Goal: Information Seeking & Learning: Find specific fact

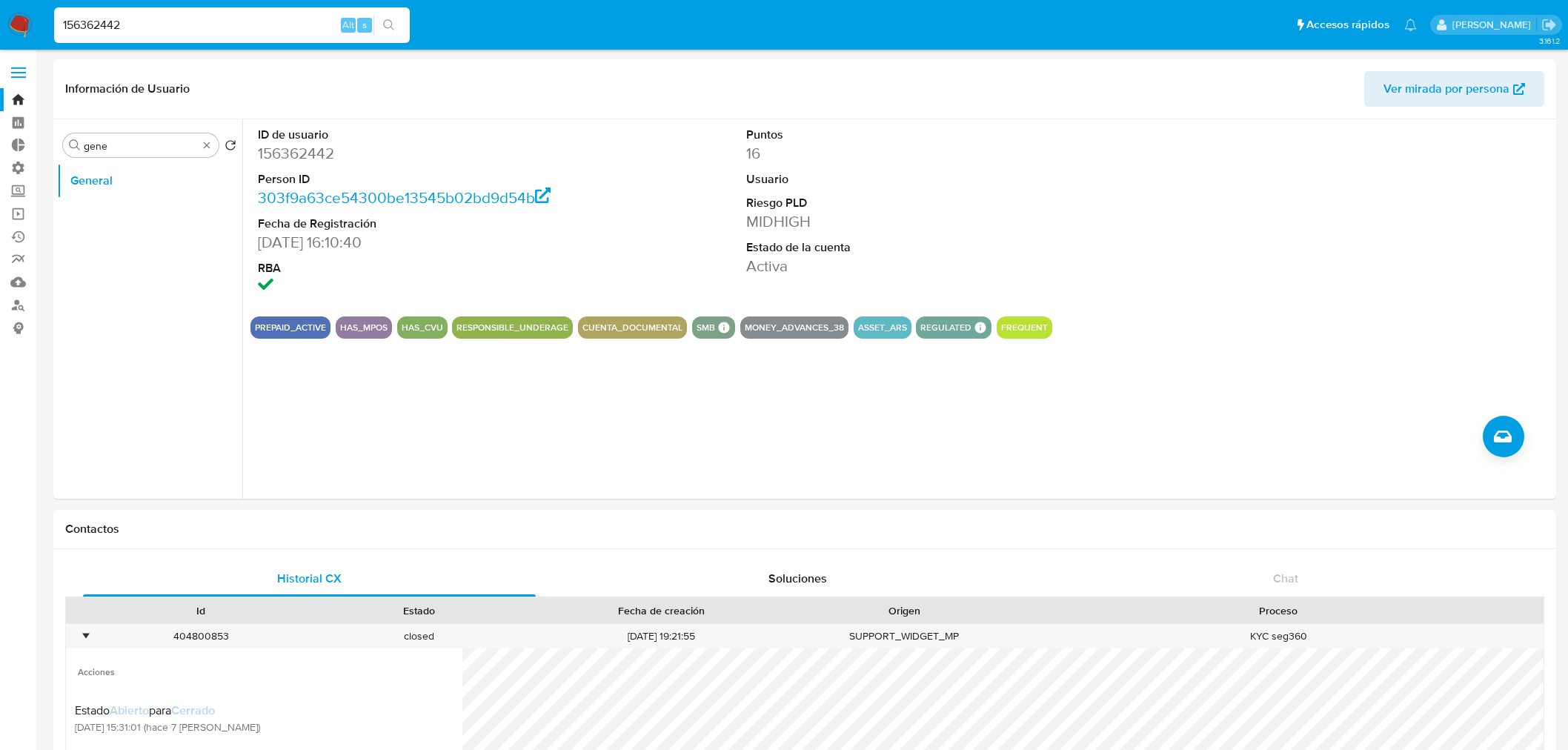
select select "10"
click at [0, 14] on nav "Pausado Ver notificaciones 156362442 Alt s Accesos rápidos Presiona las siguien…" at bounding box center [784, 25] width 1568 height 50
paste input "90168245"
type input "190168245"
drag, startPoint x: 182, startPoint y: 18, endPoint x: 0, endPoint y: 19, distance: 182.0
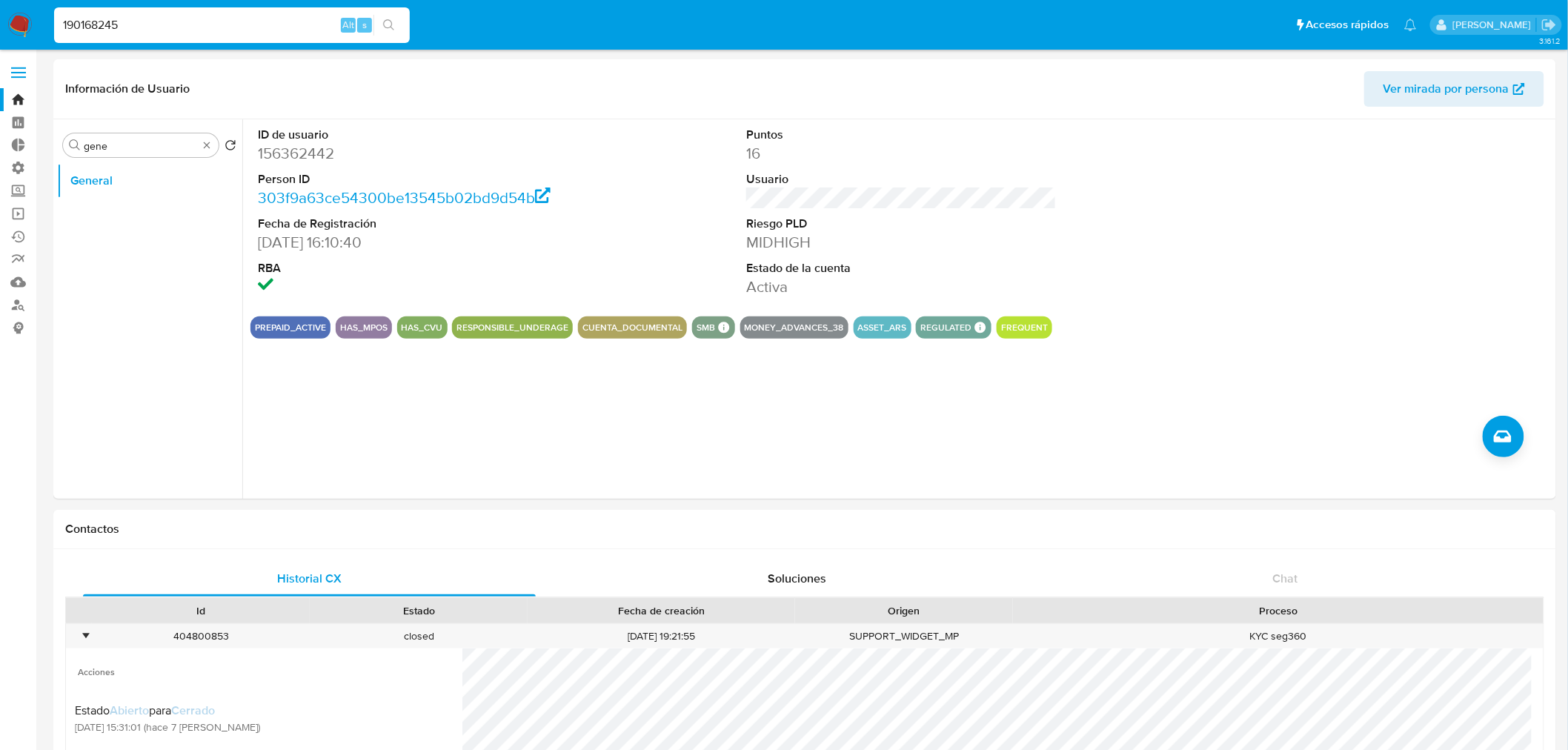
click at [0, 19] on nav "Pausado Ver notificaciones 190168245 Alt s Accesos rápidos Presiona las siguien…" at bounding box center [784, 25] width 1568 height 50
paste input "190168245"
type input "190168245"
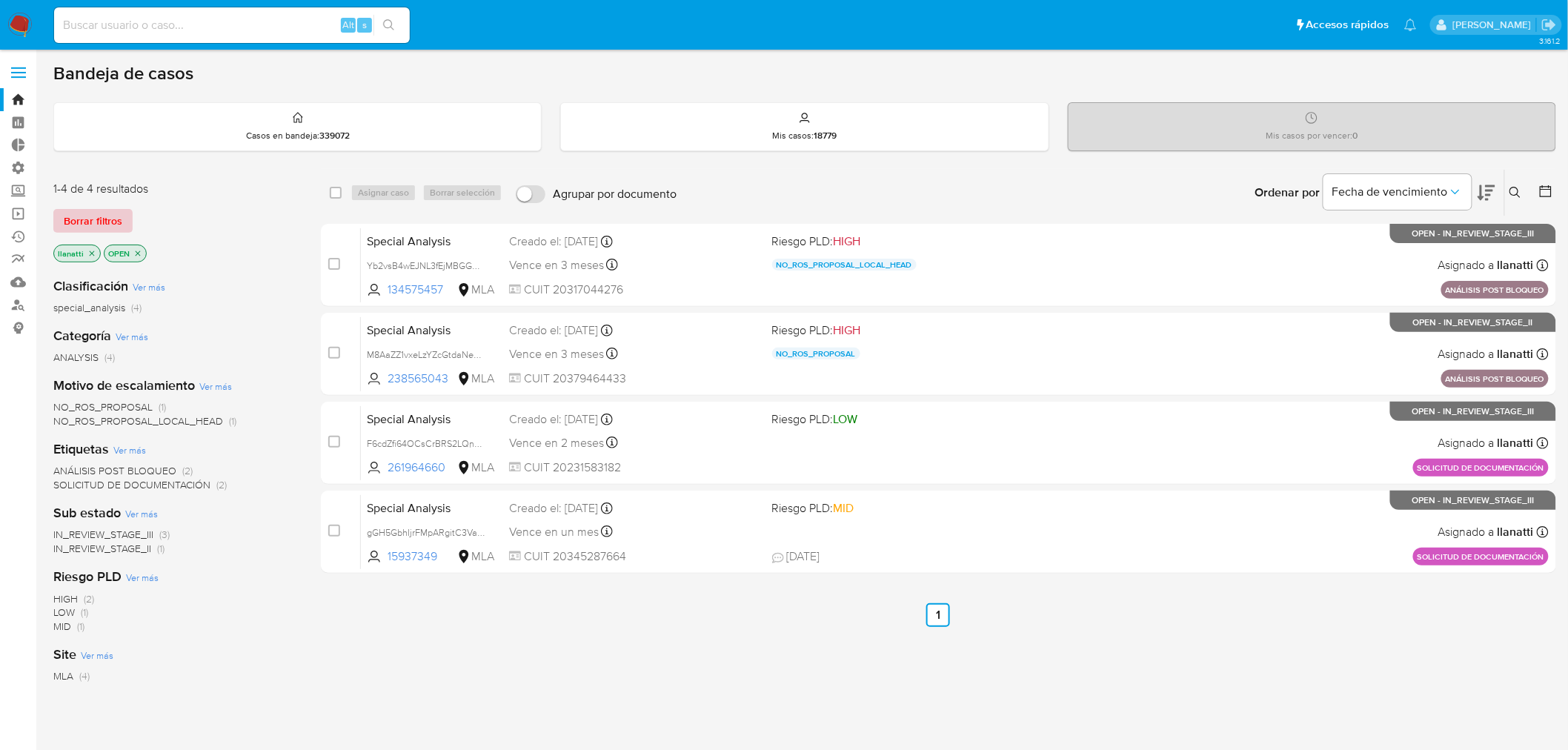
click at [111, 217] on span "Borrar filtros" at bounding box center [92, 220] width 58 height 20
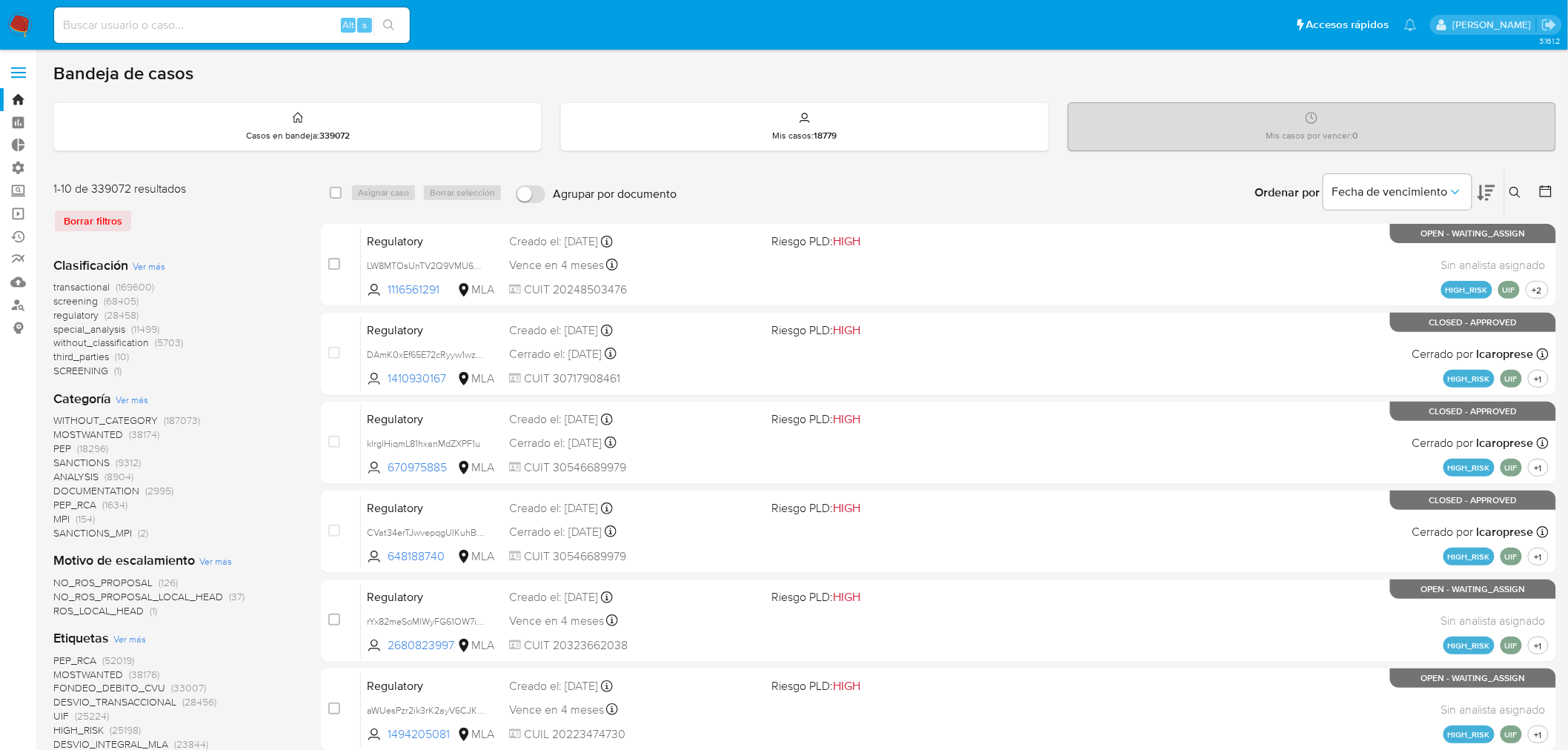
click at [194, 23] on input at bounding box center [232, 25] width 356 height 19
paste input "190168245"
type input "190168245"
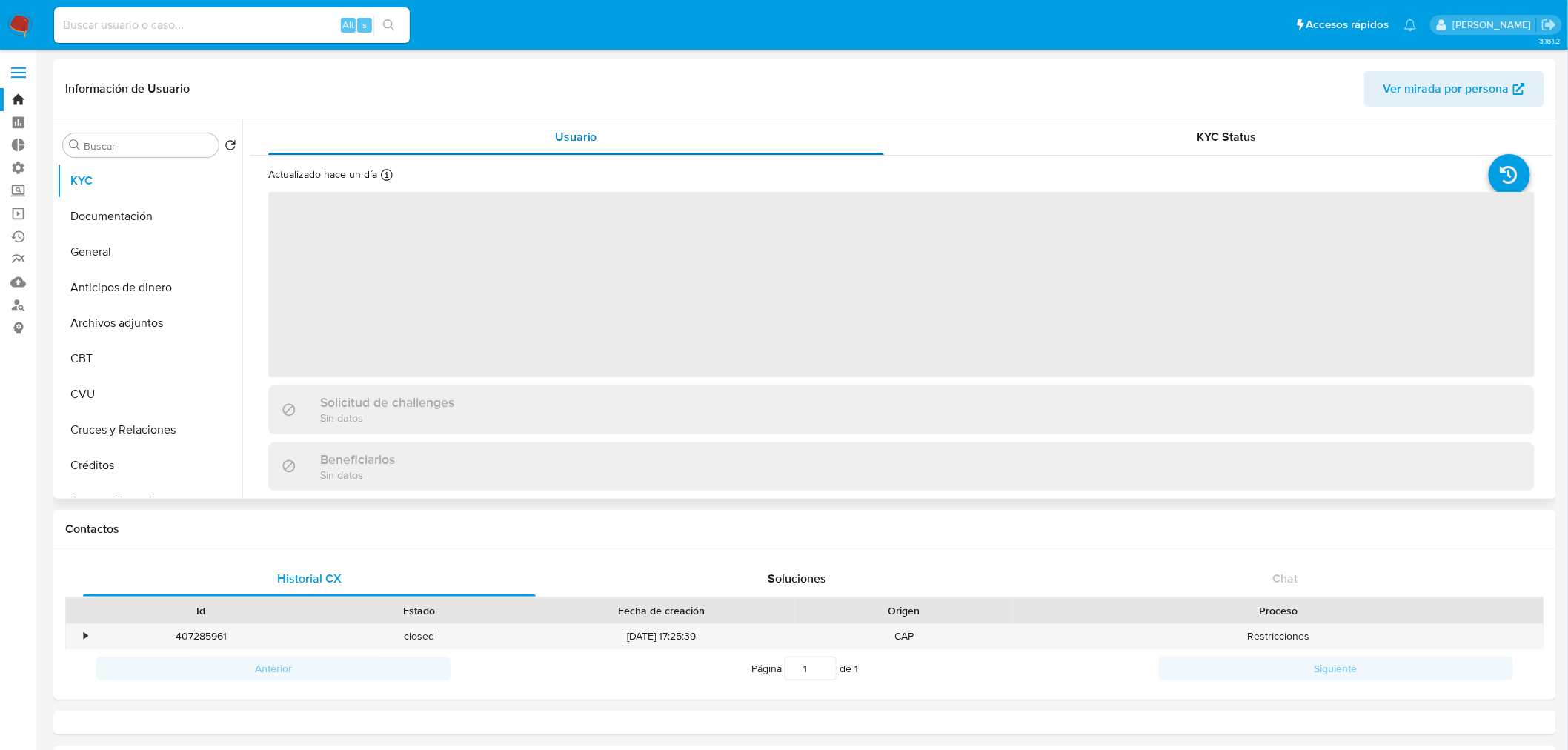
select select "10"
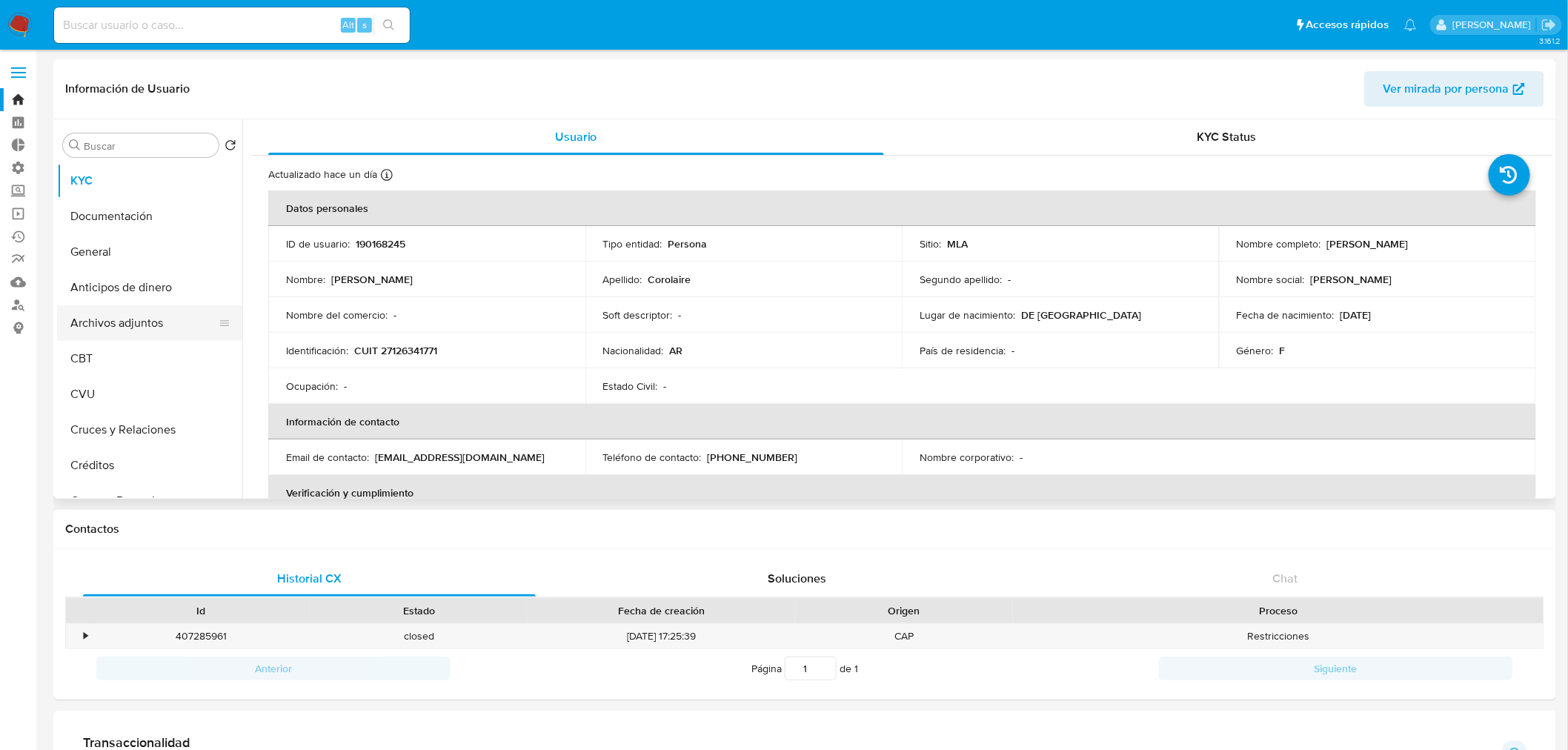
click at [145, 321] on button "Archivos adjuntos" at bounding box center [143, 322] width 173 height 36
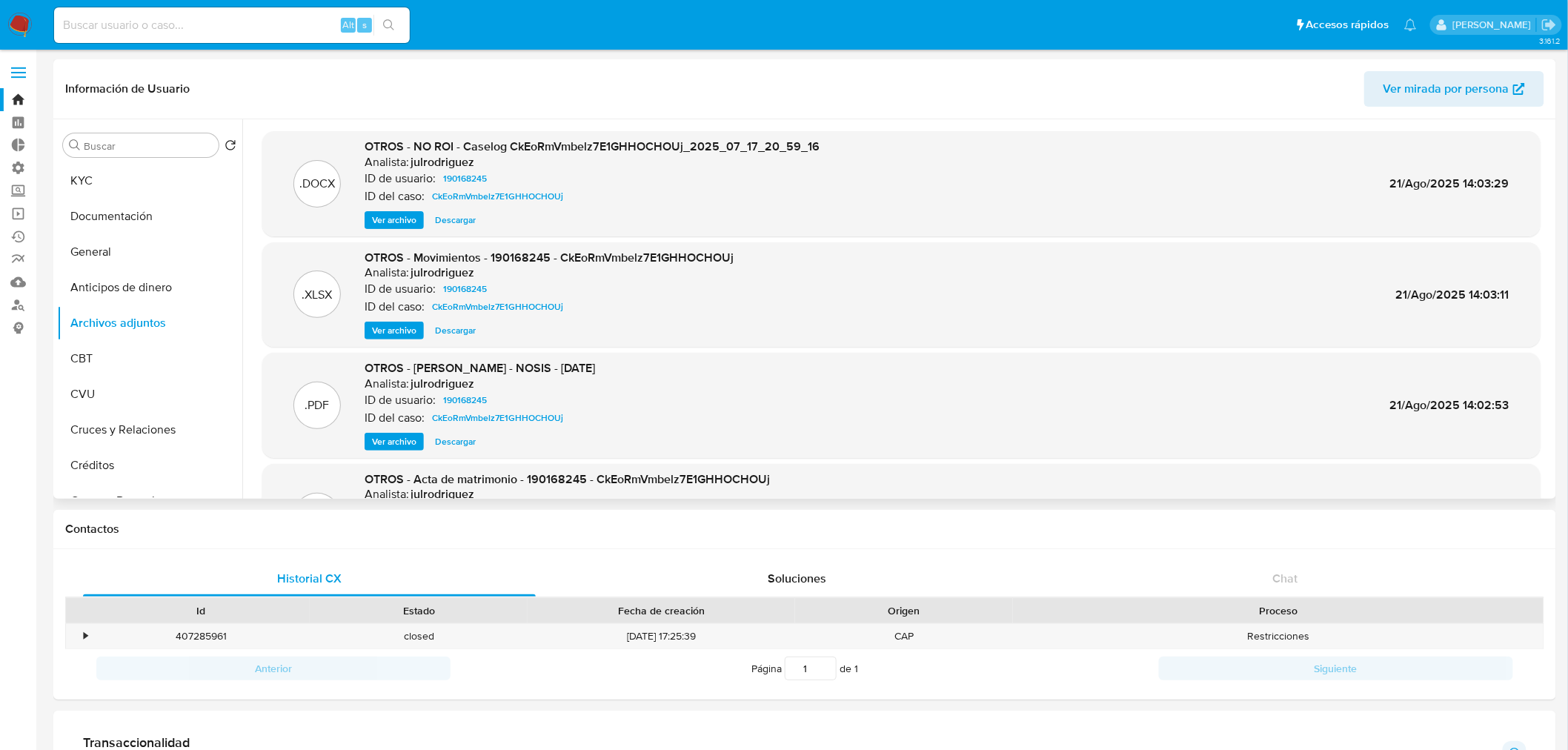
click at [456, 216] on span "Descargar" at bounding box center [456, 220] width 41 height 15
click at [464, 329] on span "Descargar" at bounding box center [456, 331] width 41 height 15
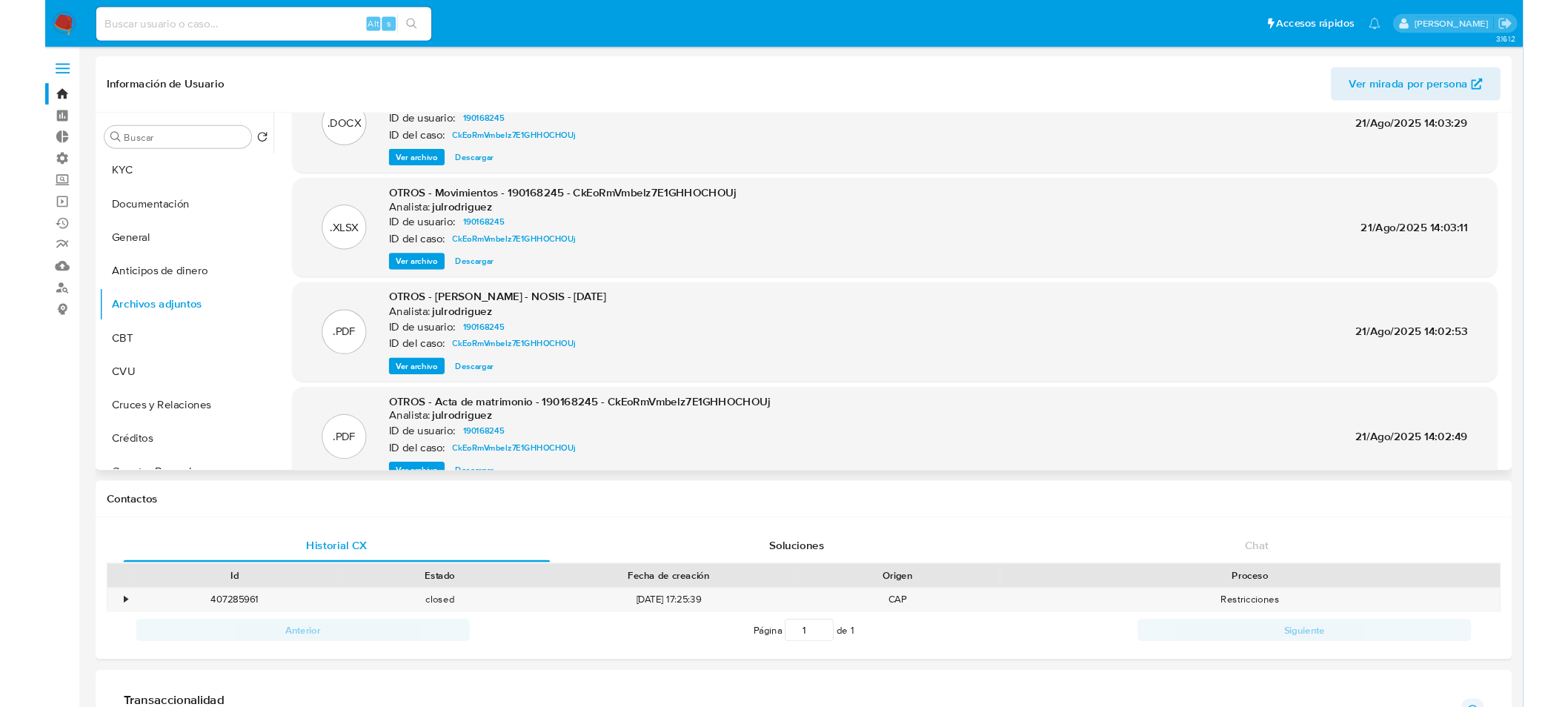
scroll to position [83, 0]
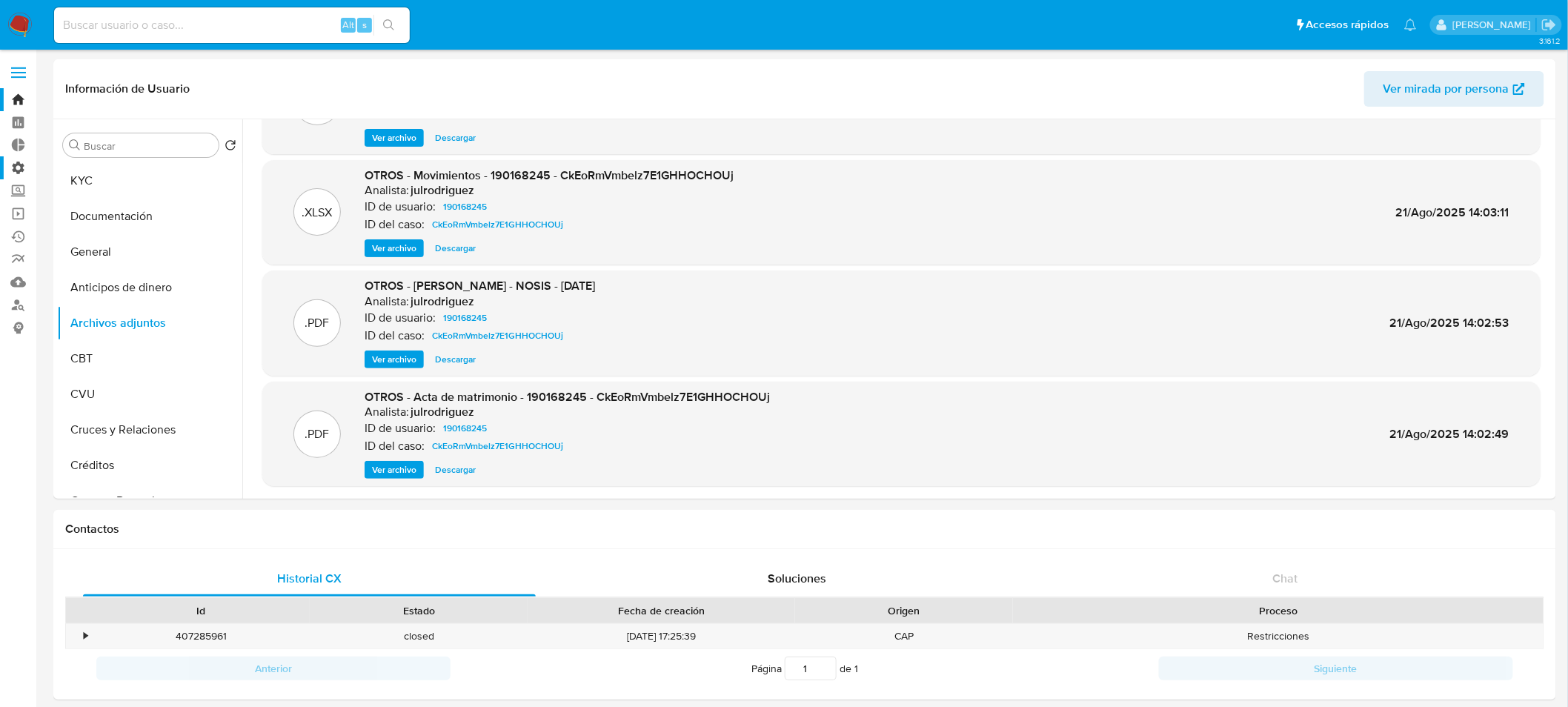
click at [16, 167] on label "Administración" at bounding box center [88, 168] width 176 height 23
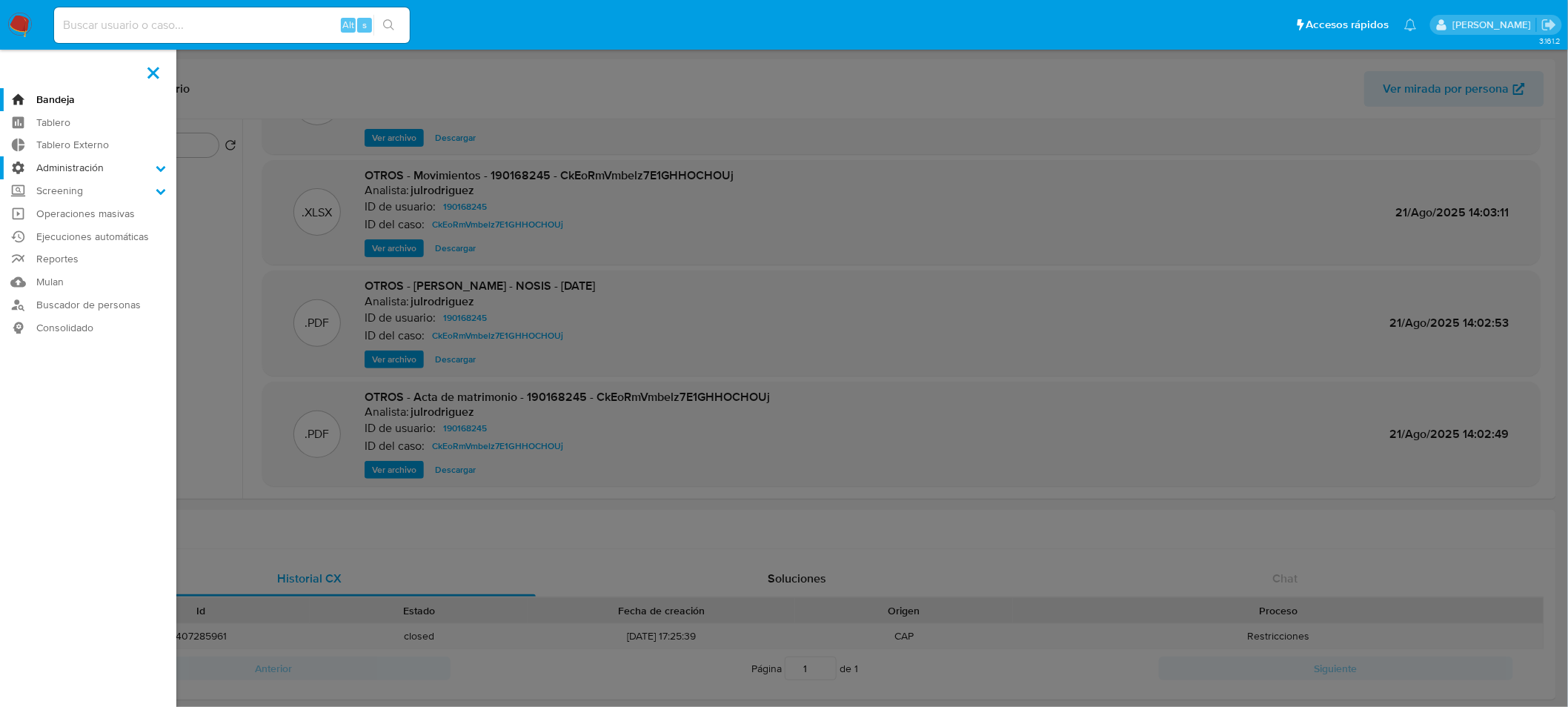
click at [0, 0] on input "Administración" at bounding box center [0, 0] width 0 height 0
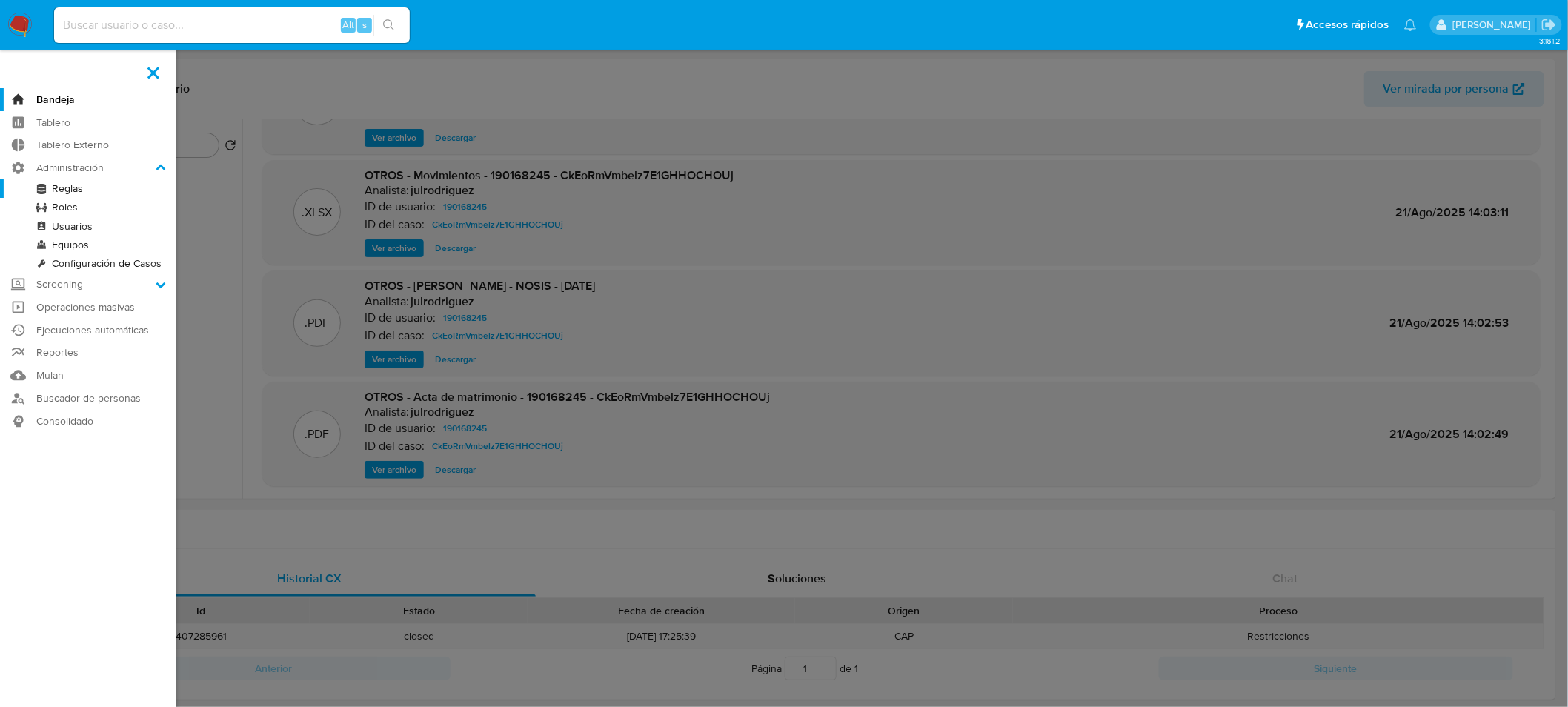
click at [62, 191] on link "Reglas" at bounding box center [88, 188] width 176 height 18
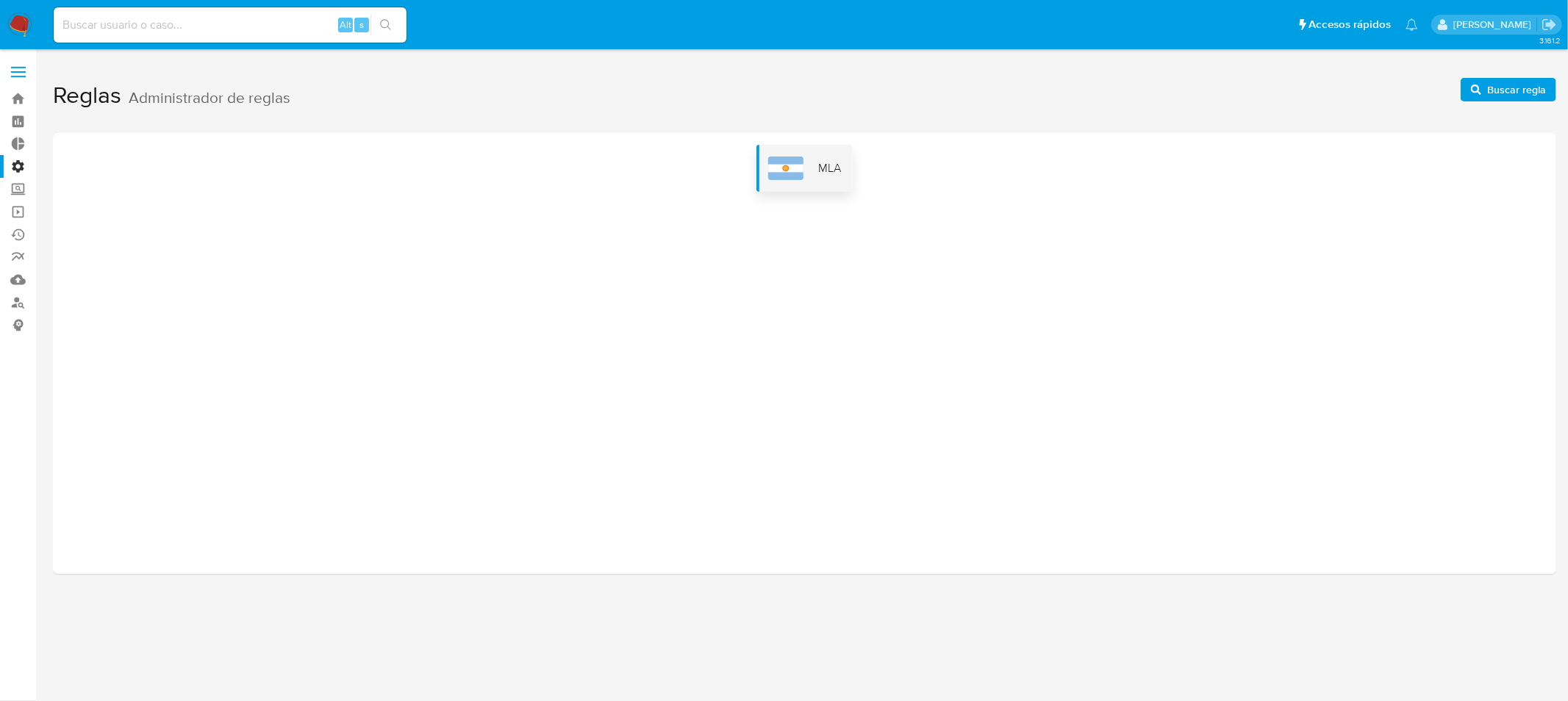
click at [816, 163] on div "MLA" at bounding box center [805, 168] width 96 height 47
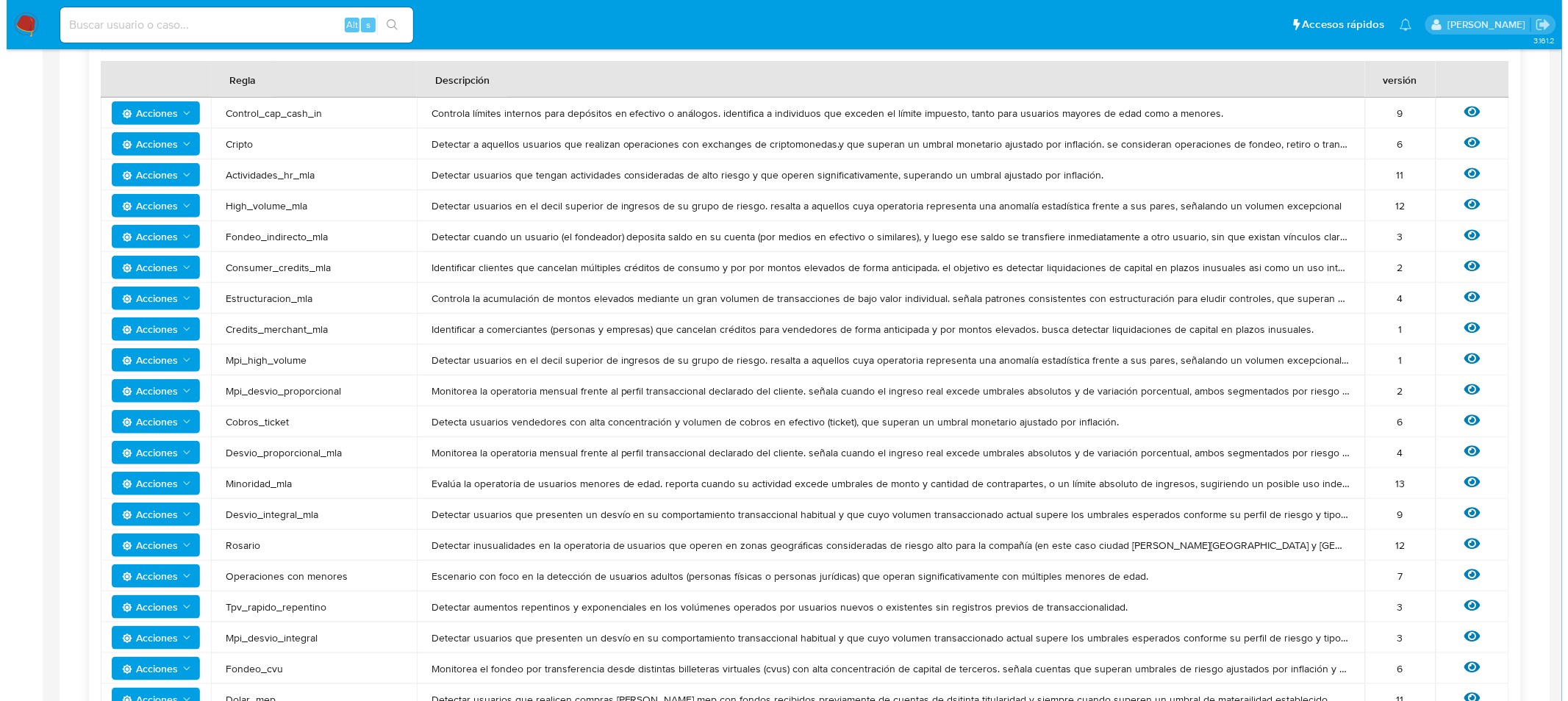
scroll to position [326, 0]
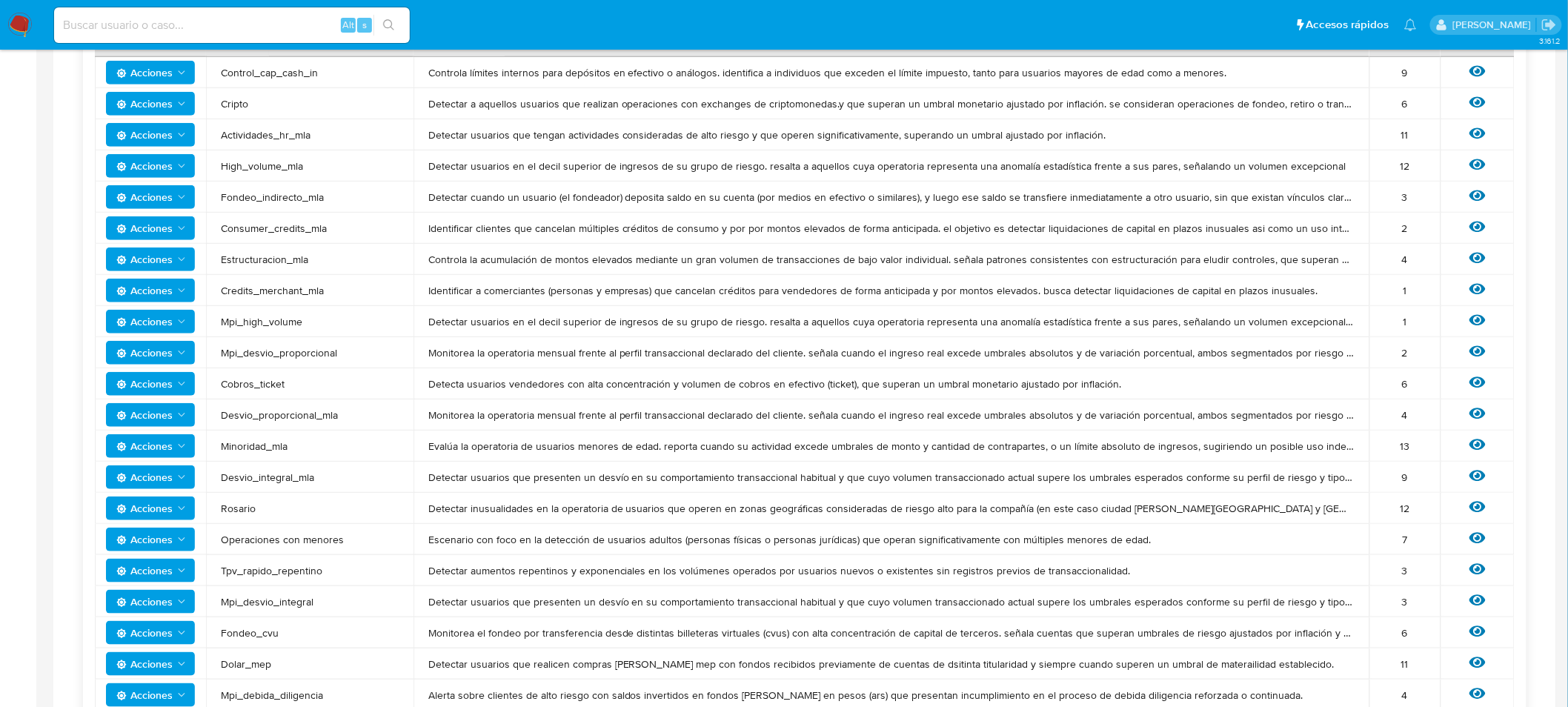
click at [146, 446] on span "Acciones" at bounding box center [145, 446] width 56 height 23
click at [157, 484] on button "Editar umbral" at bounding box center [150, 483] width 133 height 36
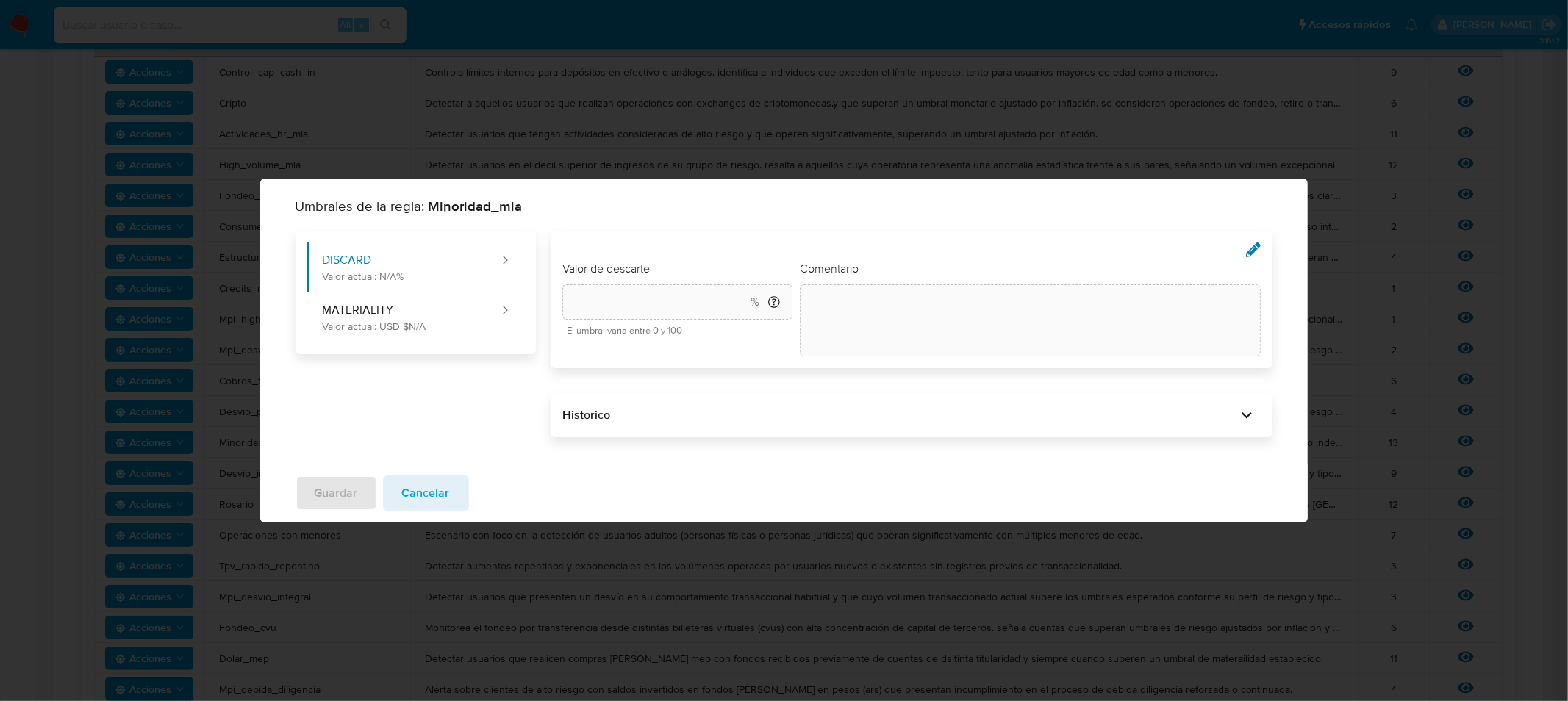
click at [673, 426] on div "Historico" at bounding box center [911, 415] width 722 height 44
click at [650, 421] on div "Historico" at bounding box center [900, 415] width 674 height 17
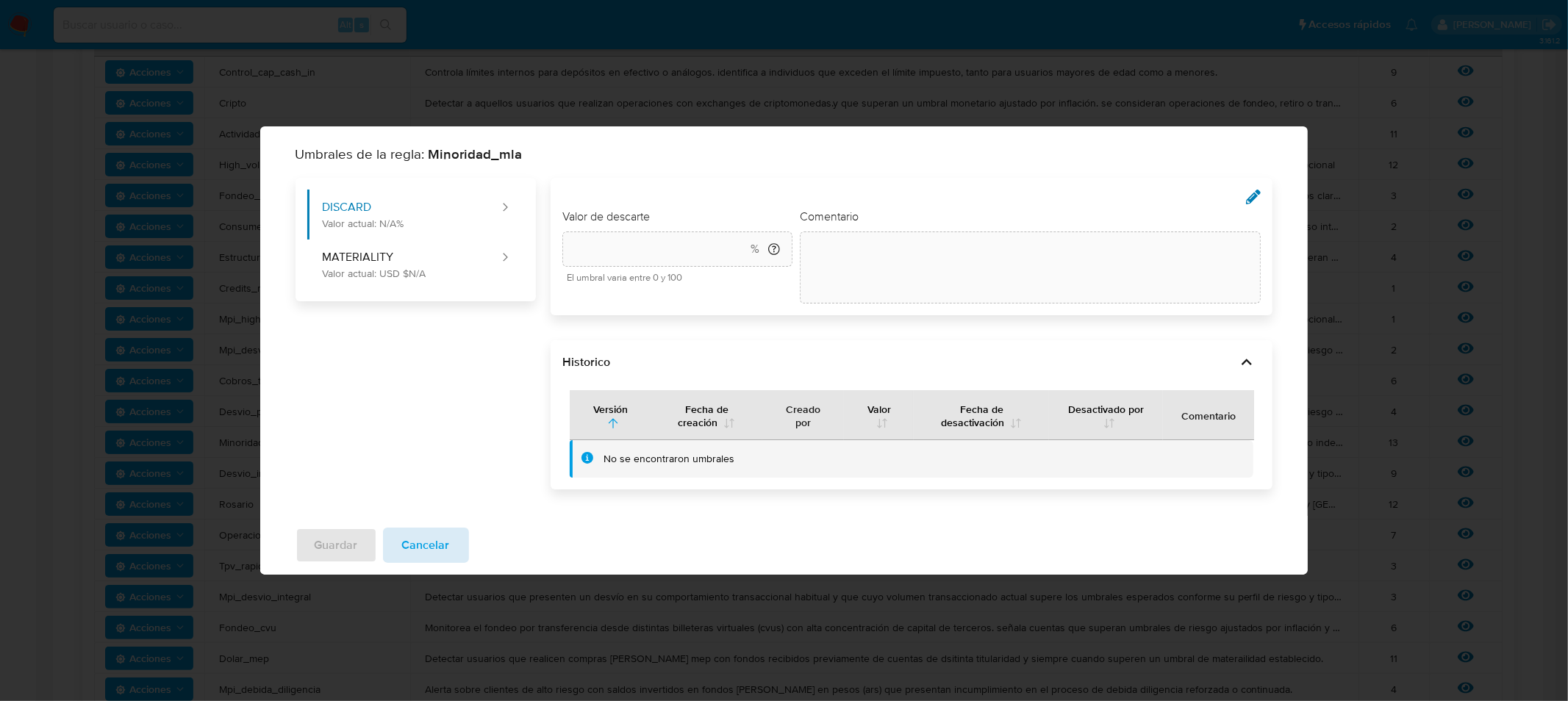
click at [439, 546] on span "Cancelar" at bounding box center [427, 545] width 48 height 32
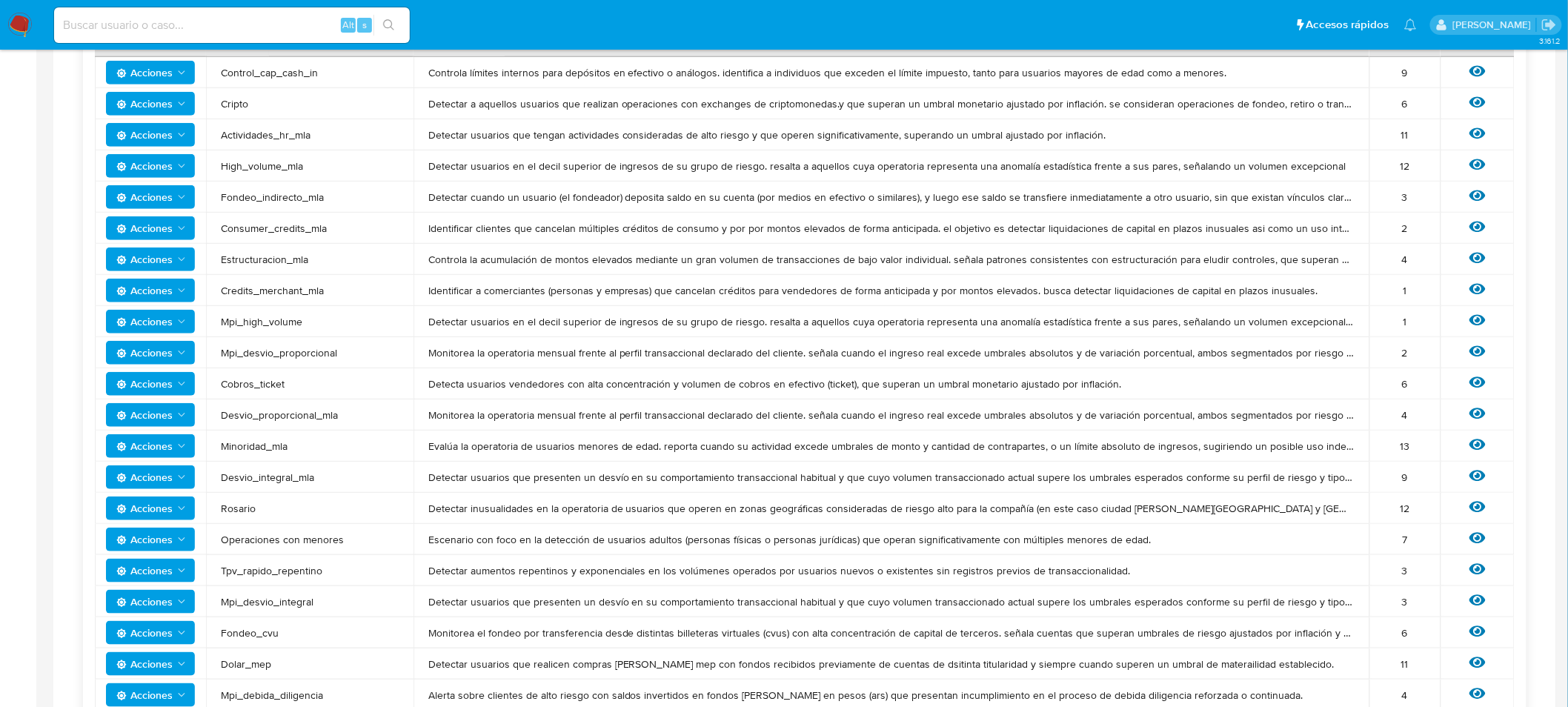
click at [144, 441] on span "Acciones" at bounding box center [145, 446] width 56 height 23
click at [153, 515] on button "Ver historico" at bounding box center [150, 519] width 133 height 36
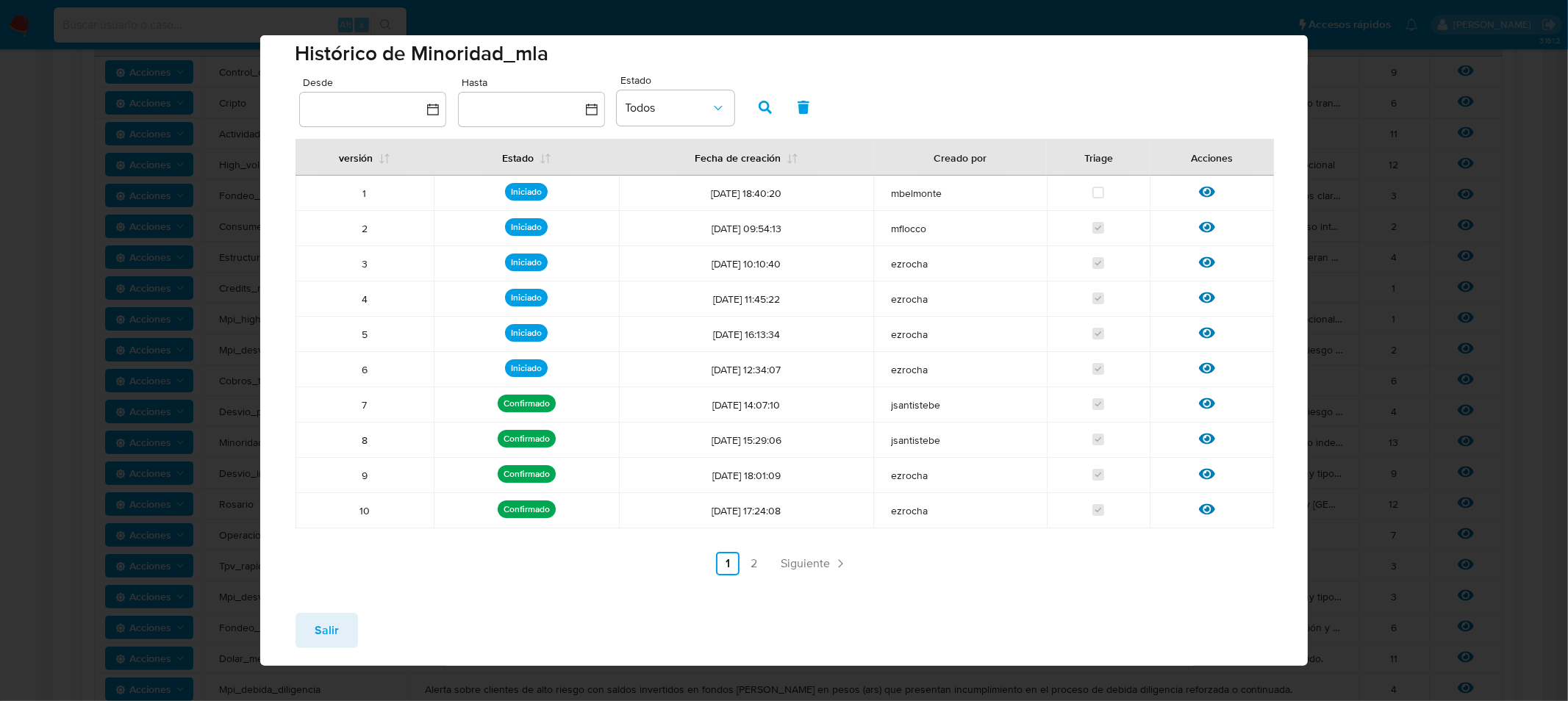
scroll to position [10, 0]
click at [1366, 75] on div "Histórico de Minoridad_mla Desde Hasta Estado Todos versión Estado Fecha de cre…" at bounding box center [784, 350] width 1568 height 701
click at [312, 624] on button "Salir" at bounding box center [327, 630] width 62 height 35
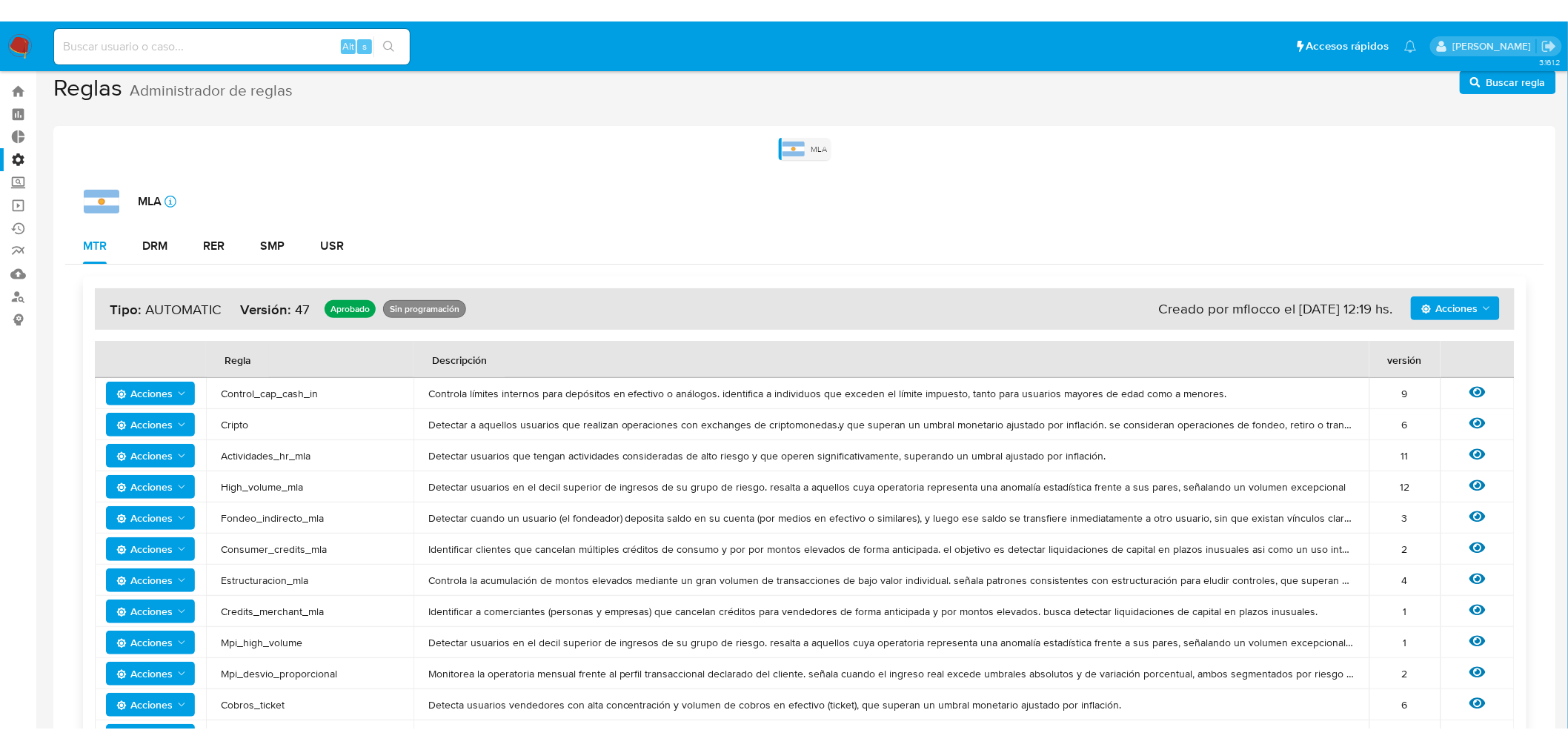
scroll to position [0, 0]
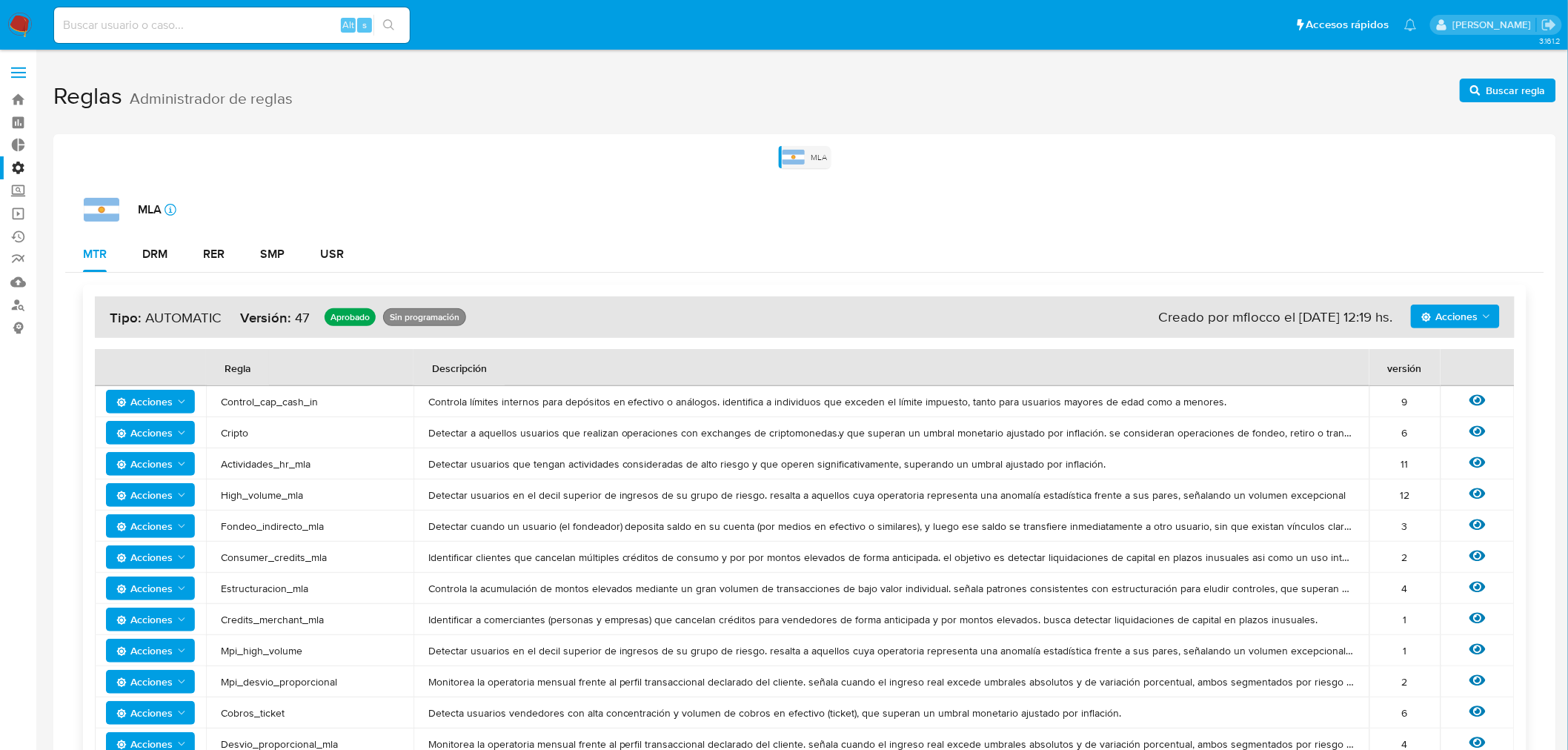
click at [5, 12] on nav "Pausado Ver notificaciones Alt s Accesos rápidos Presiona las siguientes teclas…" at bounding box center [784, 25] width 1568 height 50
click at [17, 15] on img at bounding box center [20, 25] width 25 height 25
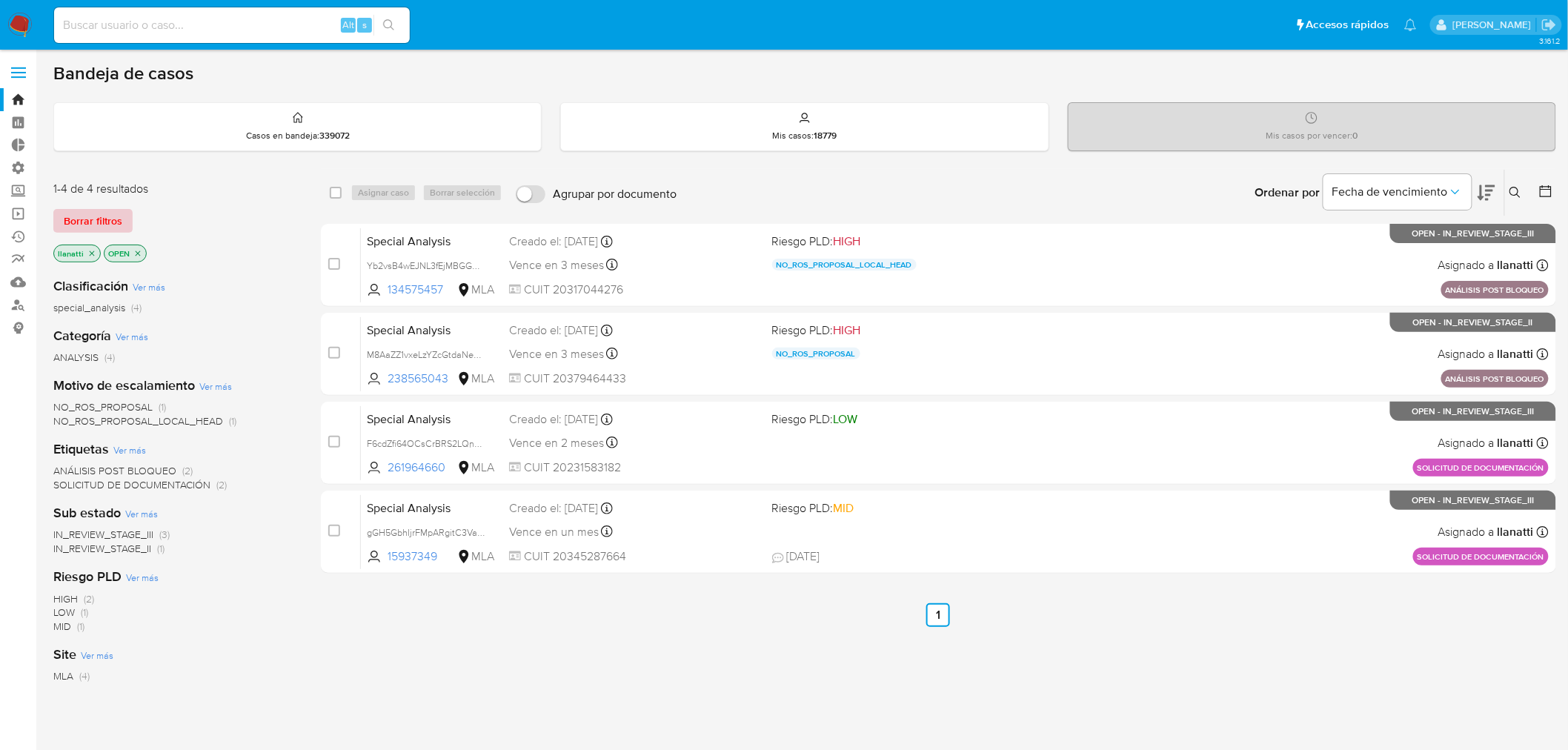
click at [74, 219] on span "Borrar filtros" at bounding box center [92, 220] width 58 height 20
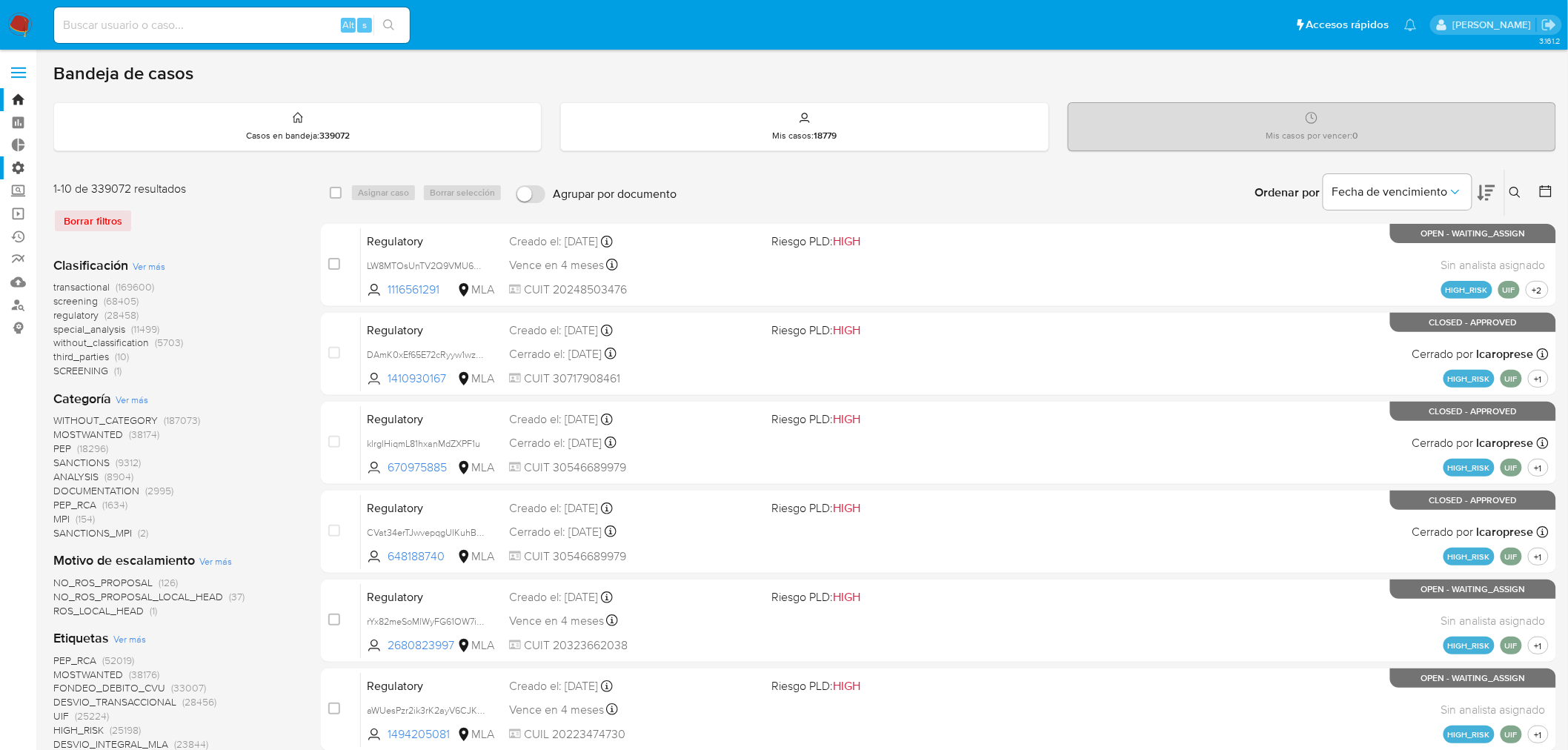
click at [17, 166] on label "Administración" at bounding box center [88, 168] width 176 height 23
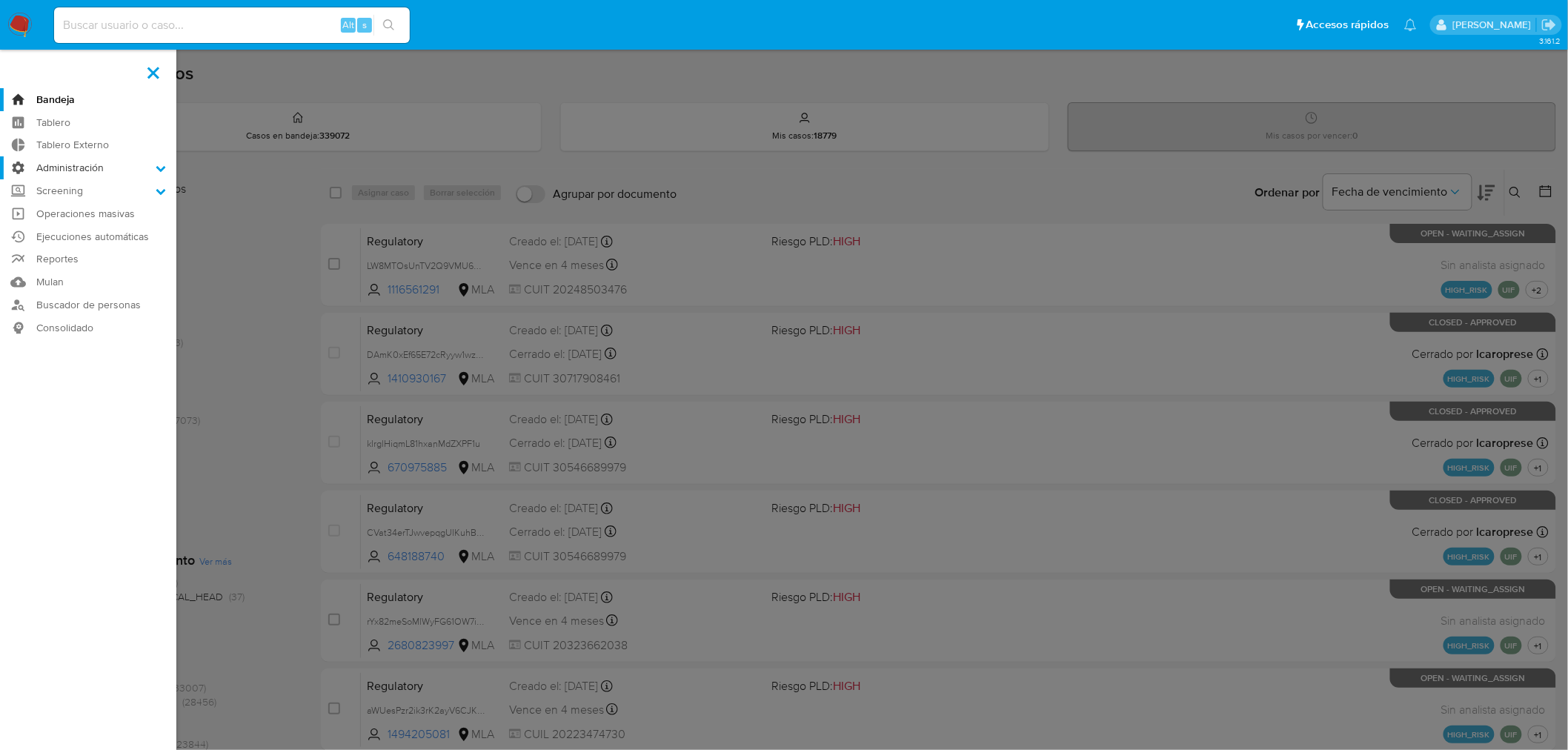
click at [0, 0] on input "Administración" at bounding box center [0, 0] width 0 height 0
click at [106, 260] on link "Configuración de Casos" at bounding box center [88, 263] width 176 height 18
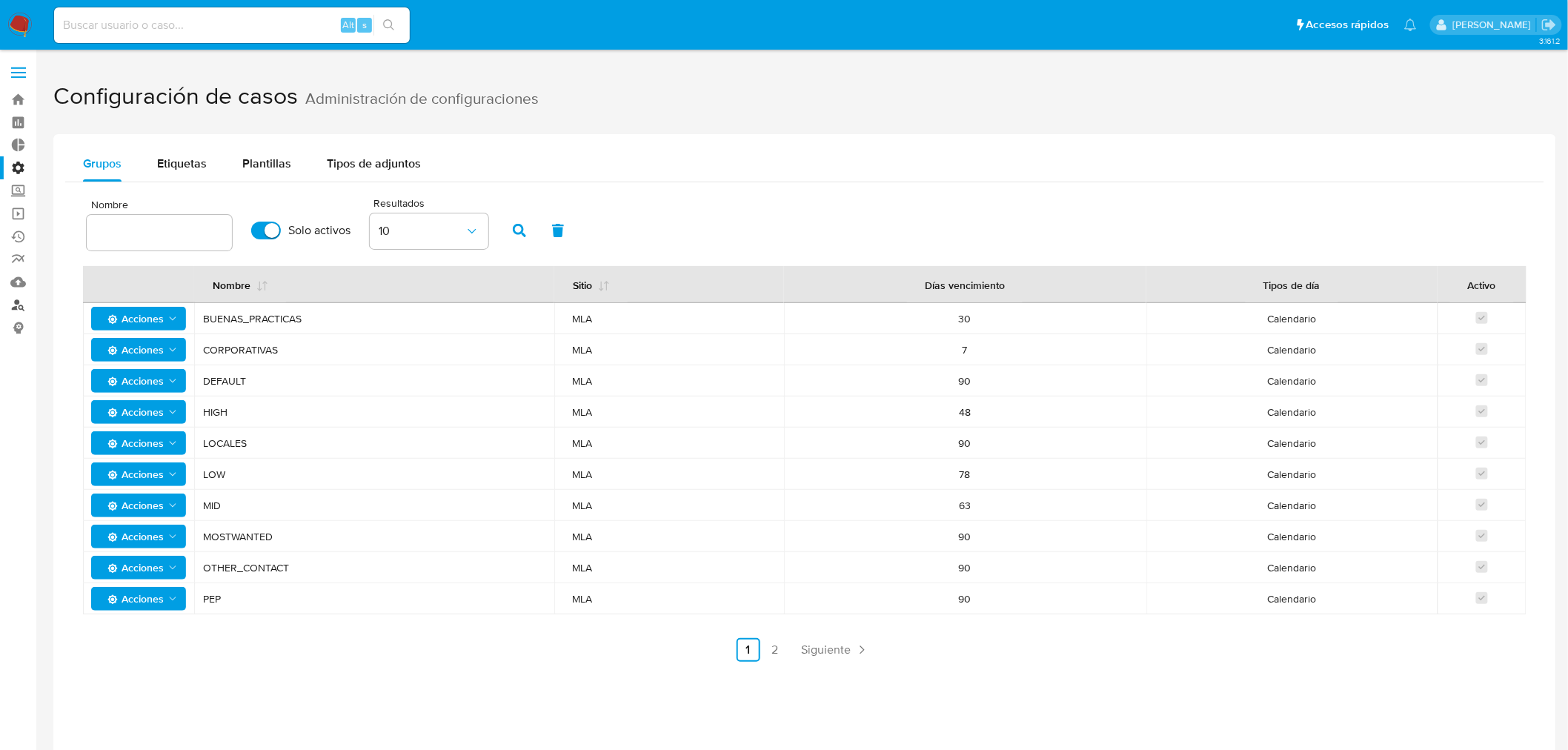
click at [14, 304] on link "Buscador de personas" at bounding box center [88, 305] width 176 height 23
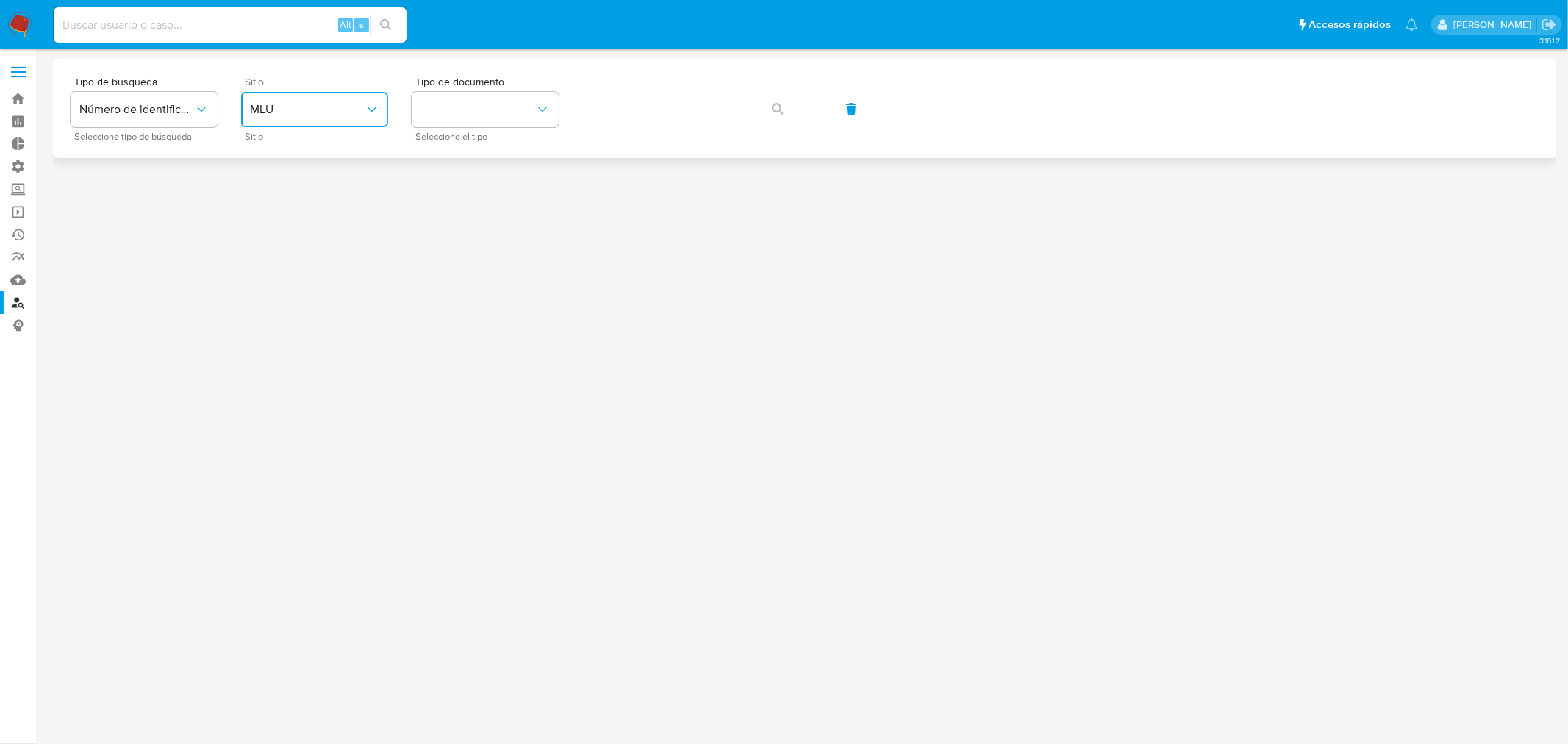
click at [287, 101] on button "MLU" at bounding box center [315, 109] width 147 height 35
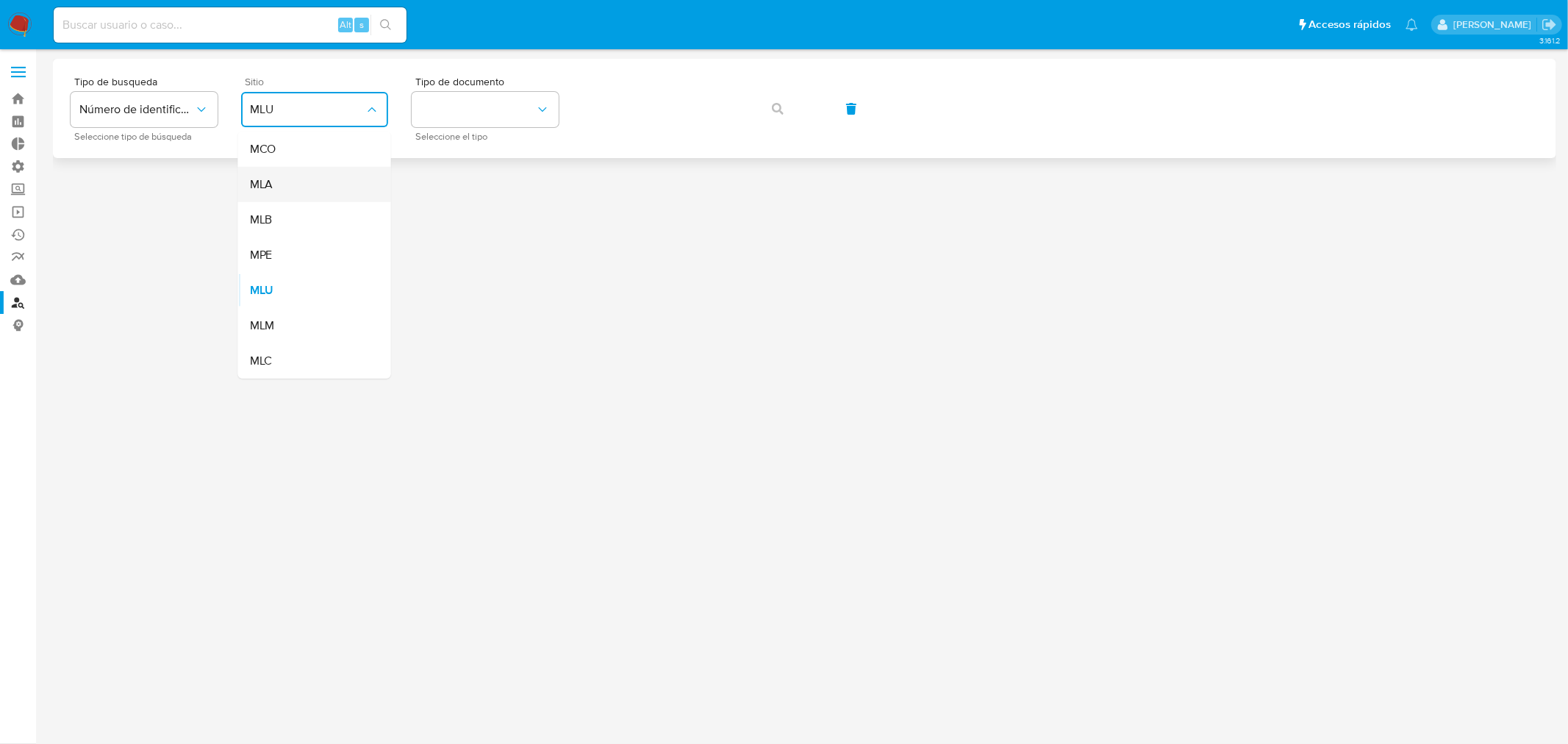
click at [293, 173] on div "MLA" at bounding box center [310, 184] width 121 height 35
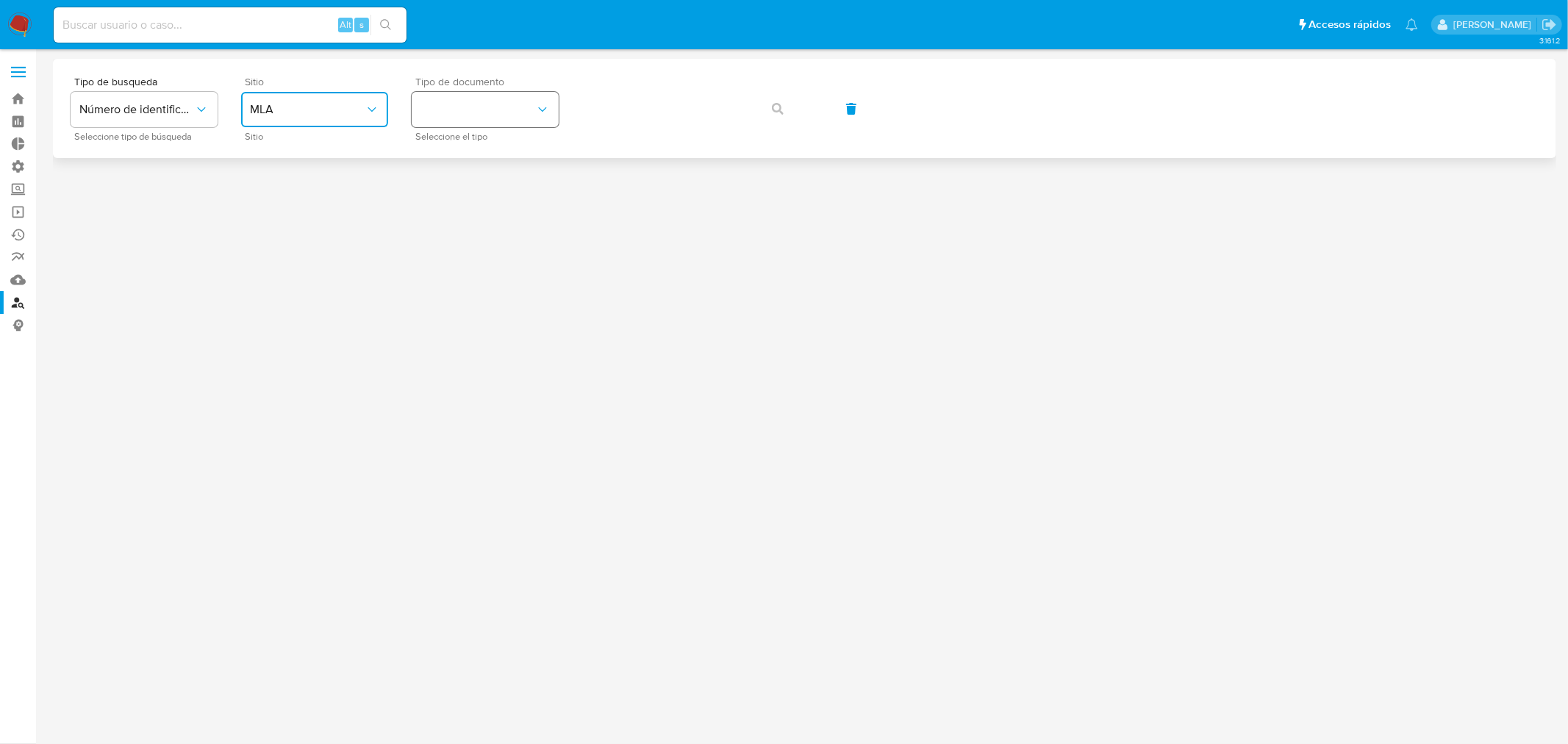
click at [485, 118] on button "identificationType" at bounding box center [485, 109] width 147 height 35
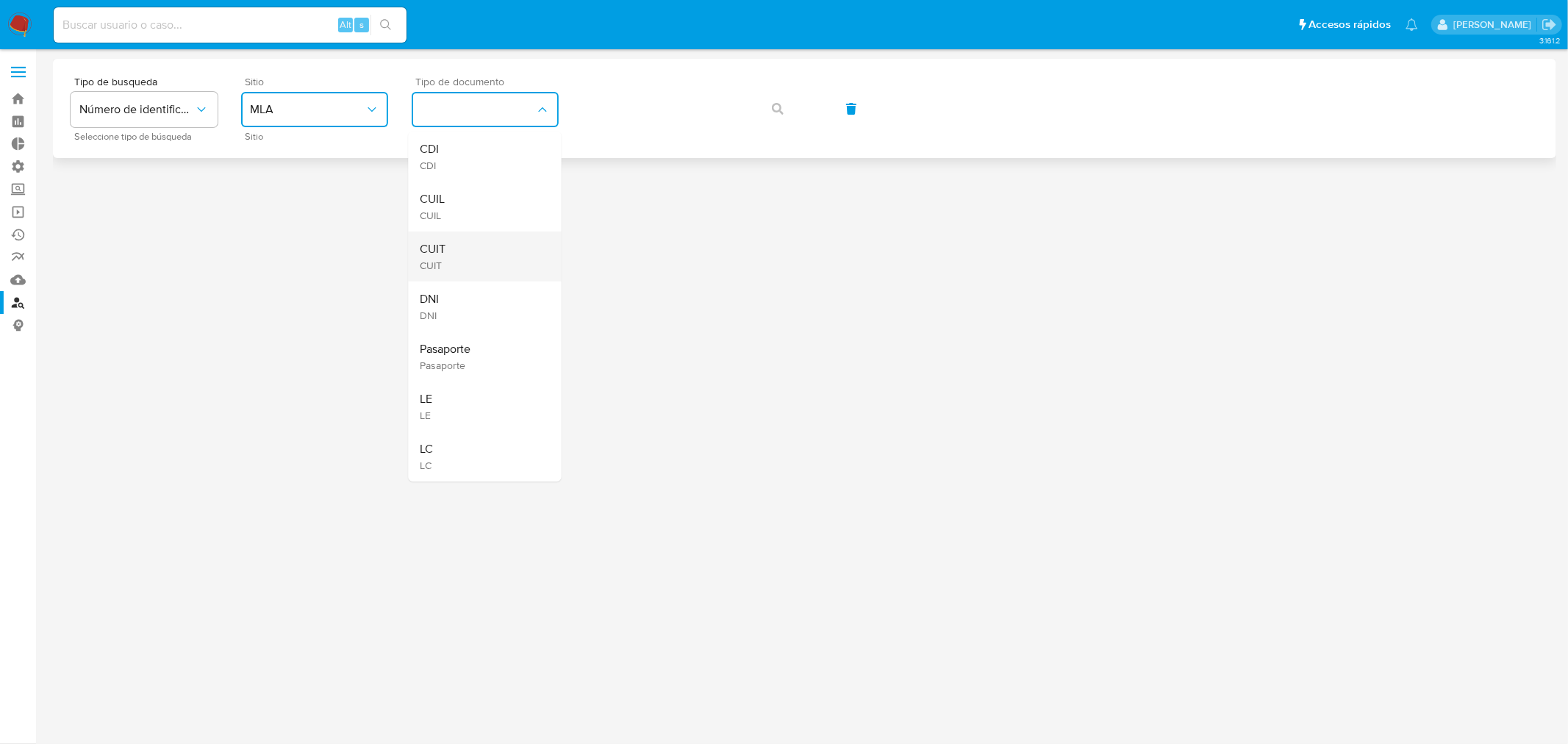
click at [480, 252] on div "CUIT CUIT" at bounding box center [481, 256] width 121 height 50
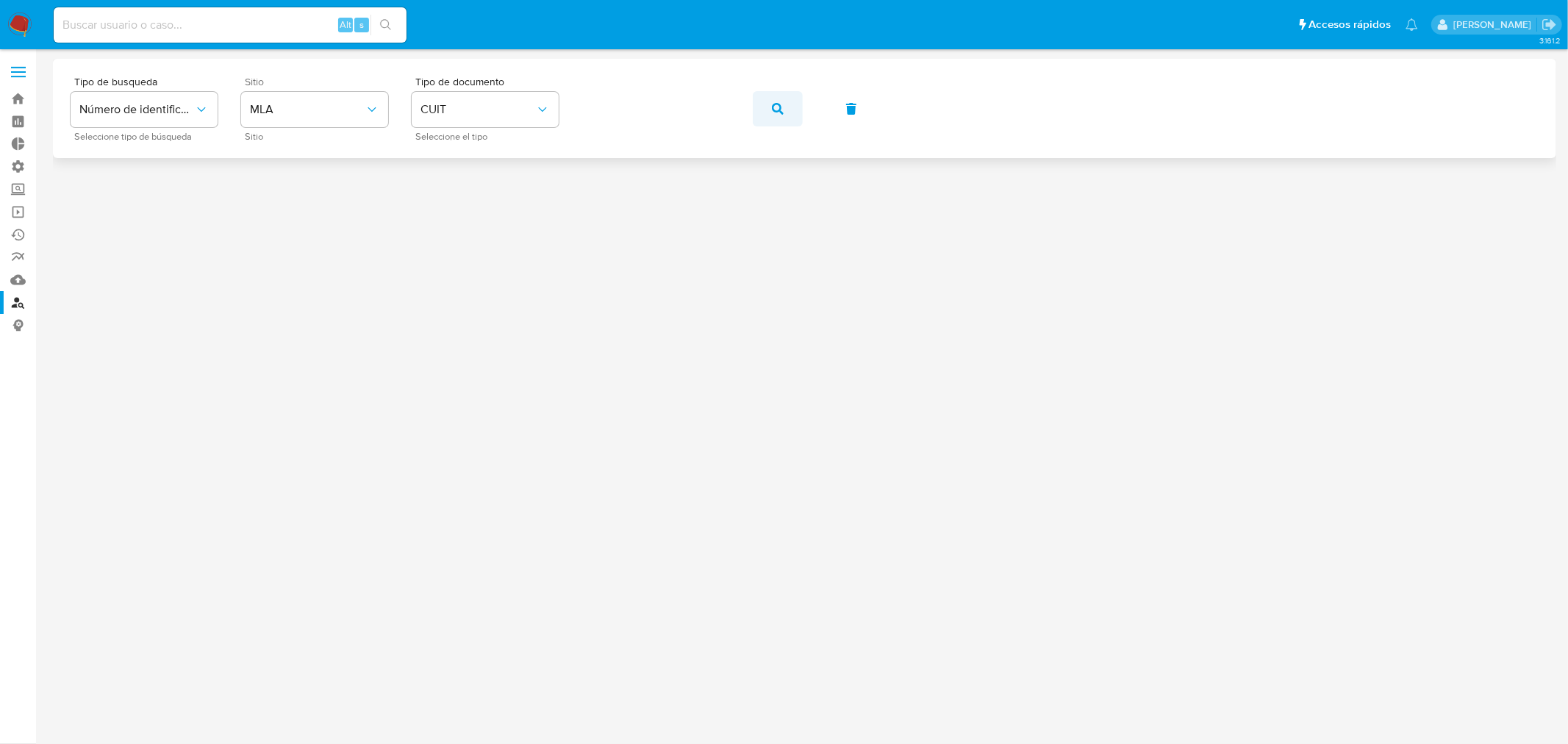
click at [776, 108] on icon "button" at bounding box center [778, 109] width 12 height 12
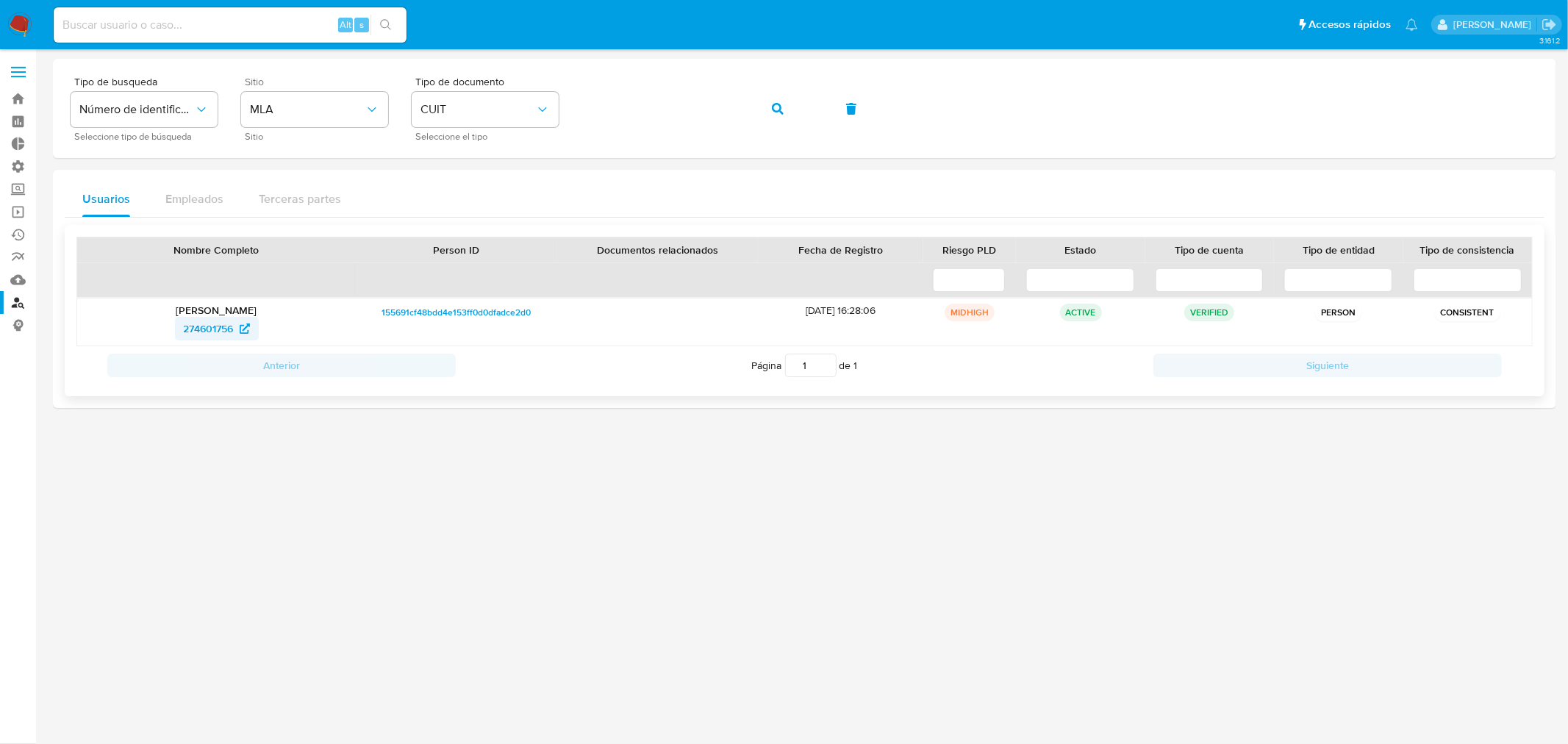
click at [207, 330] on span "274601756" at bounding box center [209, 328] width 50 height 23
click at [516, 101] on div "Tipo de busqueda Número de identificación Seleccione tipo de búsqueda Sitio MLA…" at bounding box center [804, 108] width 1468 height 64
click at [772, 104] on icon "button" at bounding box center [778, 109] width 12 height 12
click at [218, 317] on span "1159442073" at bounding box center [209, 315] width 54 height 23
click at [423, 109] on div "Tipo de busqueda Número de identificación Seleccione tipo de búsqueda Sitio MLA…" at bounding box center [804, 108] width 1468 height 64
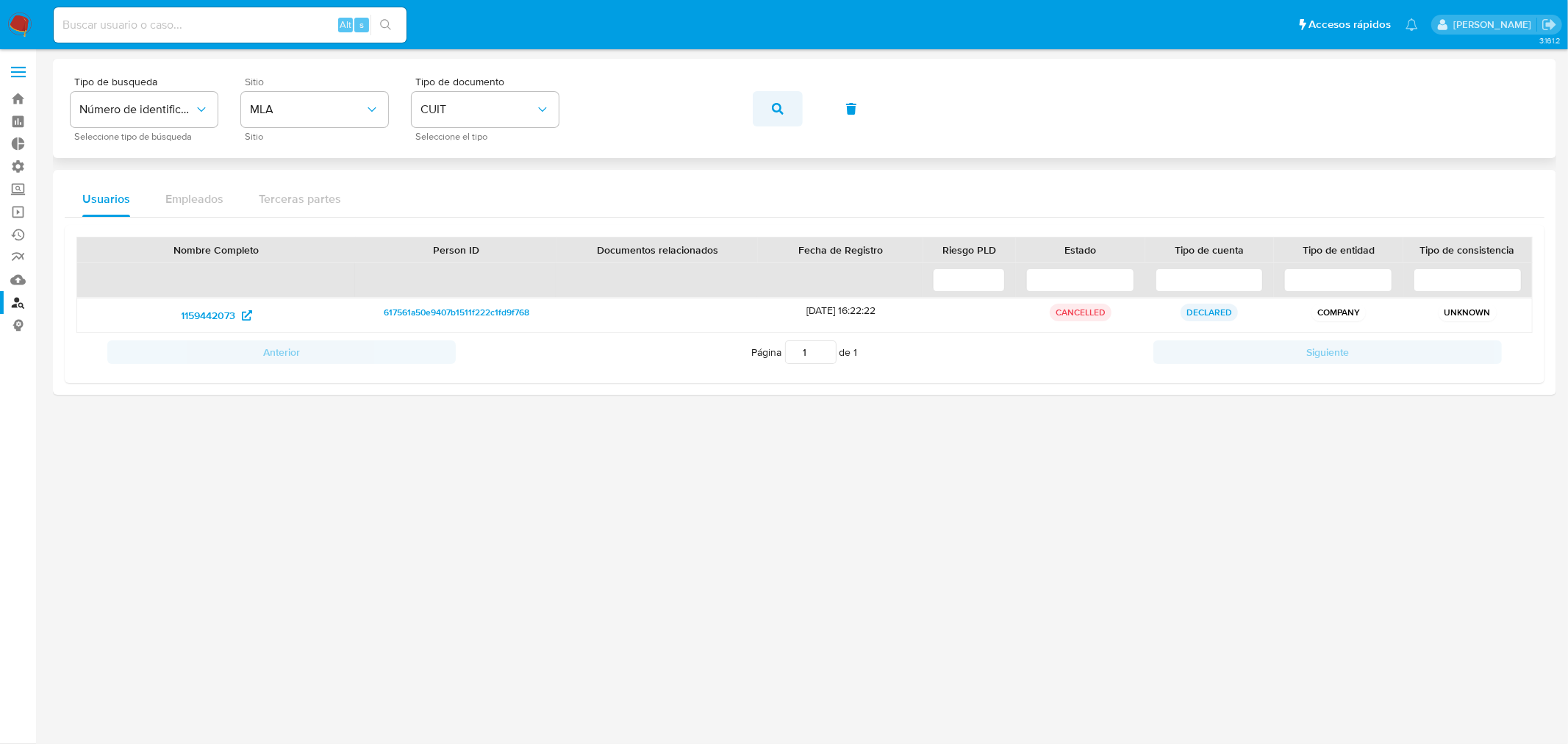
click at [785, 108] on button "button" at bounding box center [778, 108] width 50 height 35
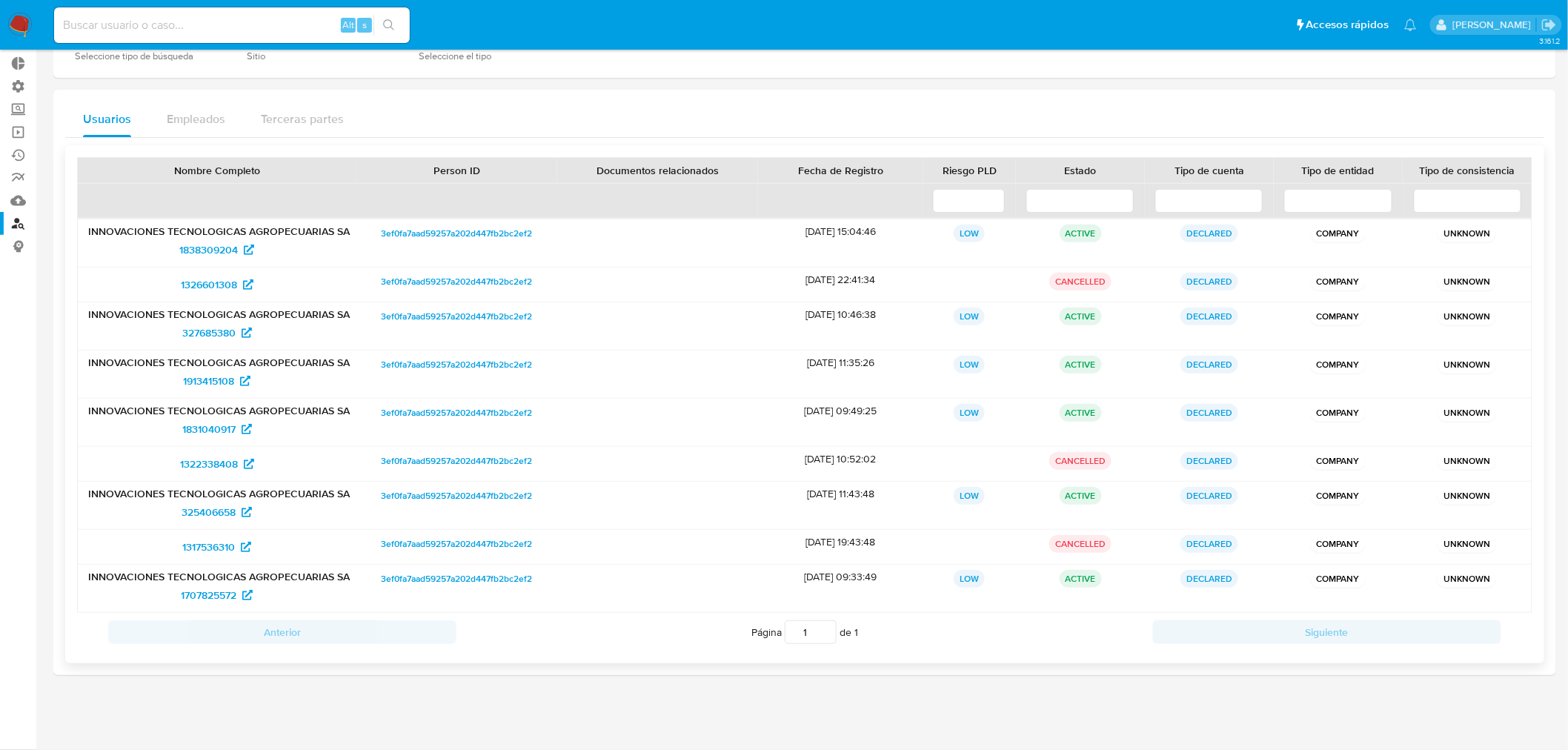
scroll to position [83, 0]
click at [220, 247] on span "1838309204" at bounding box center [208, 249] width 58 height 23
click at [19, 30] on img at bounding box center [20, 25] width 25 height 25
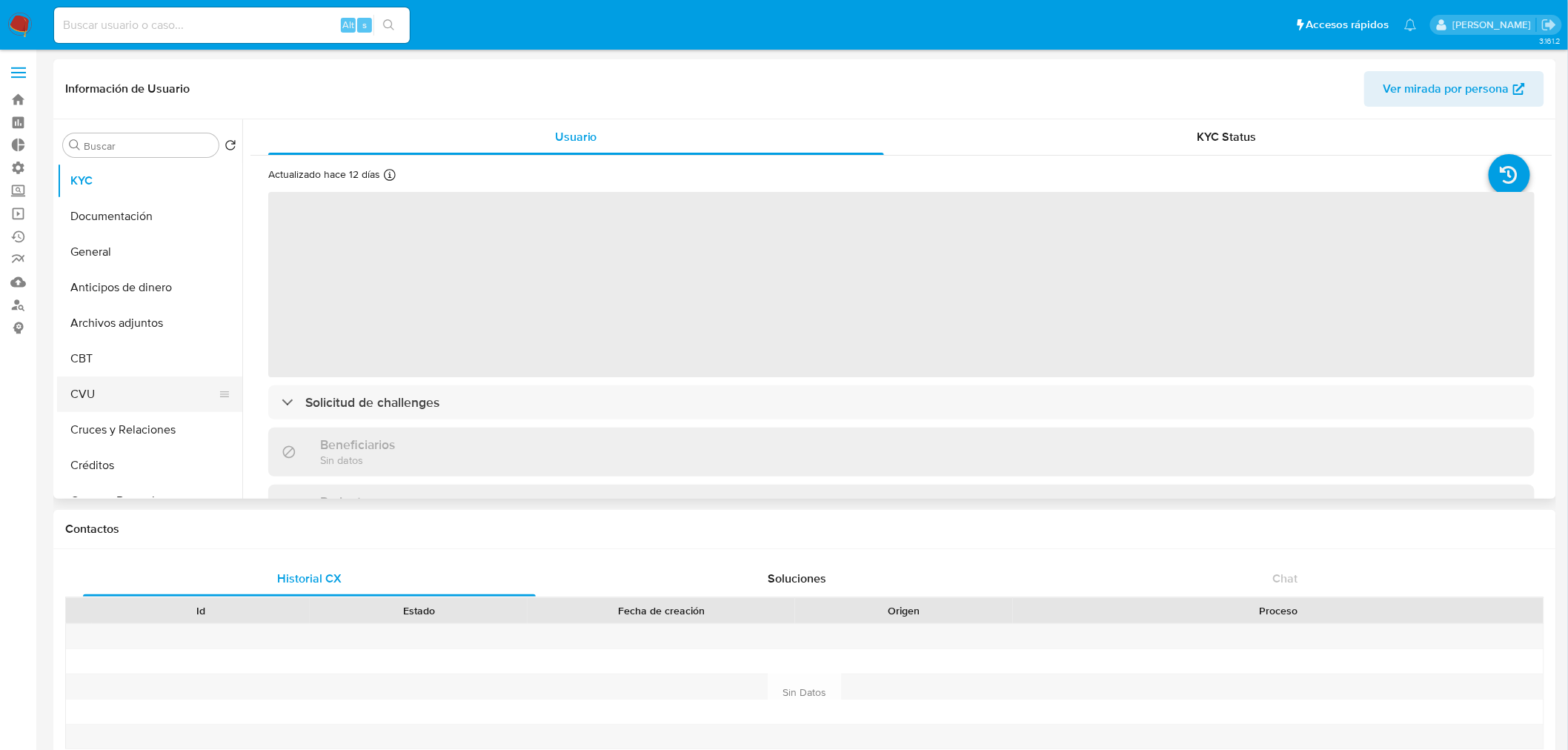
select select "10"
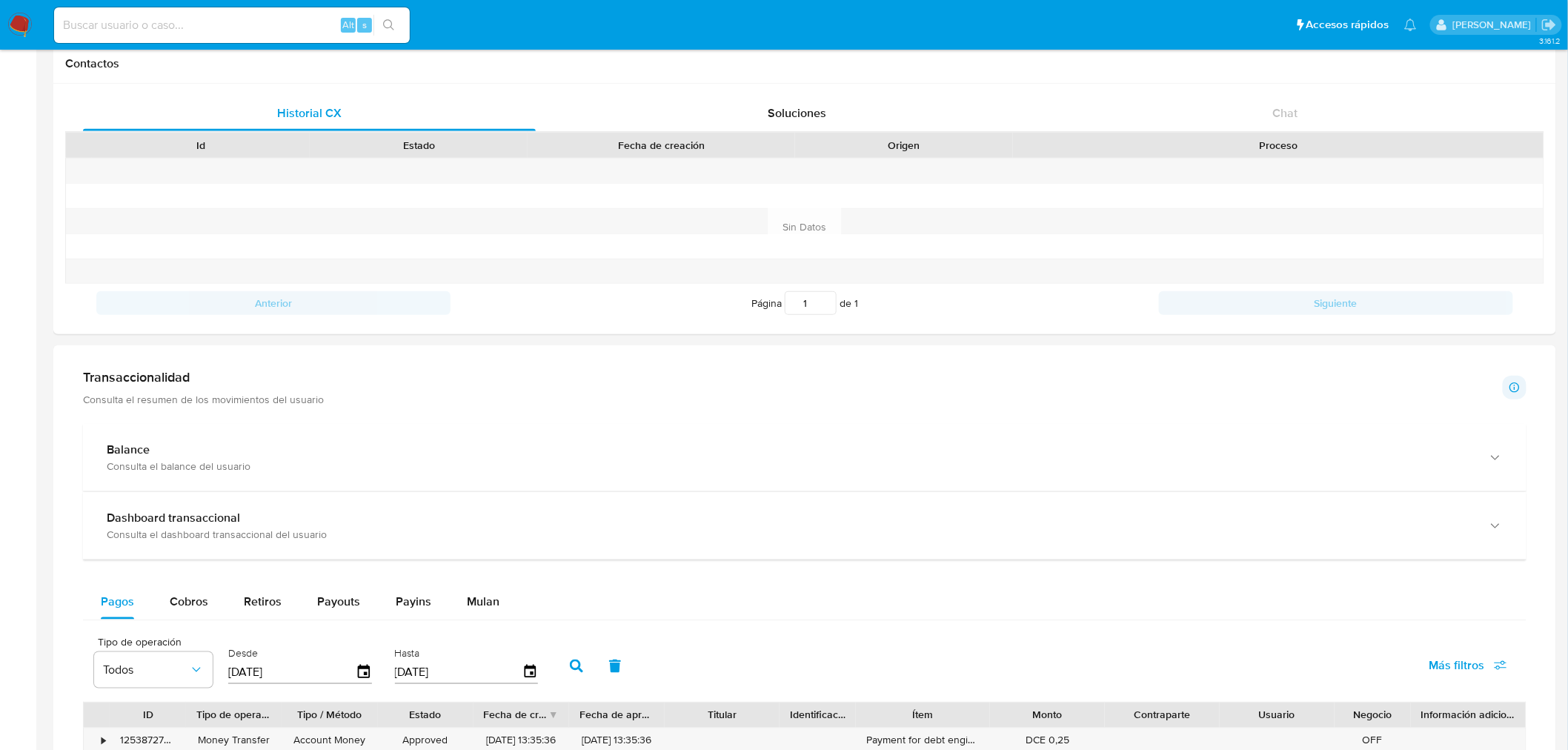
scroll to position [658, 0]
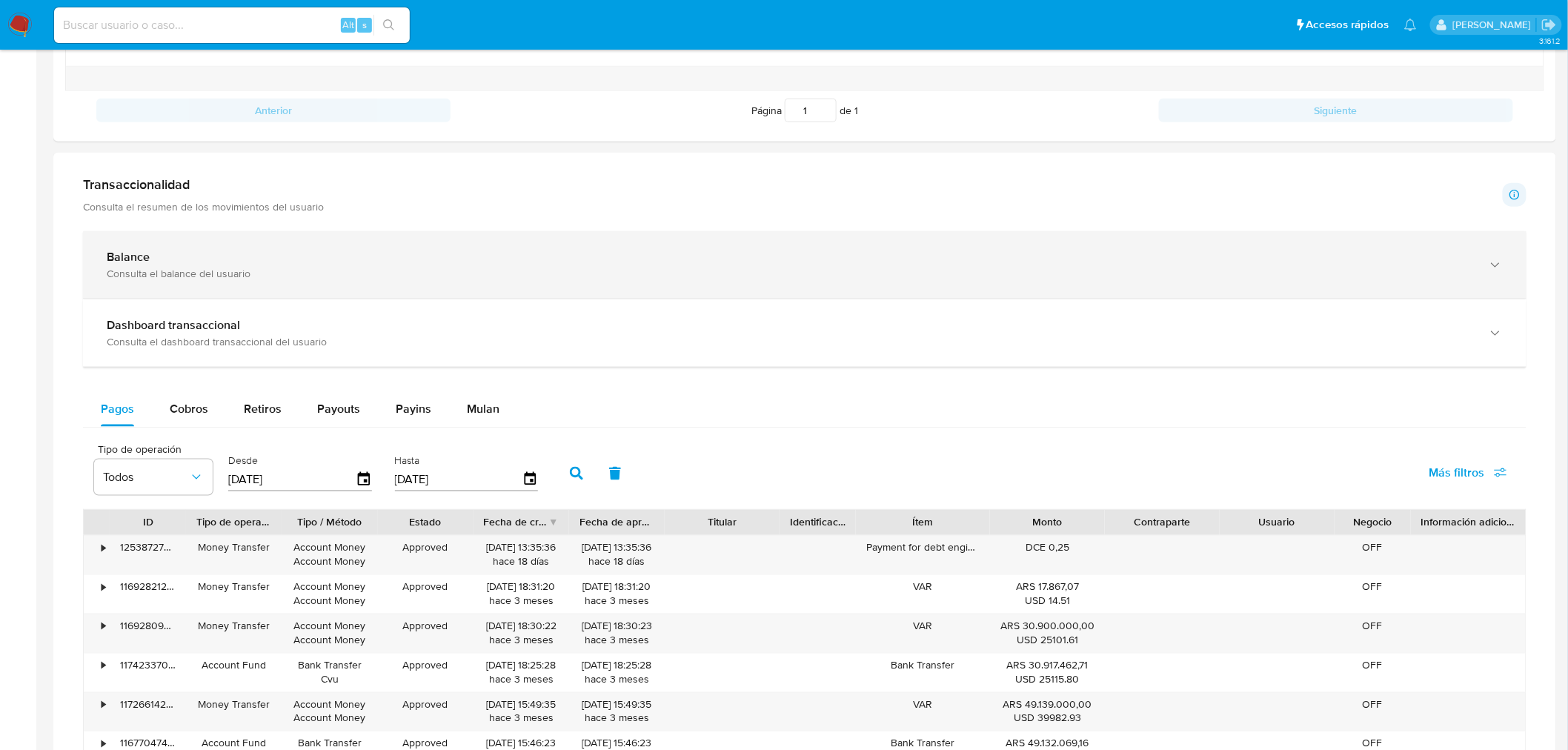
click at [261, 270] on div "Consulta el balance del usuario" at bounding box center [789, 273] width 1366 height 14
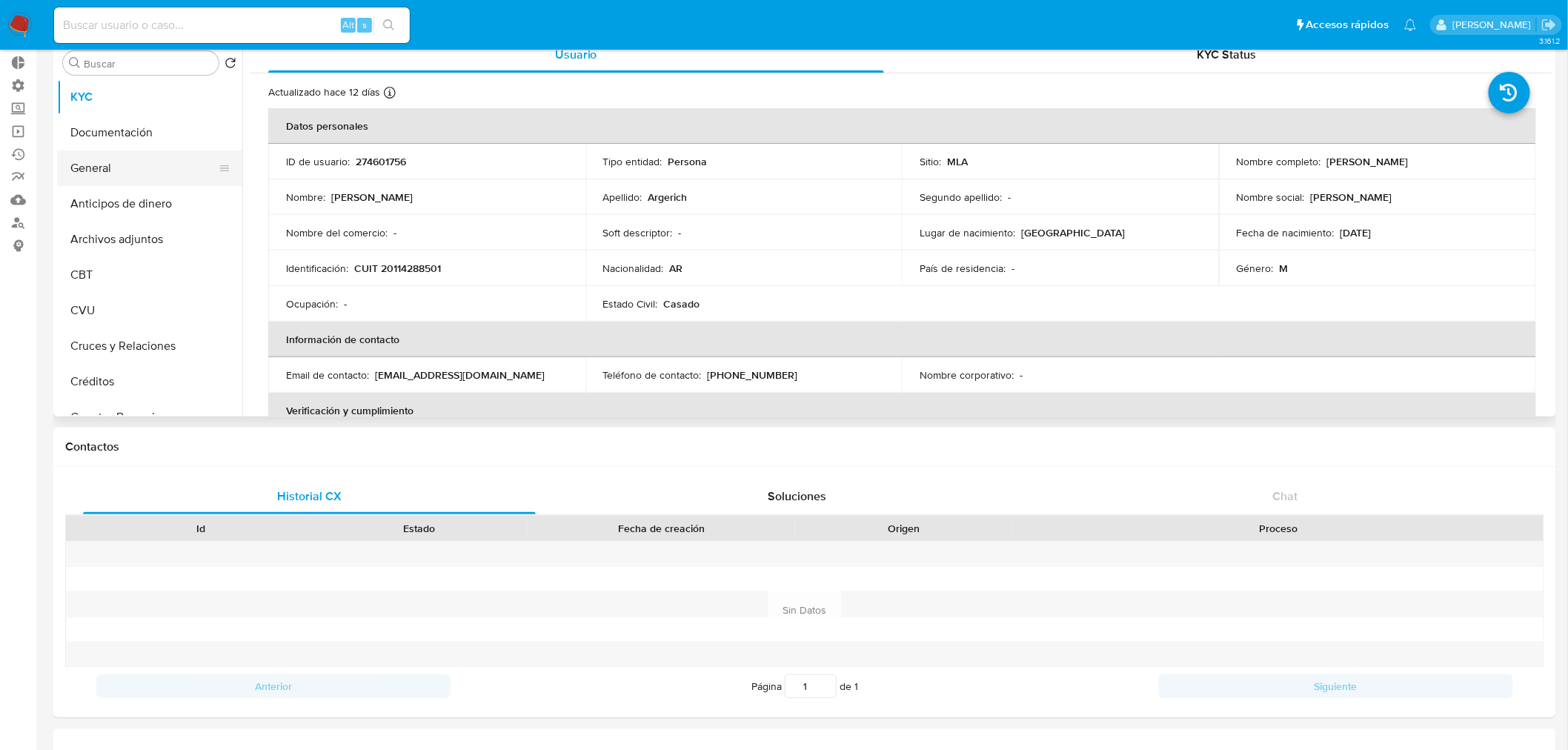
scroll to position [0, 0]
click at [119, 67] on input "Buscar" at bounding box center [148, 64] width 129 height 14
type input "inv"
click at [127, 141] on button "Inversiones" at bounding box center [143, 134] width 173 height 36
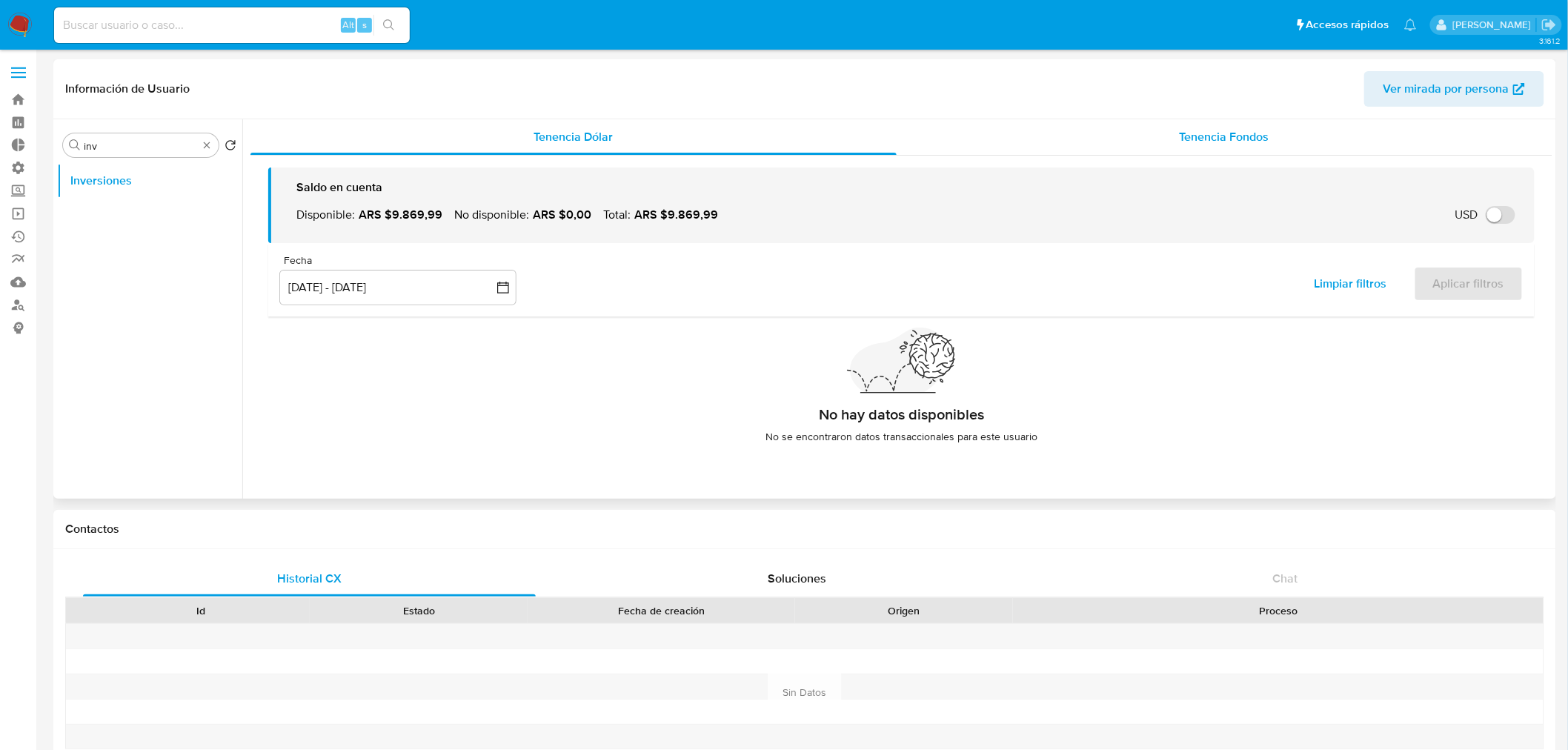
click at [1228, 142] on span "Tenencia Fondos" at bounding box center [1224, 136] width 89 height 17
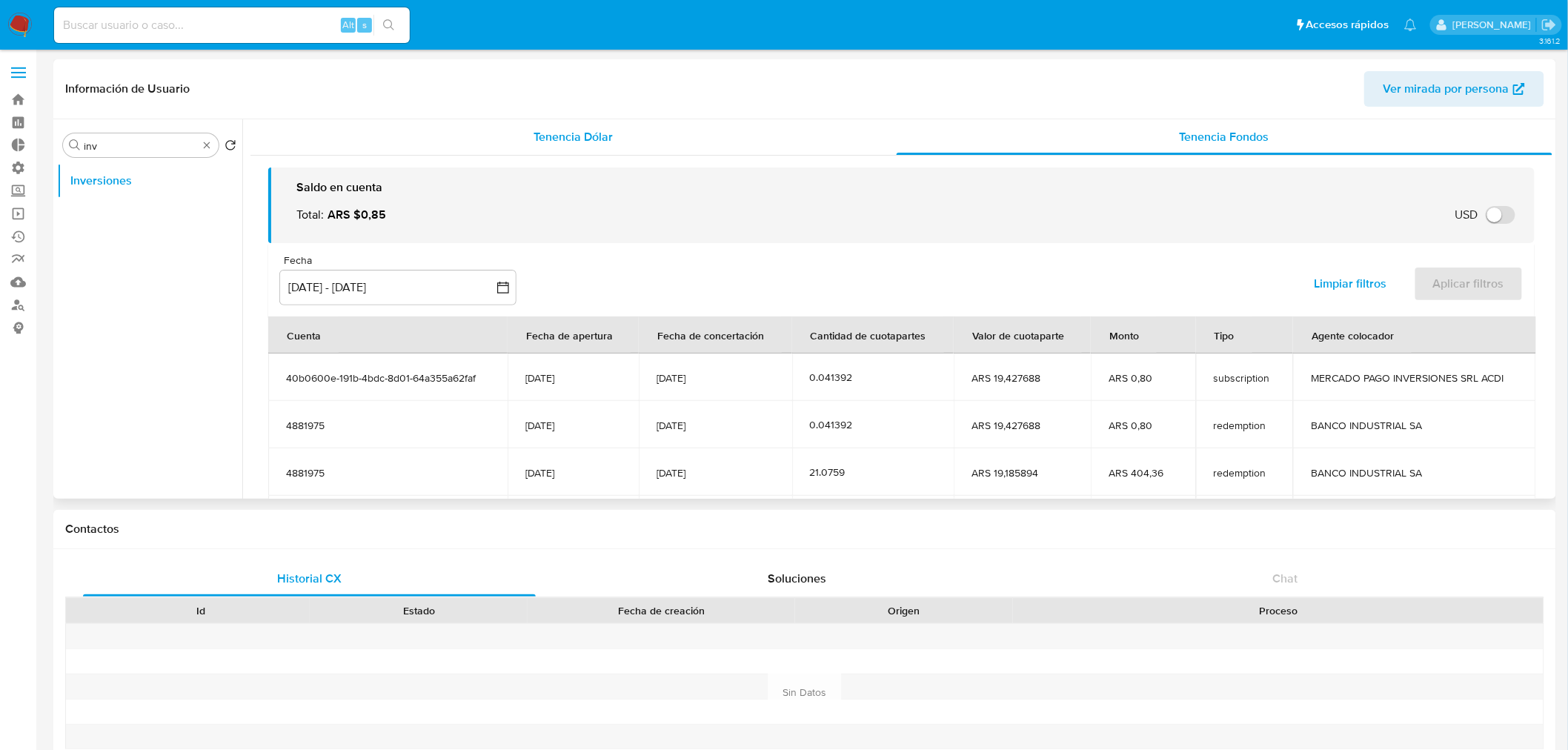
drag, startPoint x: 670, startPoint y: 149, endPoint x: 545, endPoint y: 122, distance: 127.9
click at [670, 149] on div "Tenencia Dólar" at bounding box center [574, 137] width 646 height 36
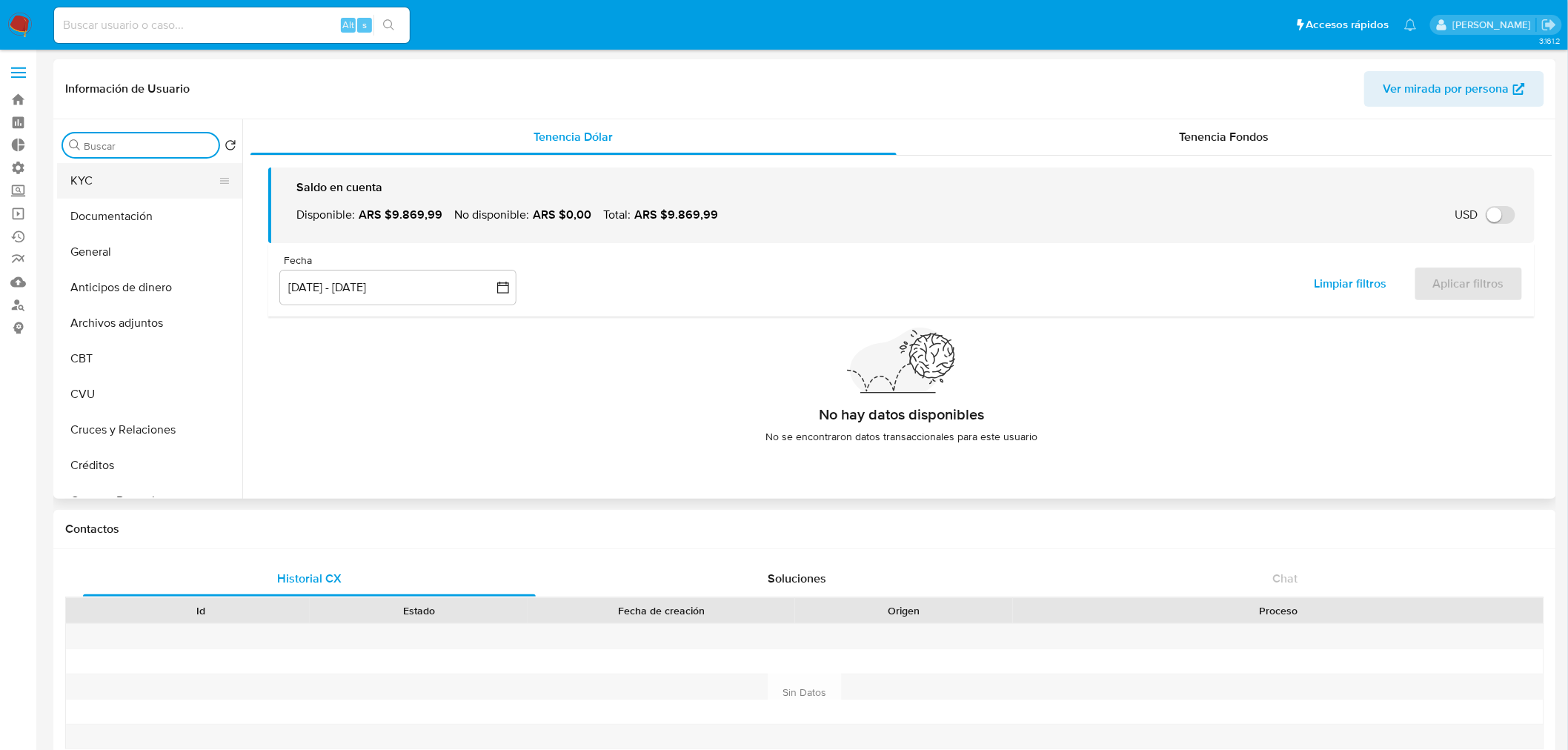
click at [105, 189] on button "KYC" at bounding box center [143, 180] width 173 height 36
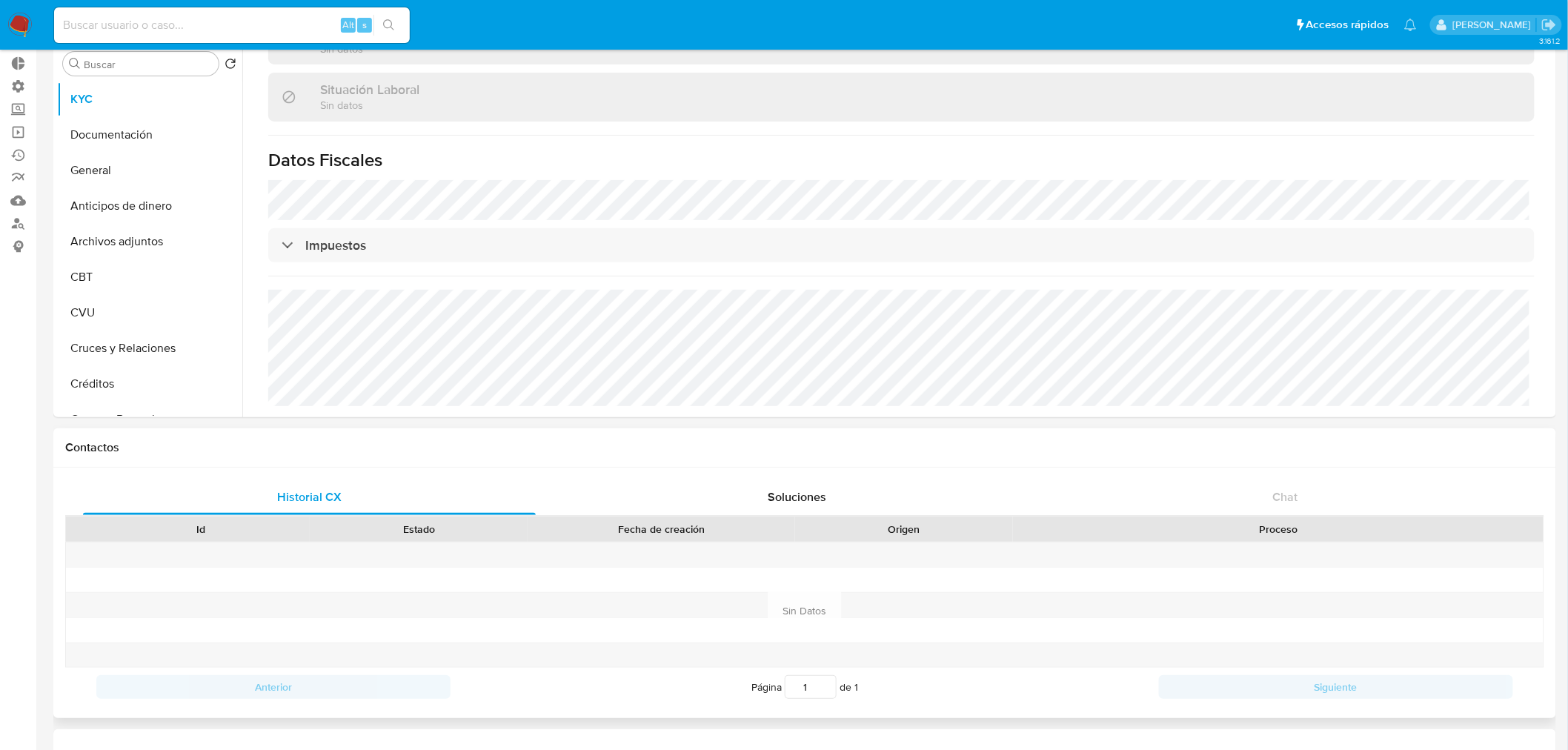
scroll to position [70, 0]
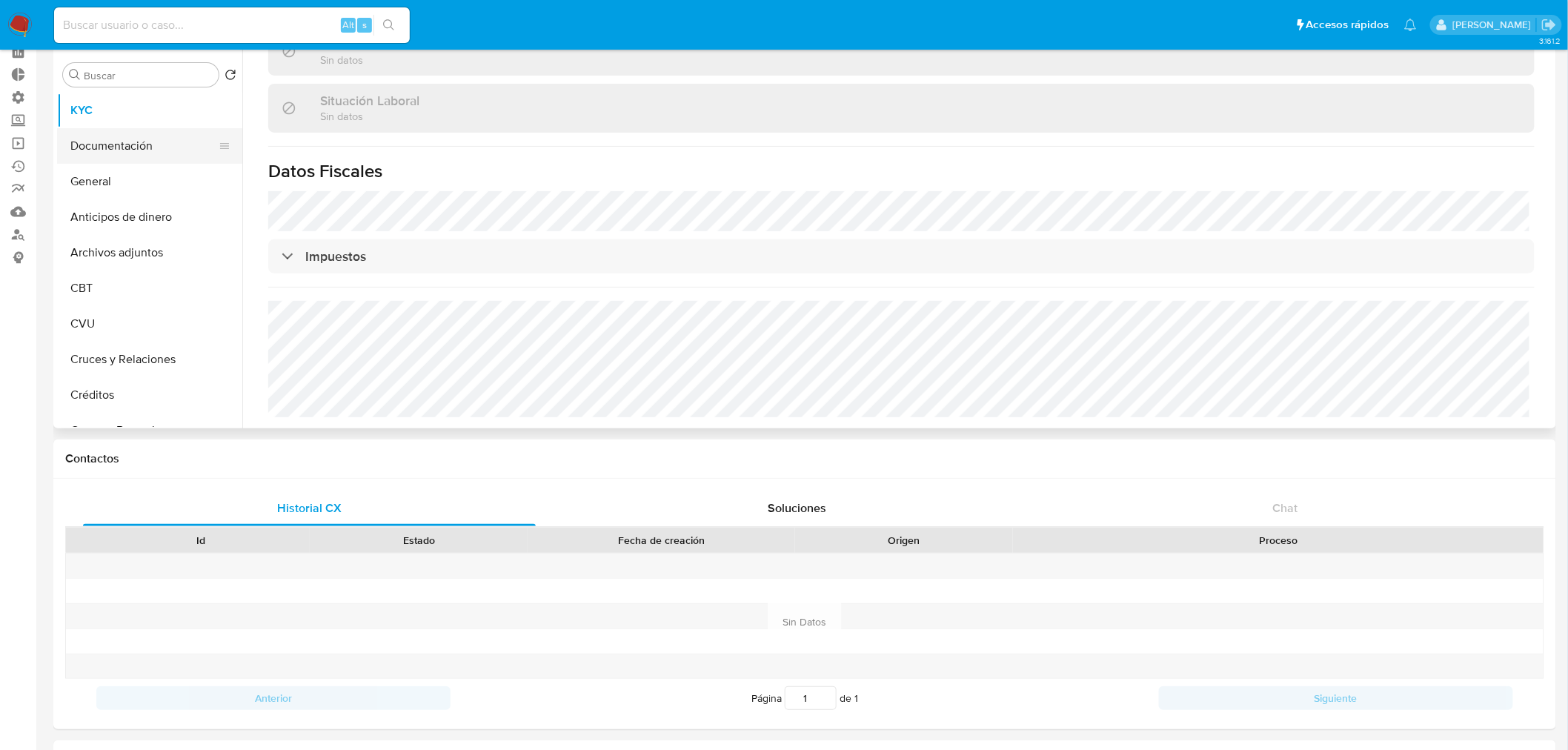
click at [135, 154] on button "Documentación" at bounding box center [143, 145] width 173 height 36
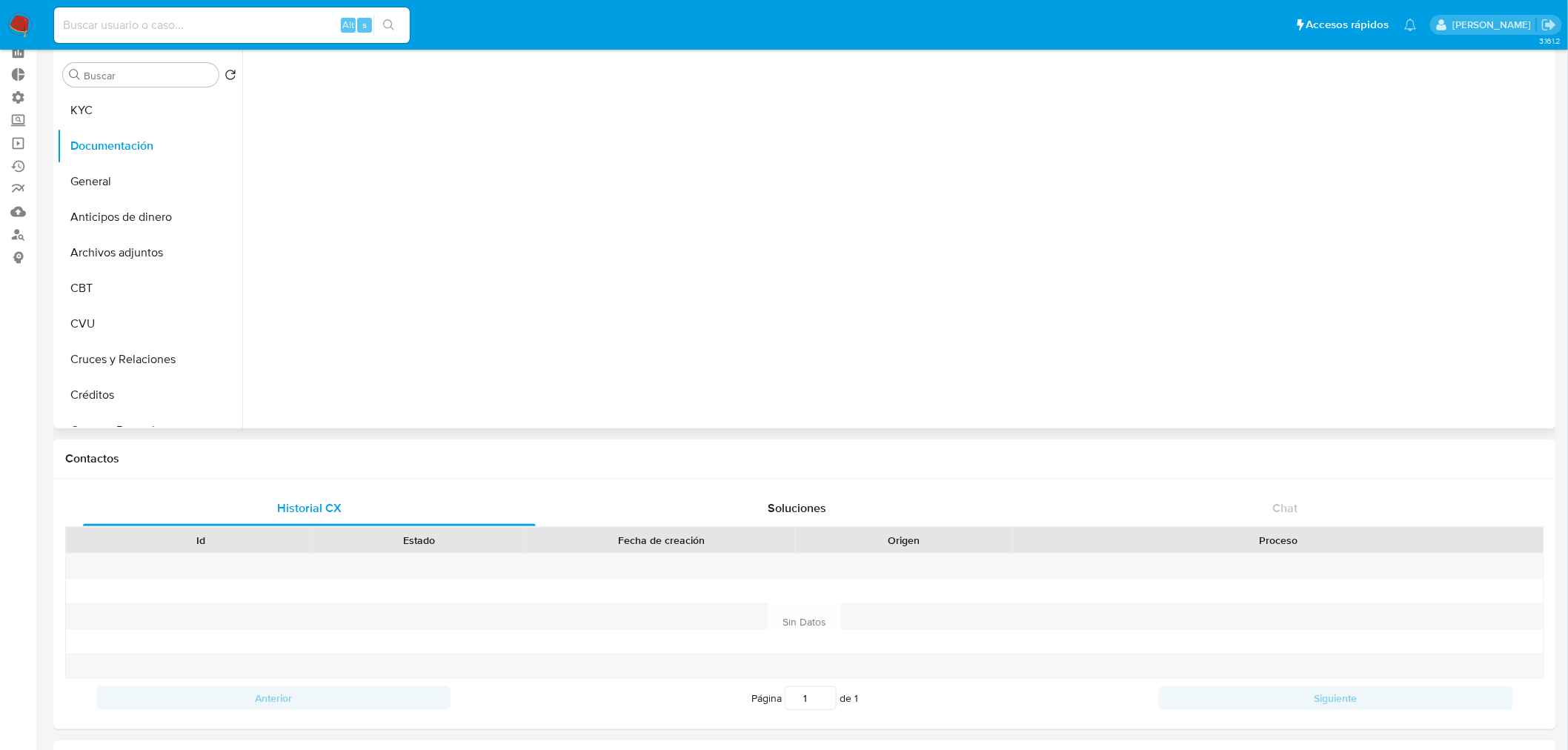
scroll to position [0, 0]
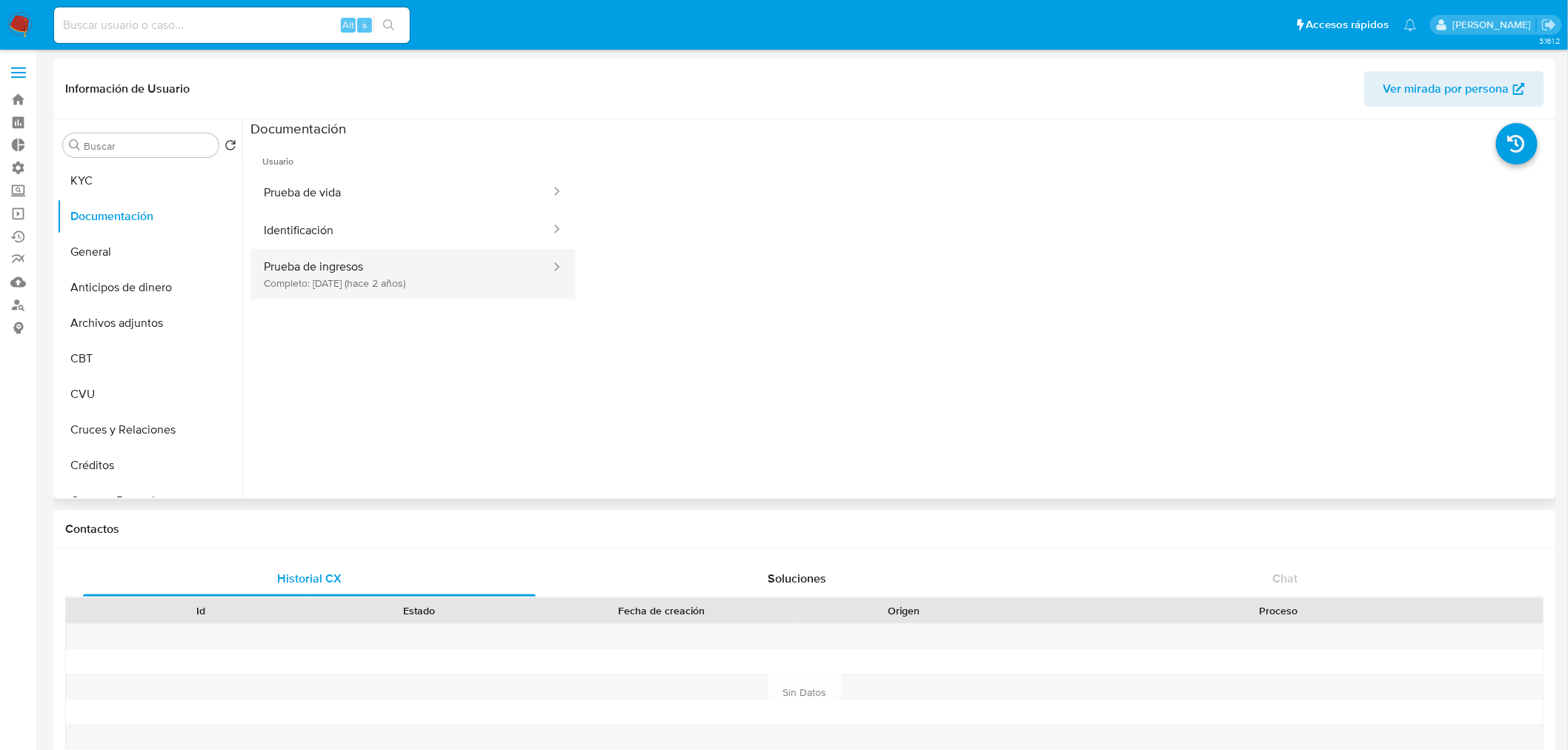
click at [458, 270] on button "Prueba de ingresos Completo: 04/12/2023 (hace 2 años)" at bounding box center [401, 274] width 302 height 51
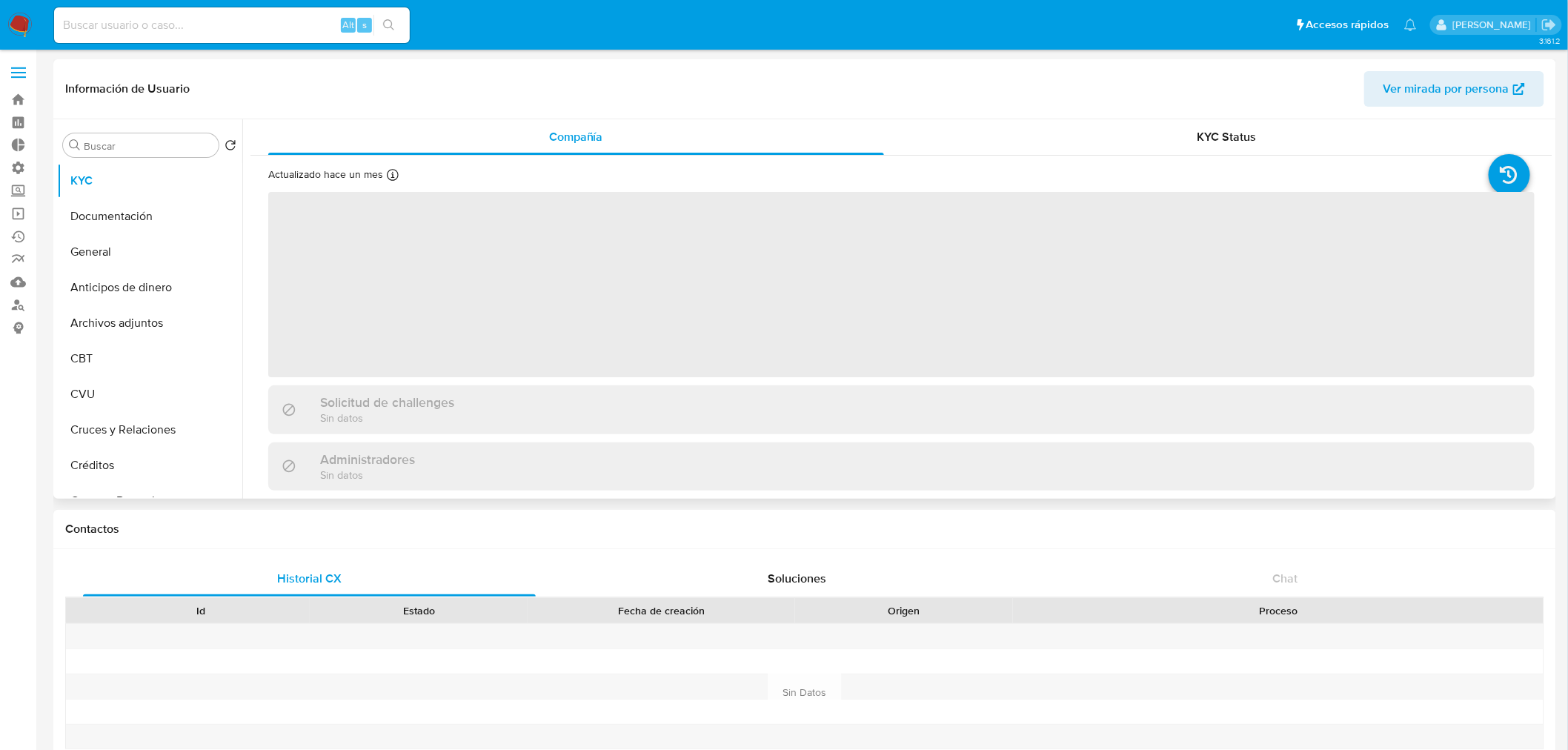
select select "10"
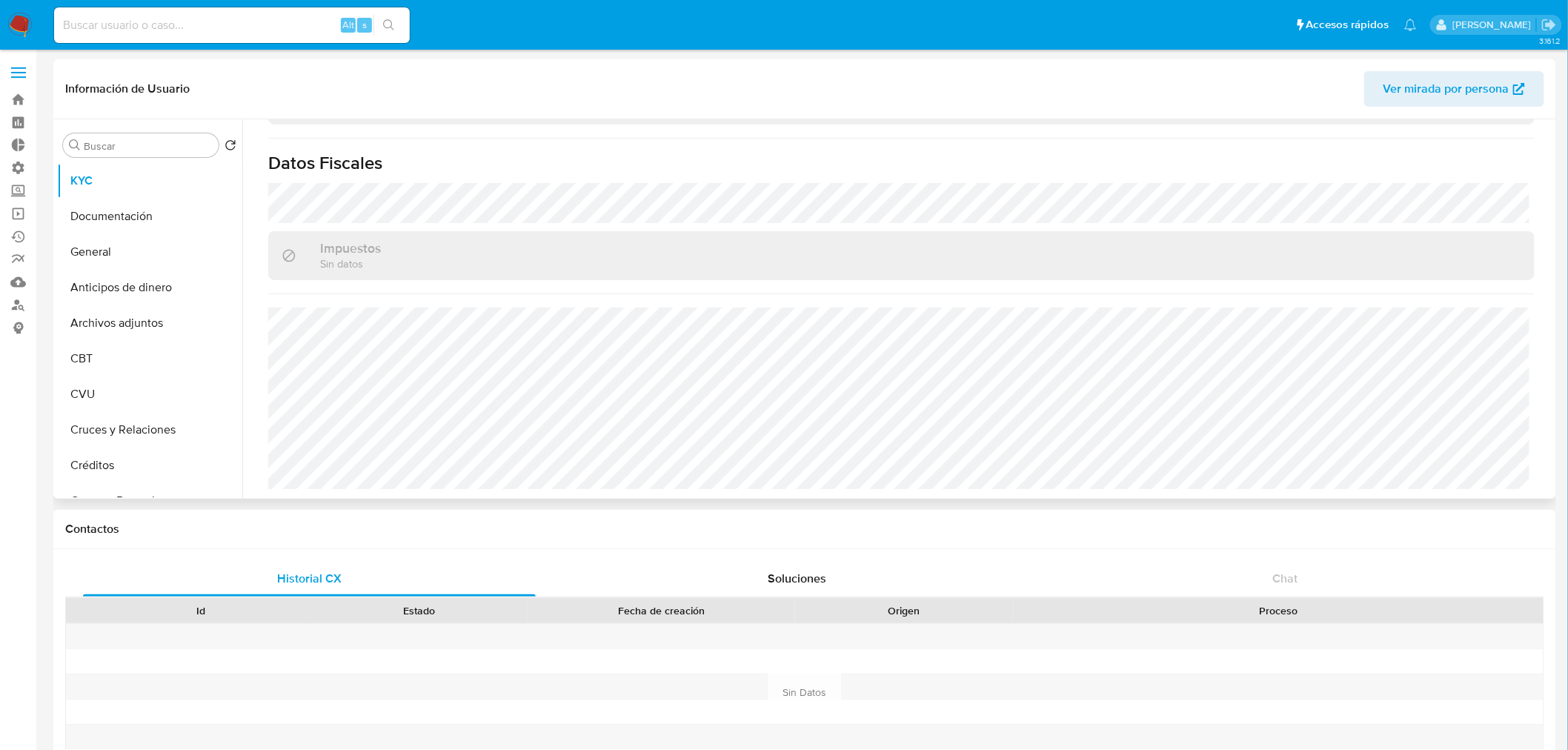
scroll to position [1052, 0]
click at [142, 223] on button "Documentación" at bounding box center [143, 216] width 173 height 36
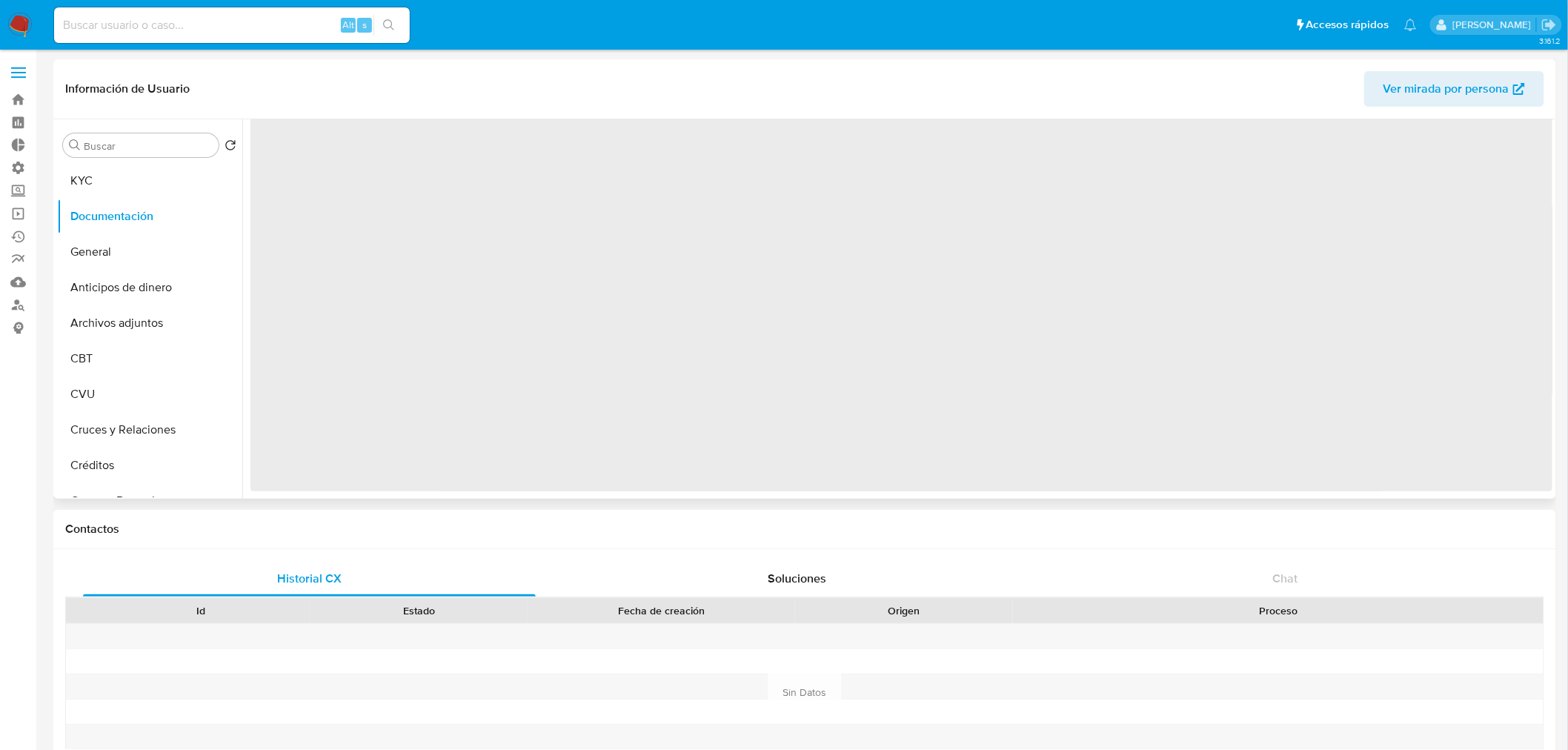
scroll to position [0, 0]
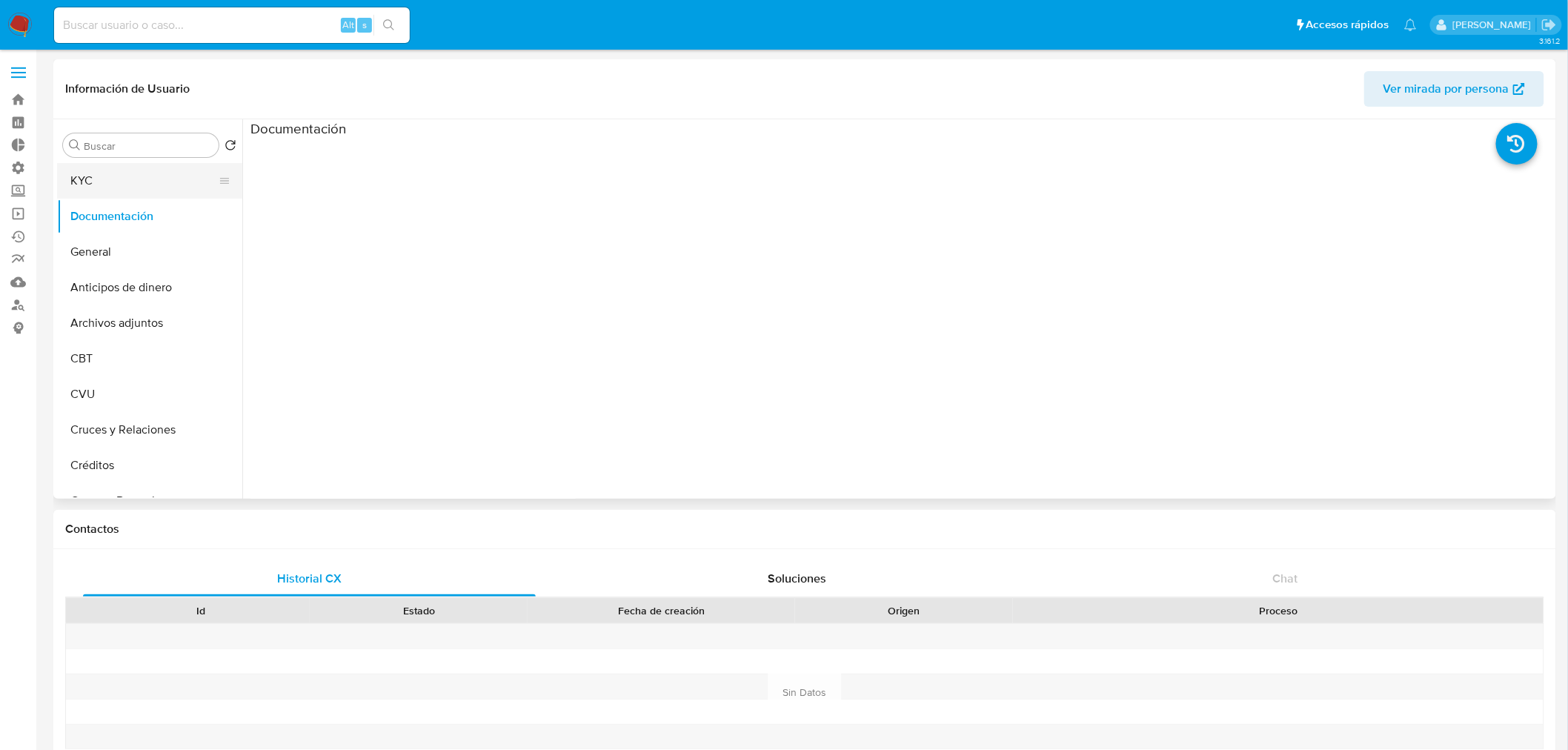
click at [115, 186] on button "KYC" at bounding box center [143, 180] width 173 height 36
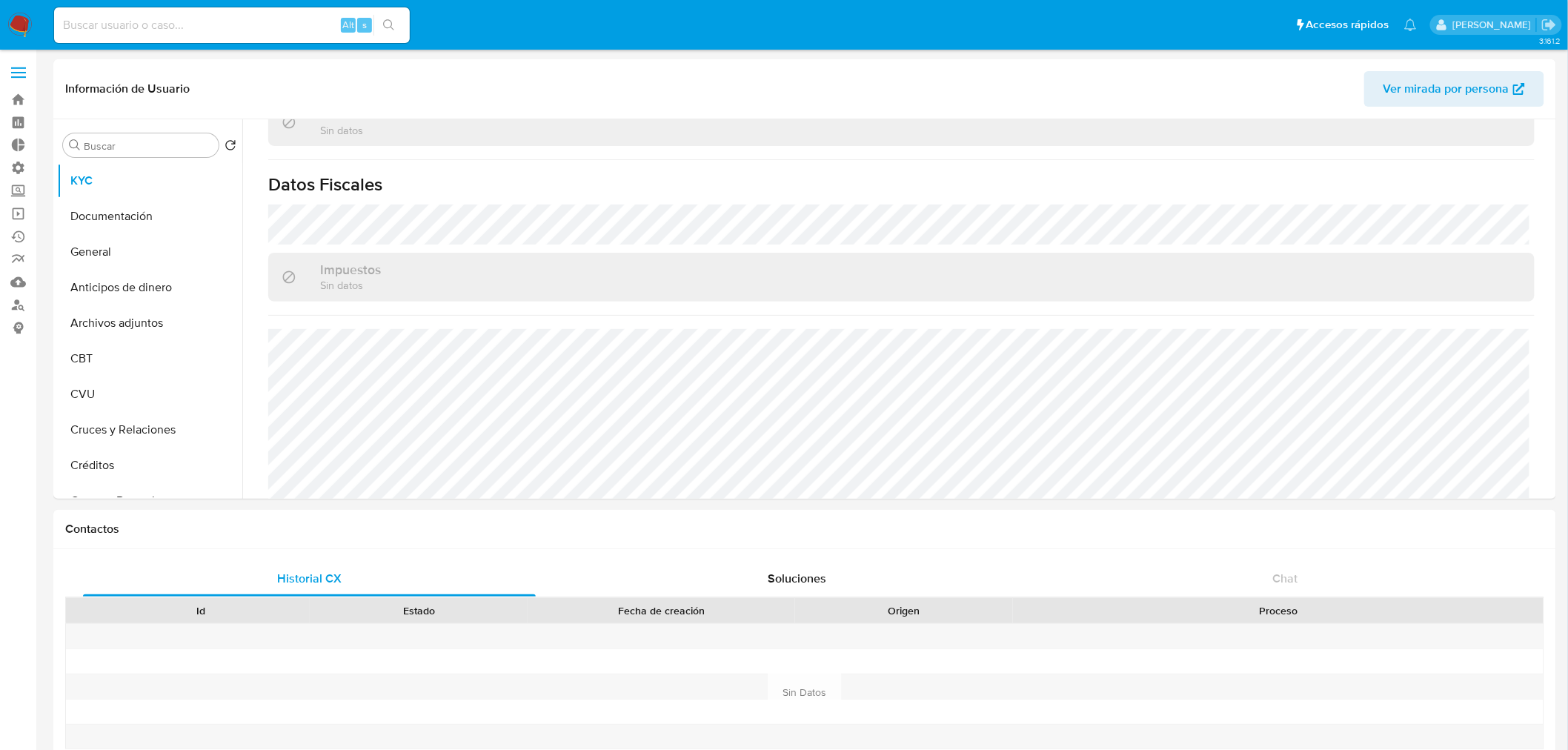
scroll to position [1052, 0]
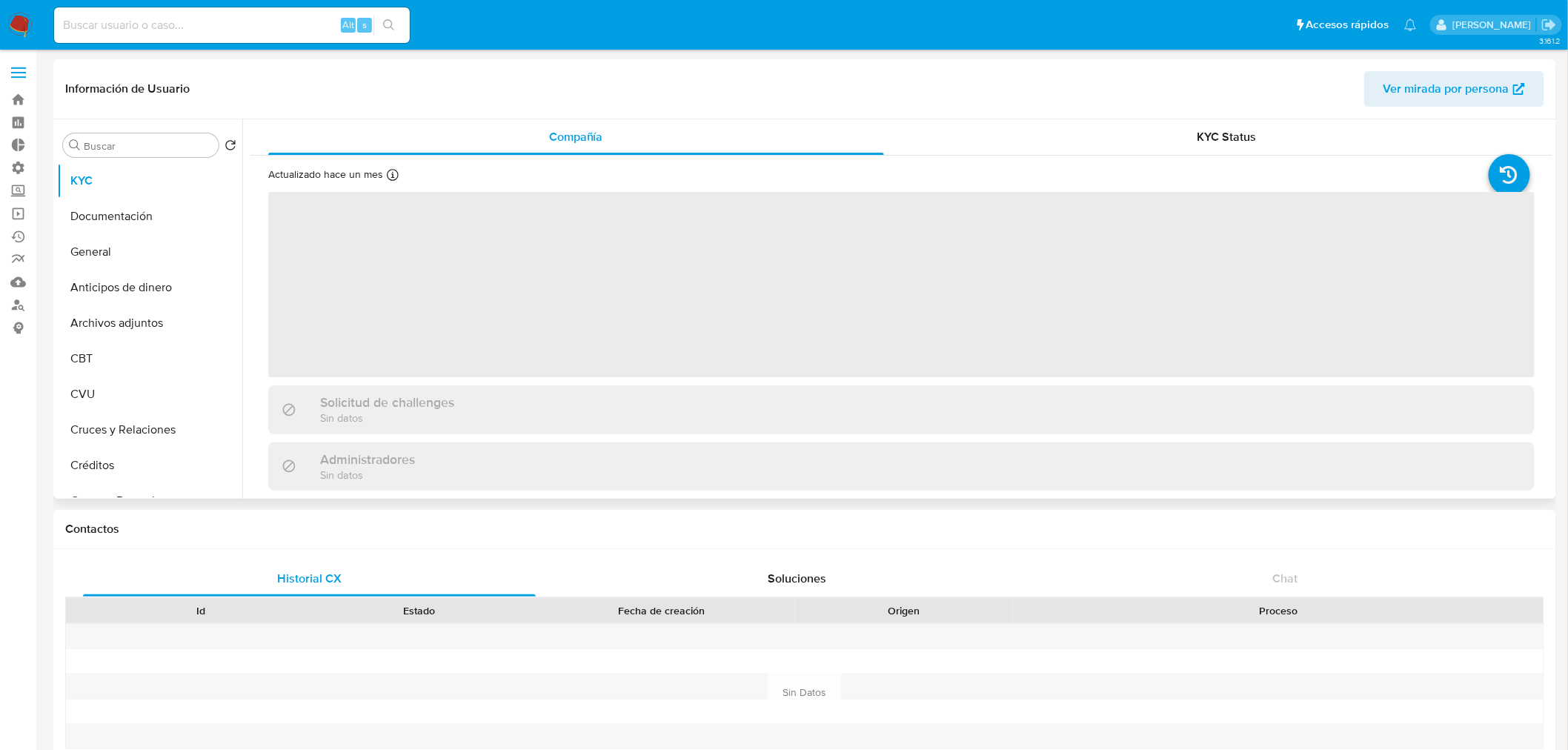
select select "10"
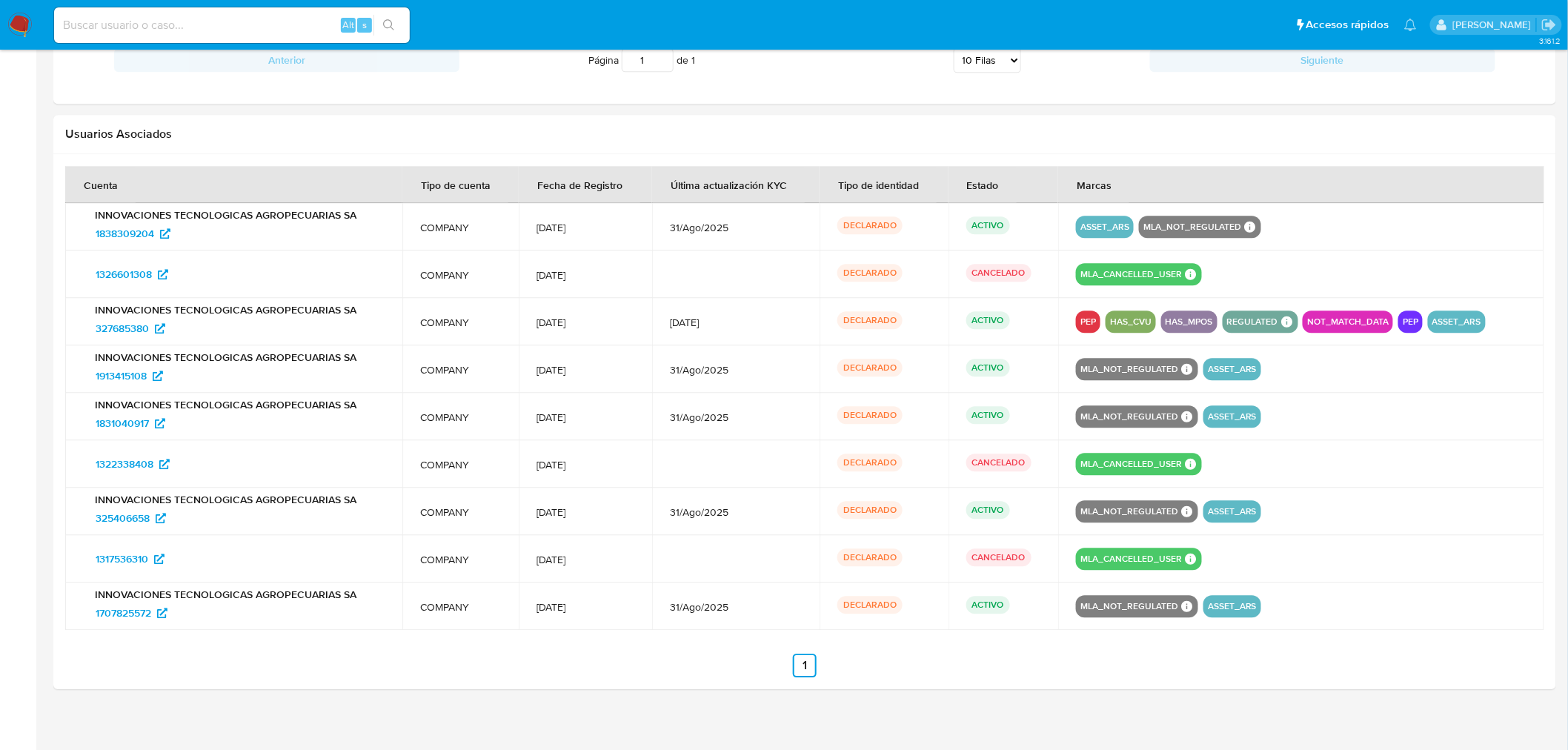
scroll to position [1420, 0]
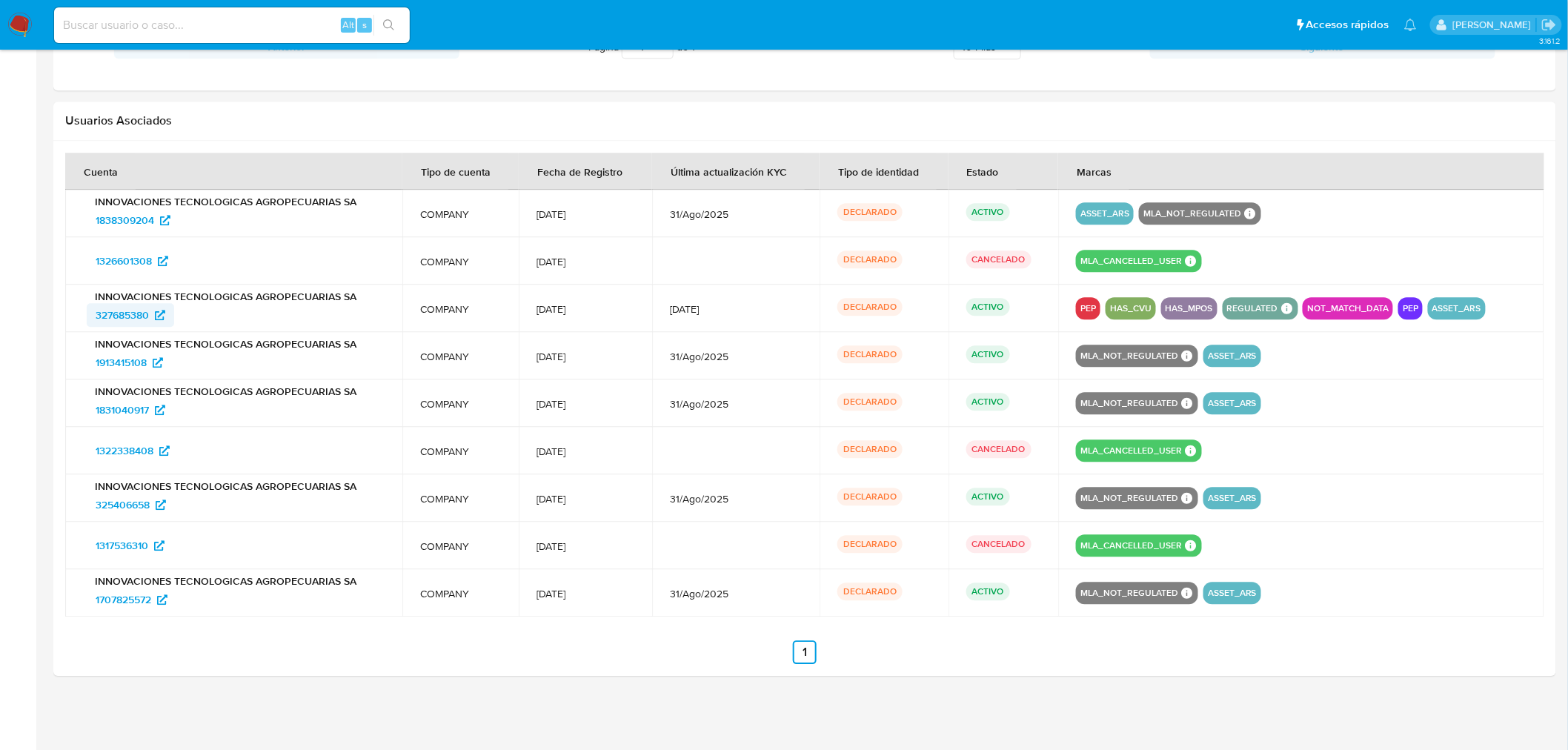
click at [117, 309] on span "327685380" at bounding box center [122, 314] width 53 height 23
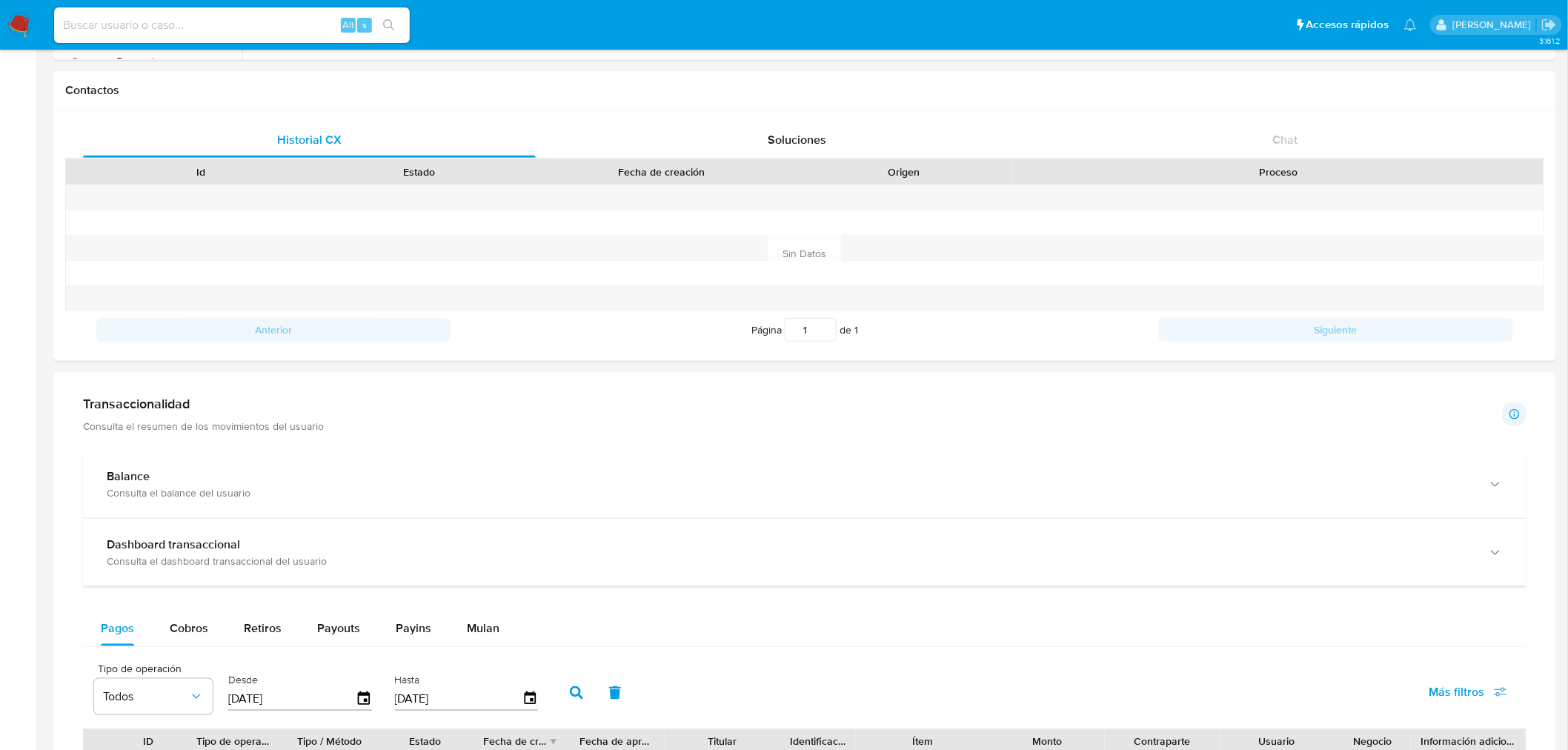
scroll to position [432, 0]
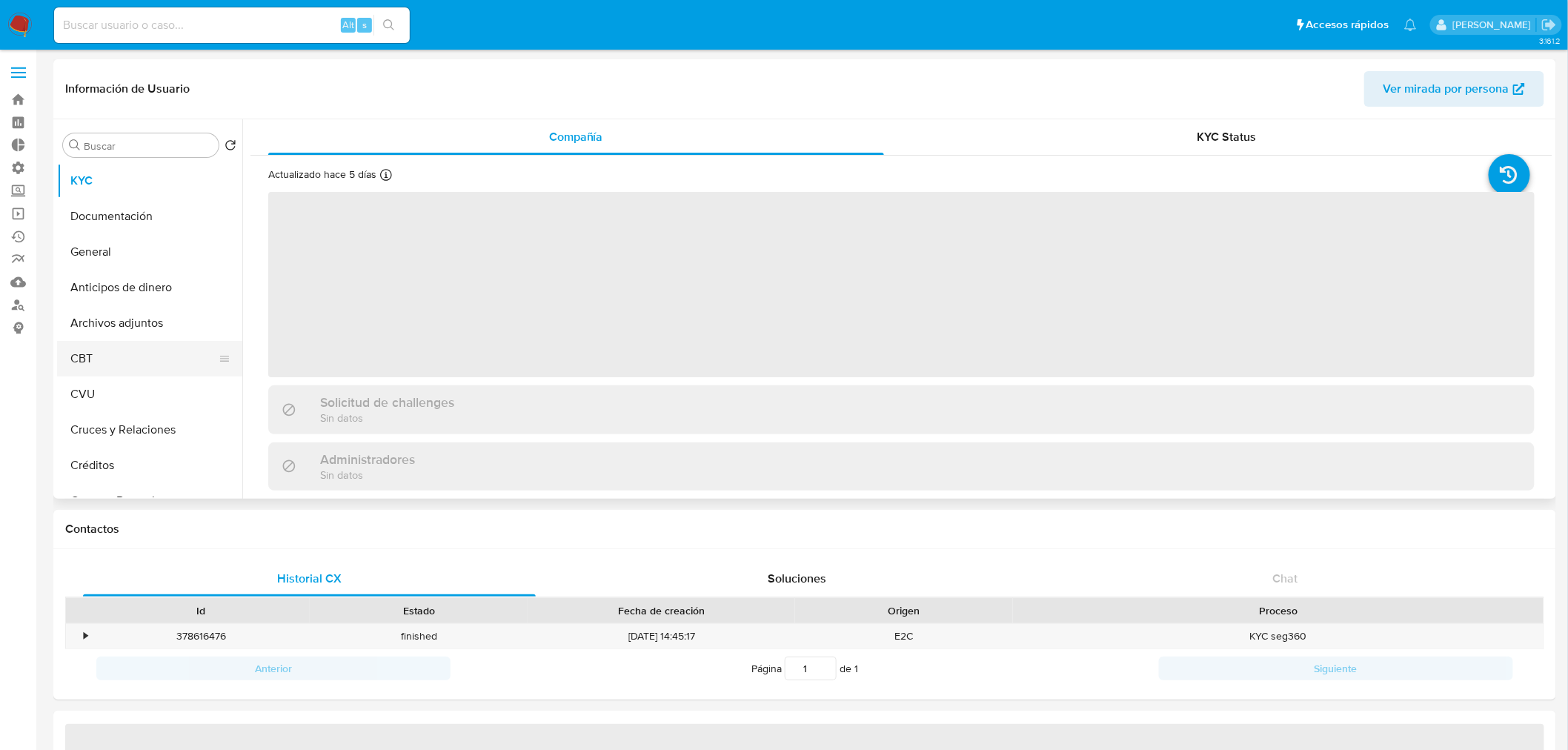
select select "10"
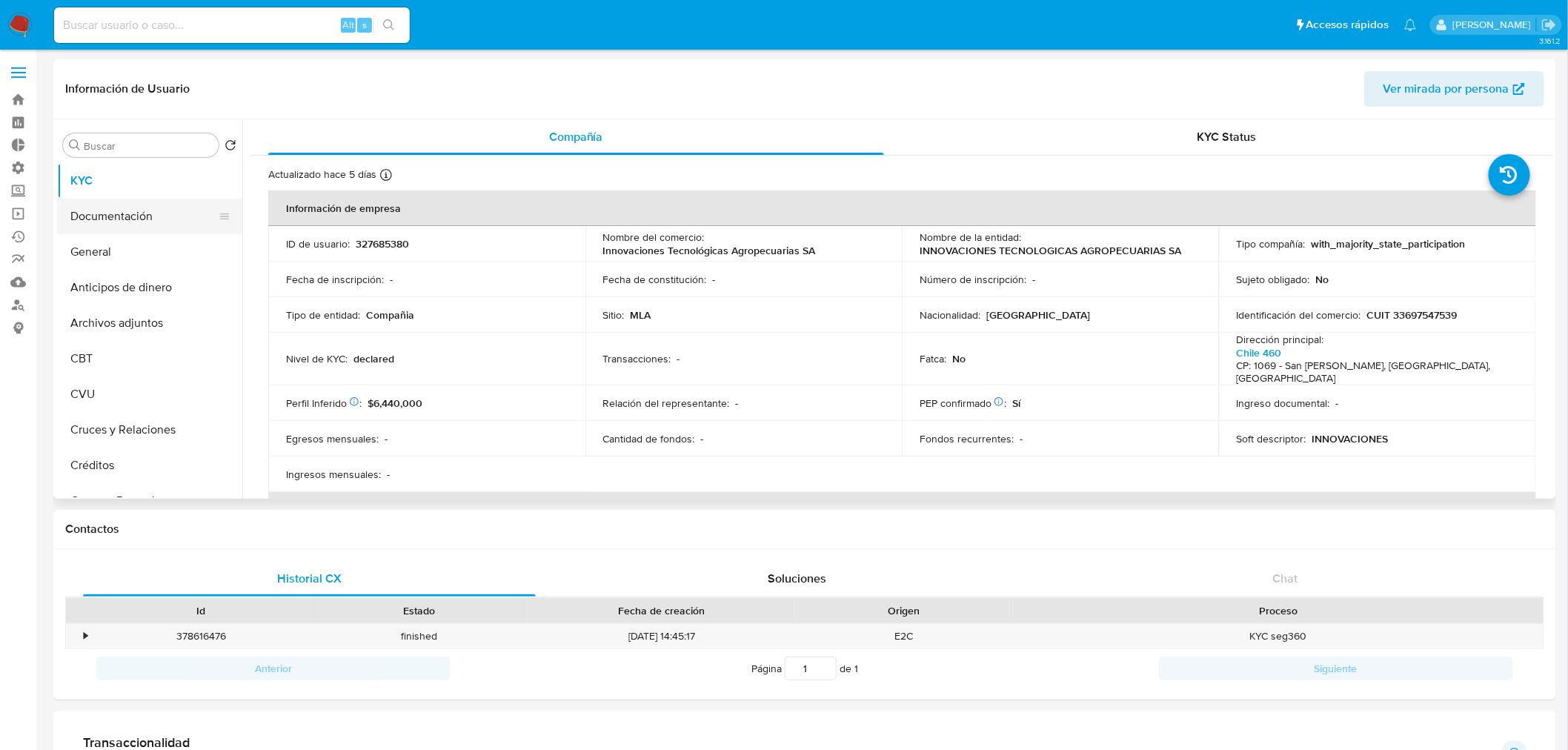
click at [124, 226] on button "Documentación" at bounding box center [143, 216] width 173 height 36
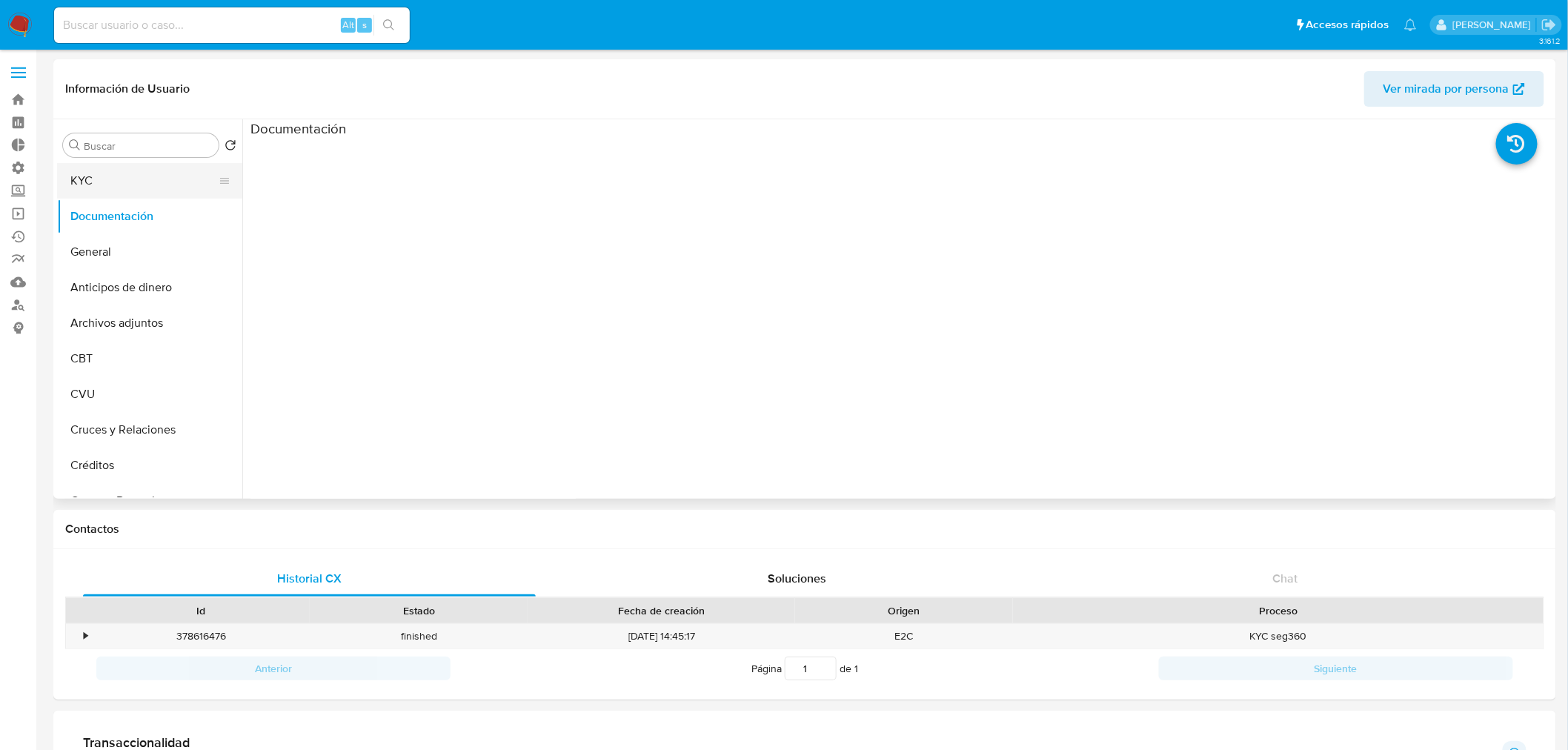
click at [116, 185] on button "KYC" at bounding box center [143, 180] width 173 height 36
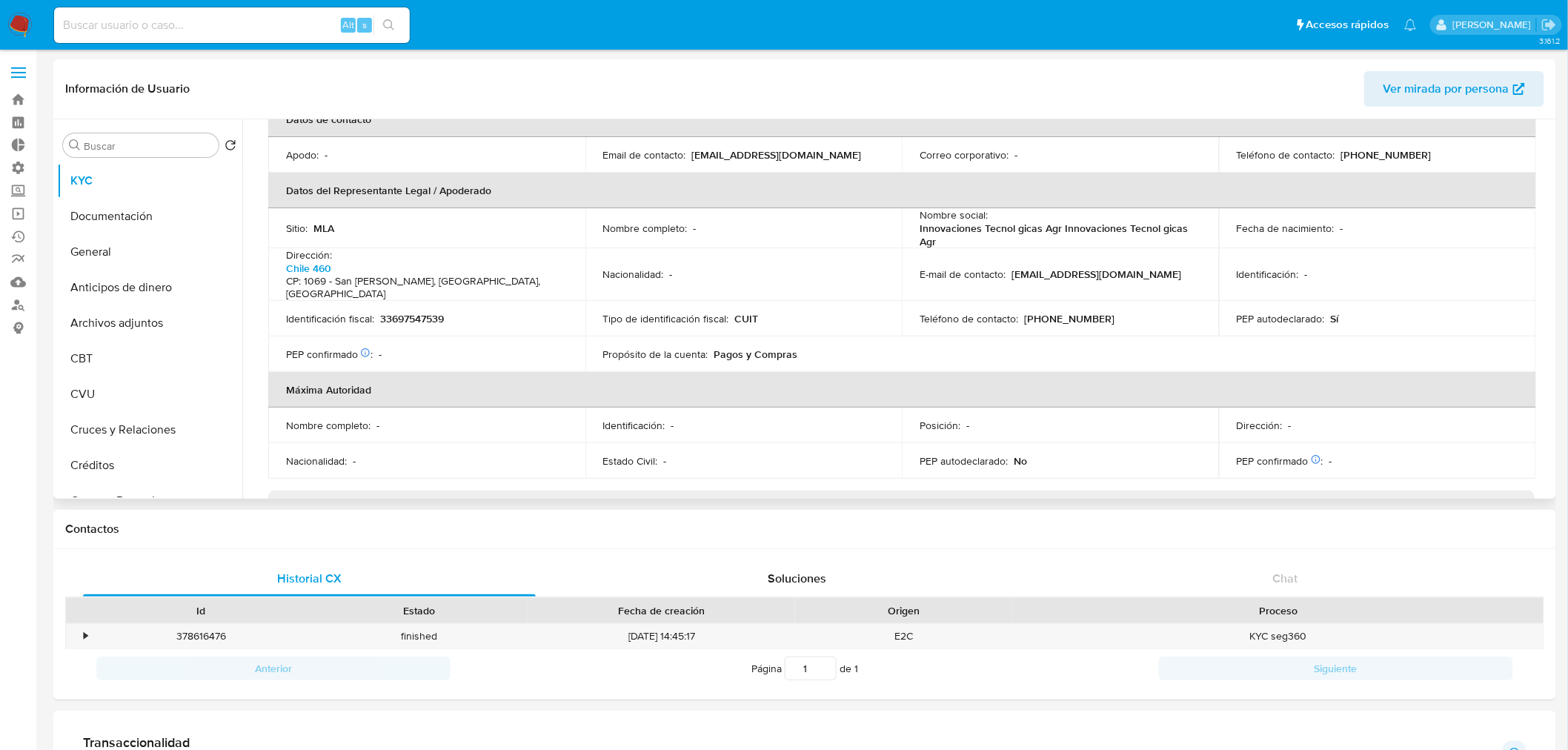
scroll to position [387, 0]
click at [151, 216] on button "Documentación" at bounding box center [143, 216] width 173 height 36
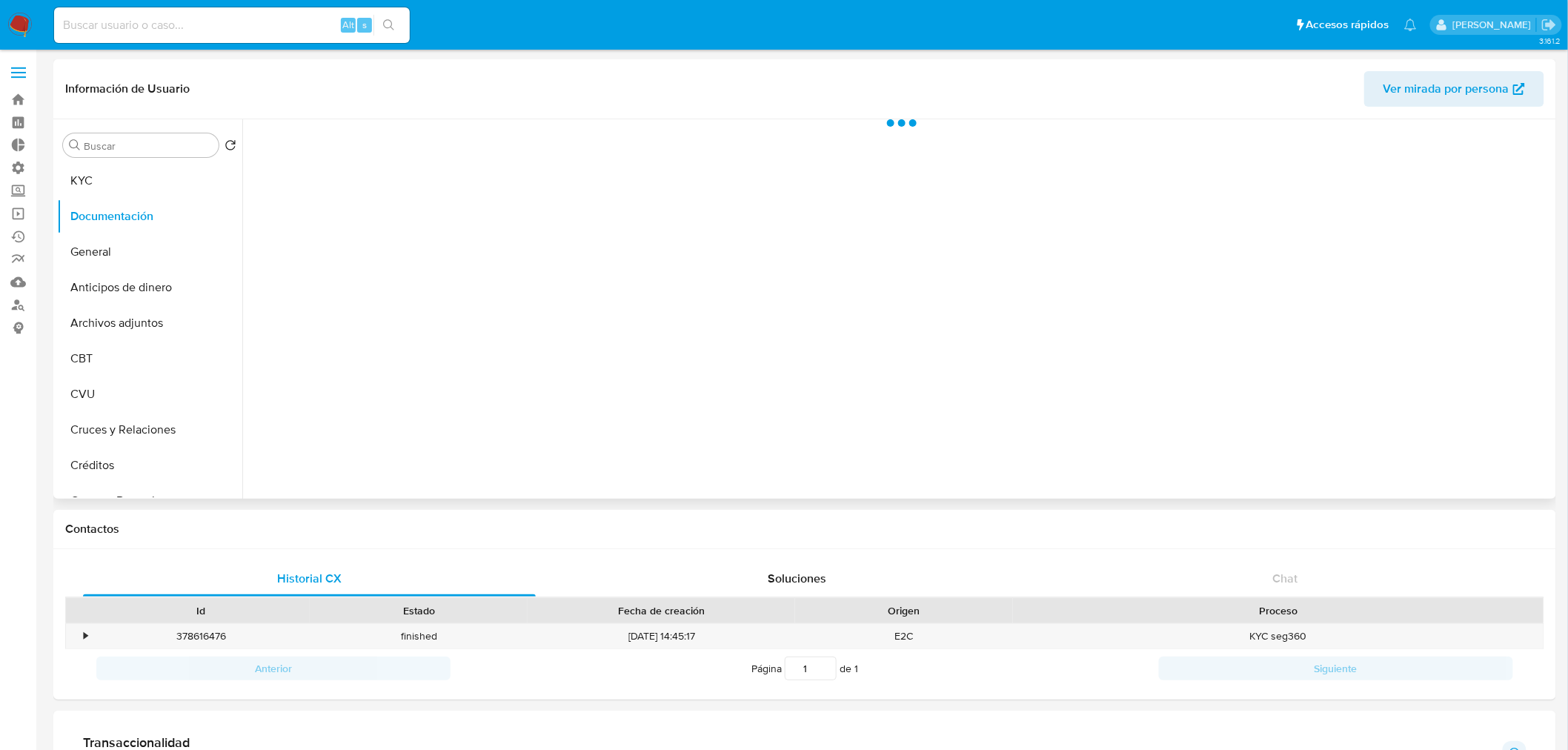
scroll to position [0, 0]
click at [98, 176] on button "KYC" at bounding box center [143, 180] width 173 height 36
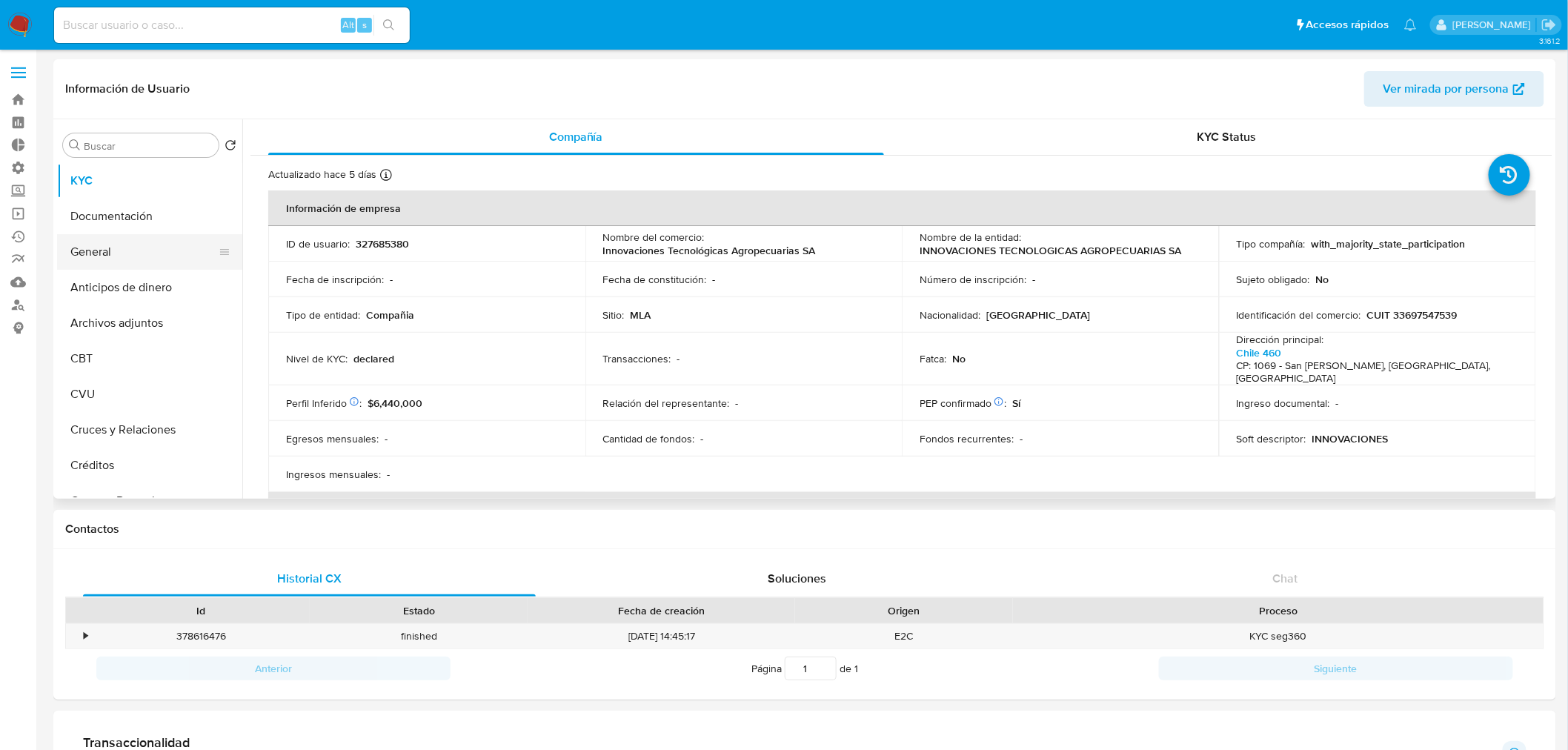
click at [145, 247] on button "General" at bounding box center [143, 251] width 173 height 36
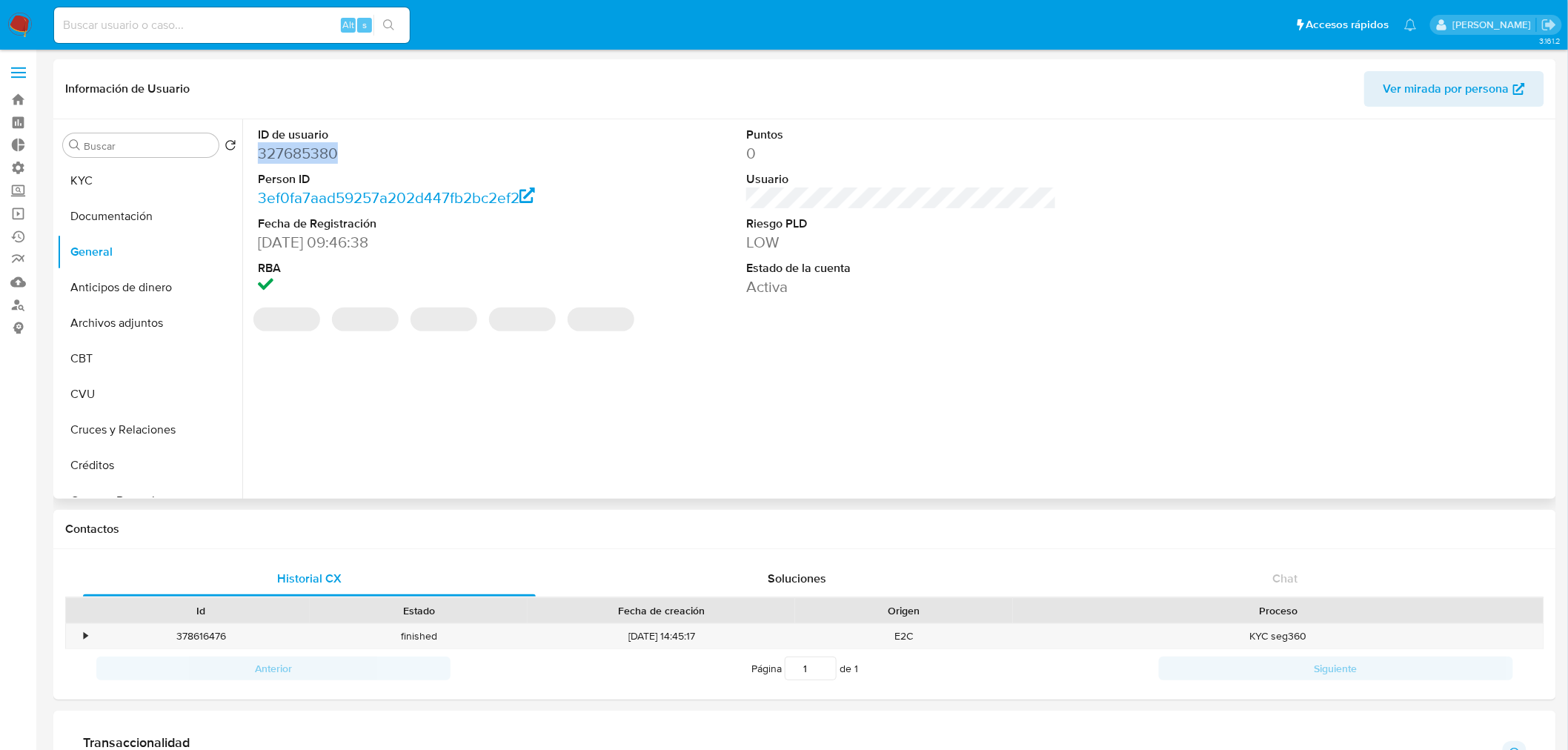
drag, startPoint x: 347, startPoint y: 152, endPoint x: 258, endPoint y: 151, distance: 89.0
click at [258, 151] on dd "327685380" at bounding box center [413, 153] width 310 height 20
copy dd "327685380"
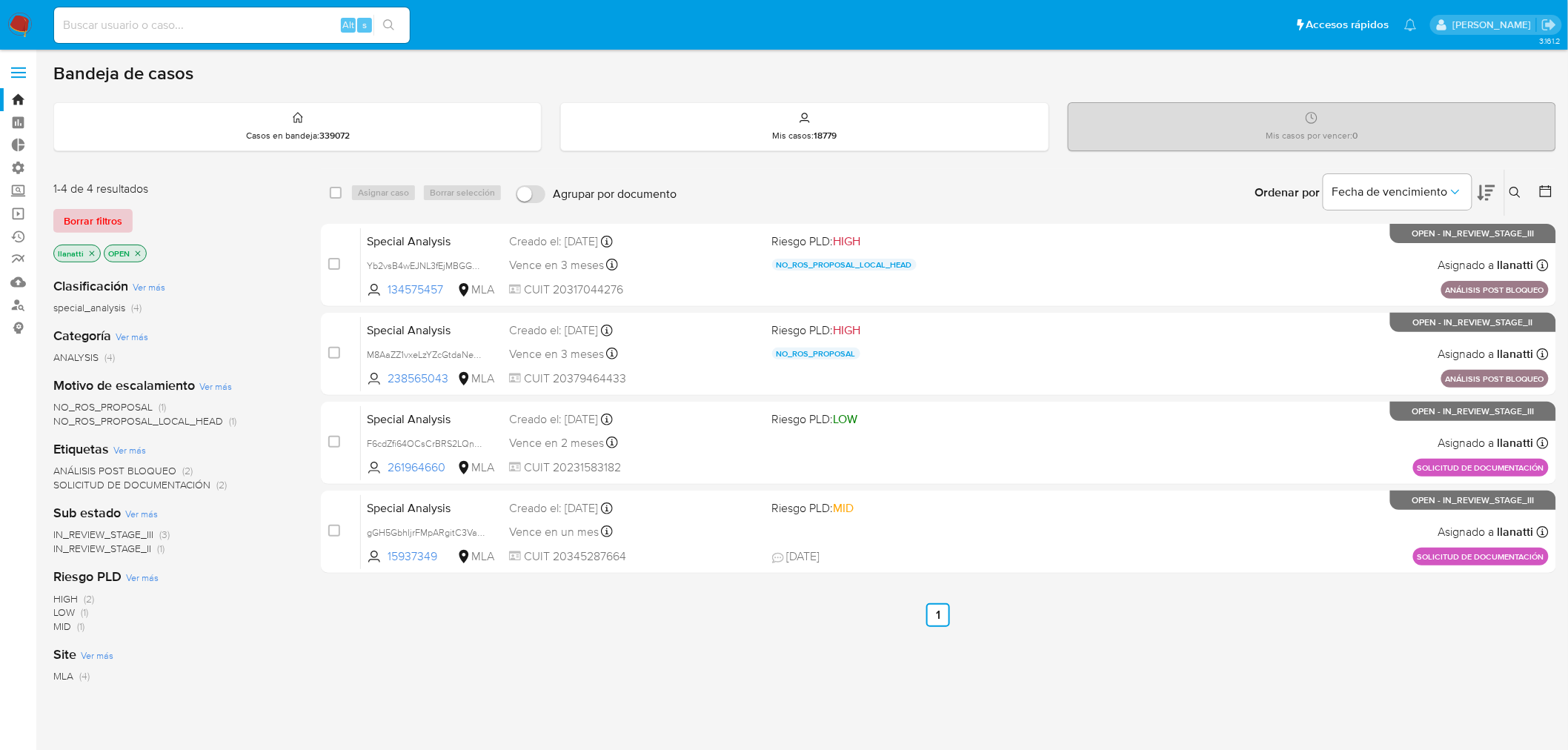
click at [104, 227] on span "Borrar filtros" at bounding box center [92, 220] width 58 height 20
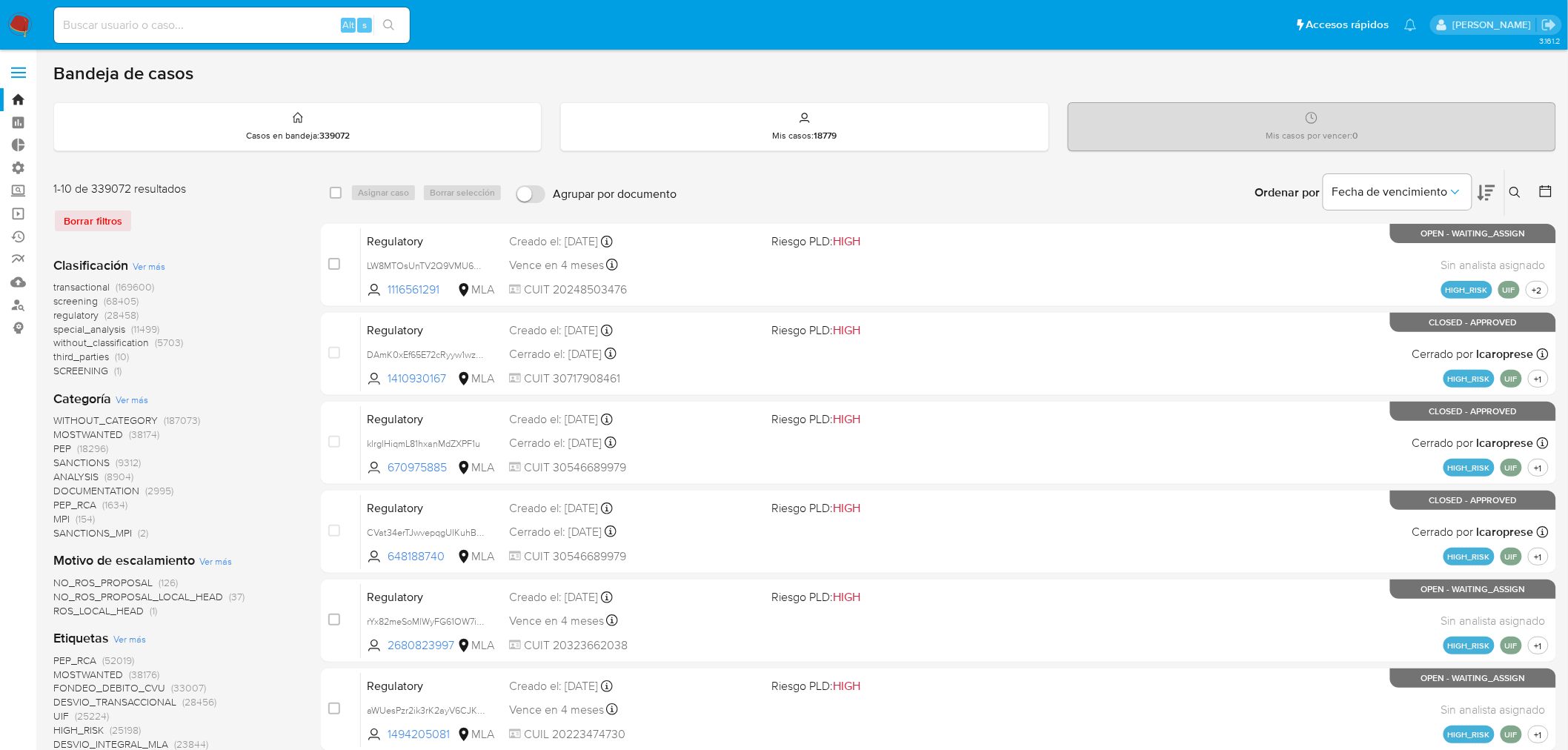
click at [1519, 188] on icon at bounding box center [1515, 193] width 12 height 12
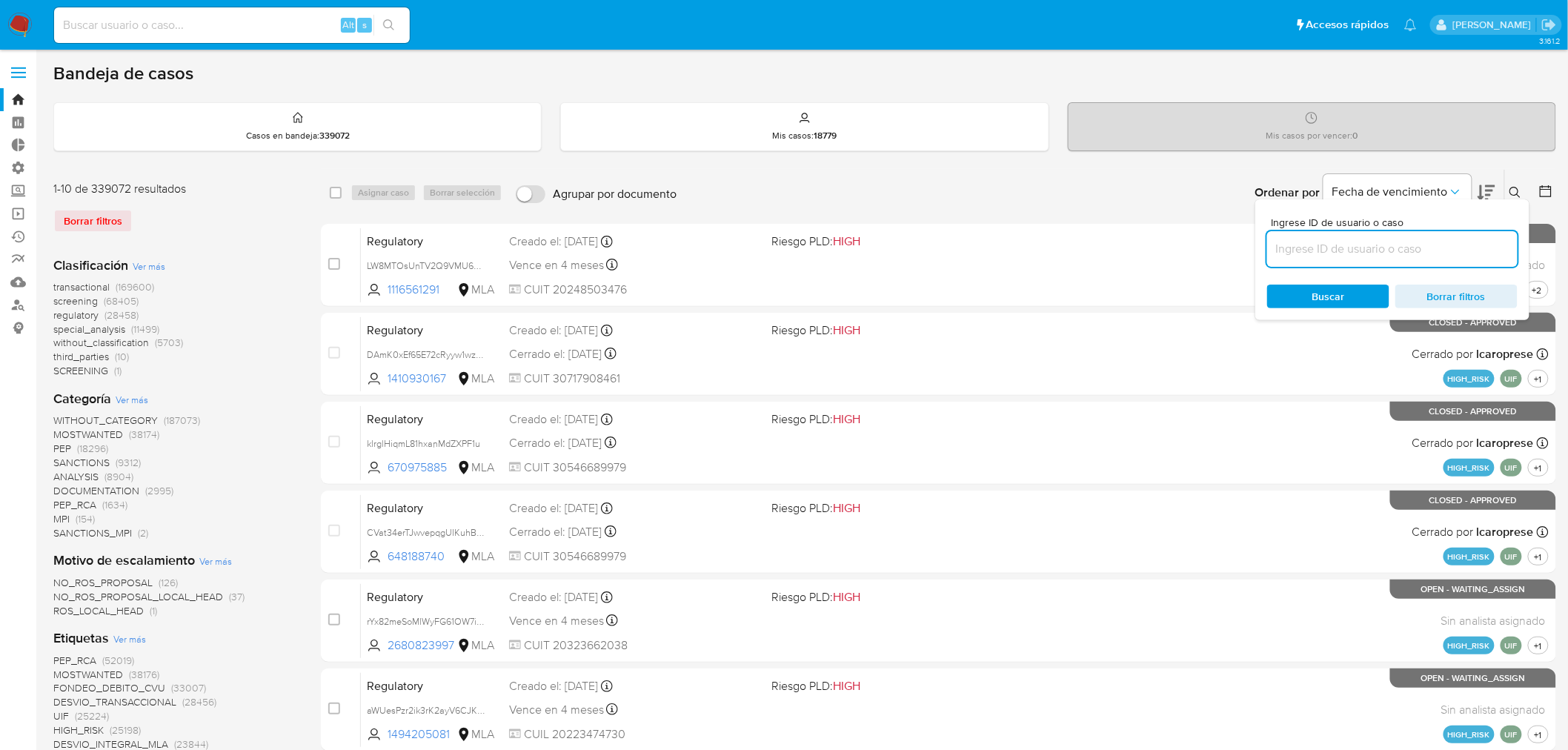
click at [1412, 256] on input at bounding box center [1392, 248] width 250 height 19
type input "8OuJ2uGA0AVF6MNZhBS5zwpI"
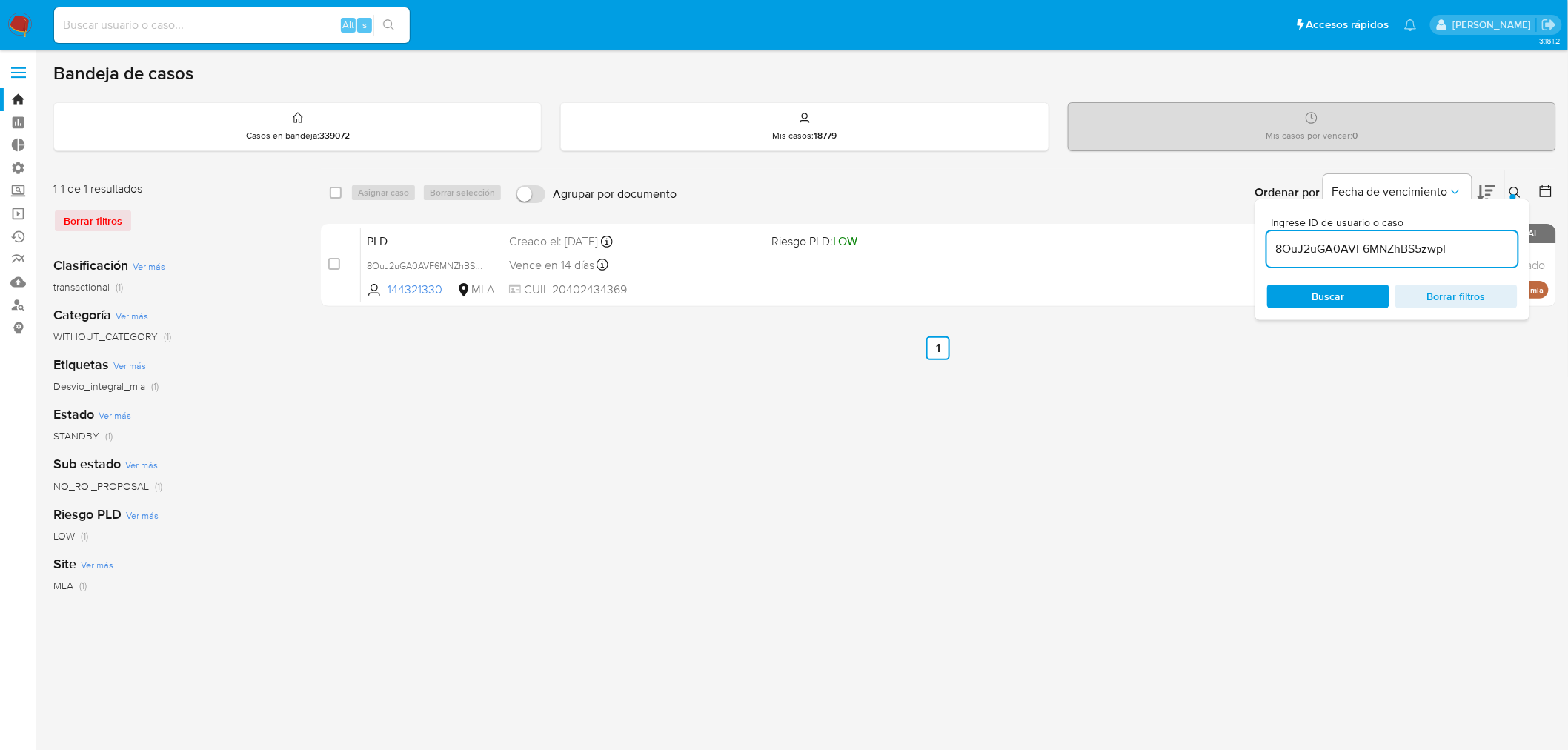
click at [1519, 188] on icon at bounding box center [1515, 193] width 12 height 12
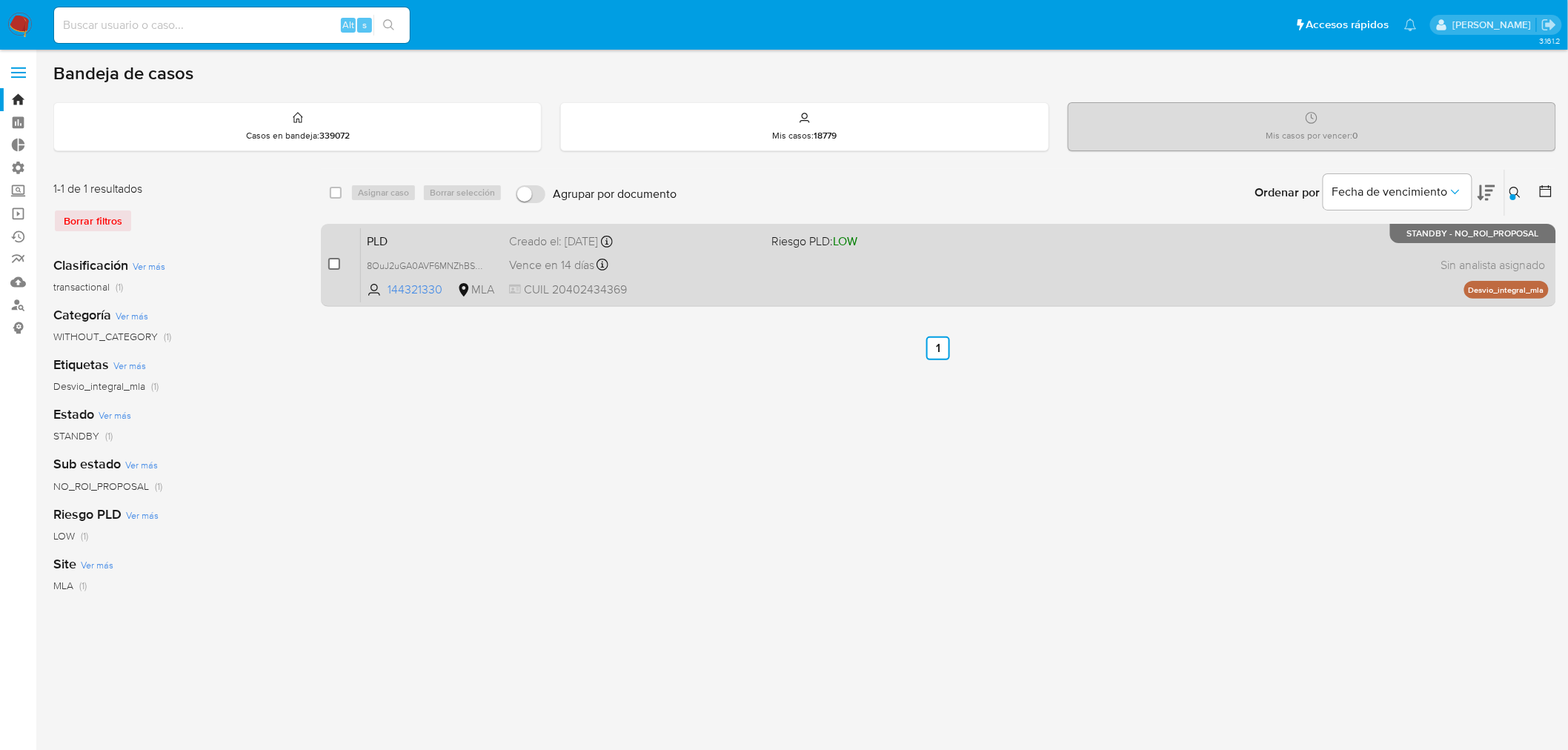
click at [330, 258] on input "checkbox" at bounding box center [334, 264] width 12 height 12
checkbox input "true"
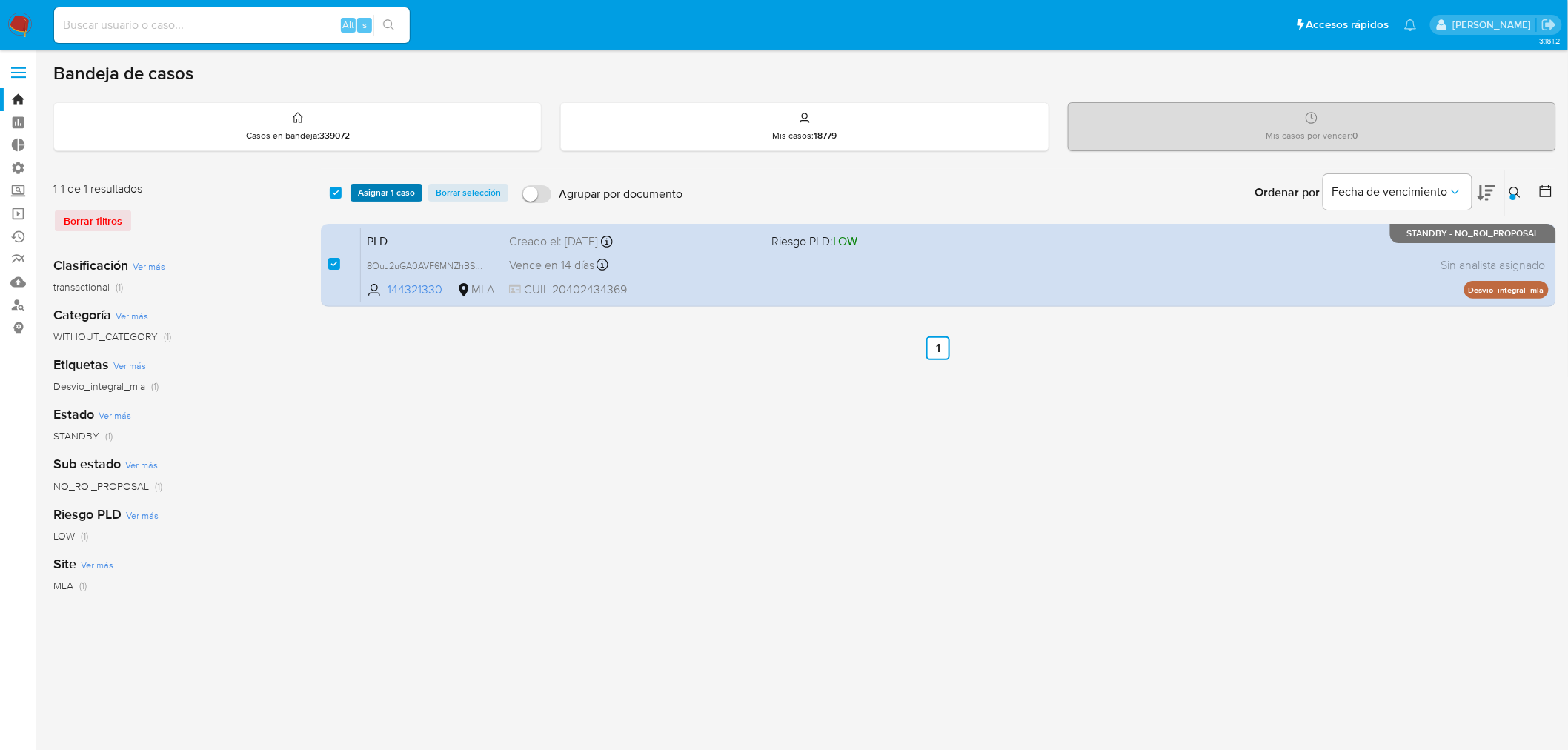
click at [372, 191] on span "Asignar 1 caso" at bounding box center [386, 193] width 57 height 15
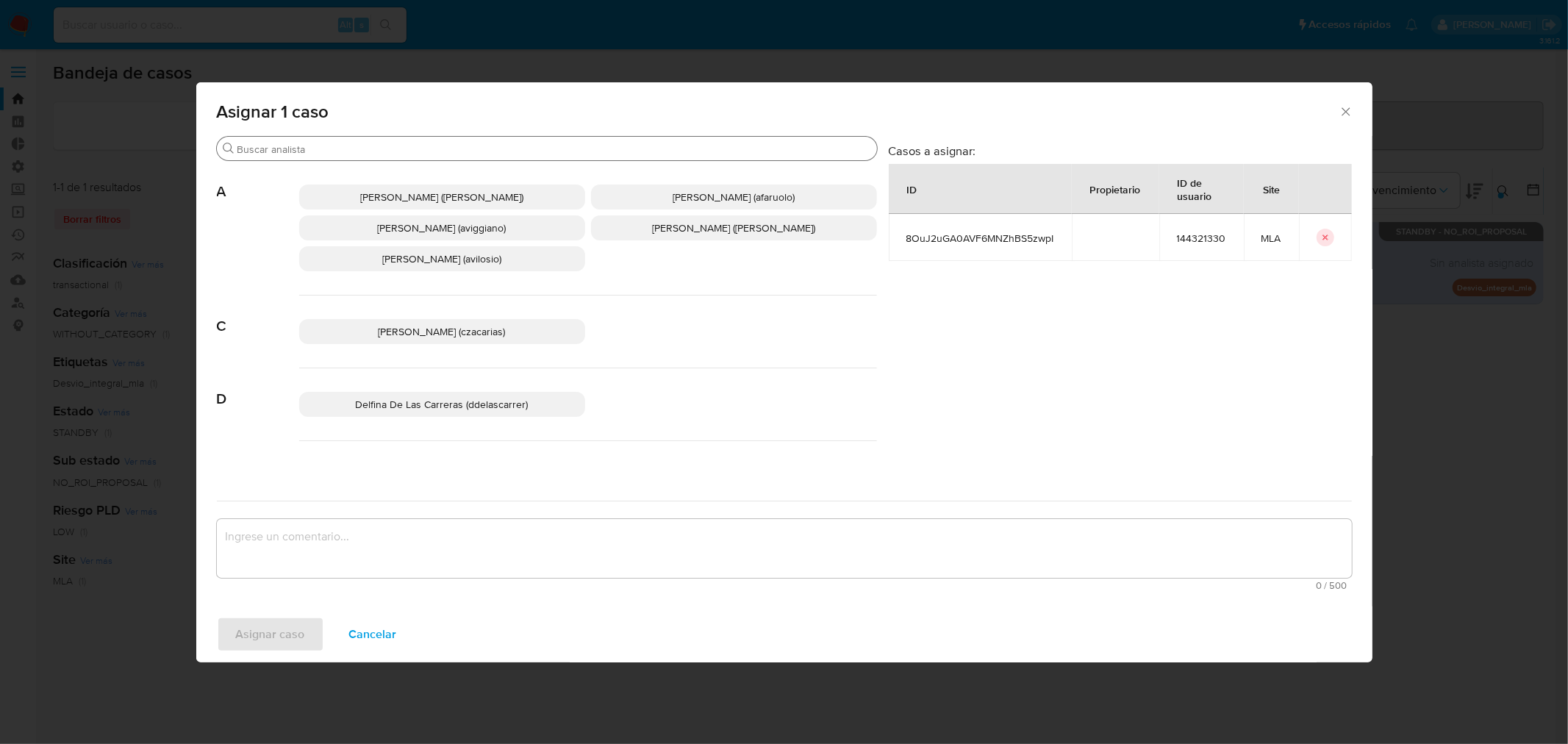
click at [300, 158] on div "Buscar" at bounding box center [547, 148] width 660 height 23
click at [316, 153] on input "Buscar" at bounding box center [554, 149] width 634 height 14
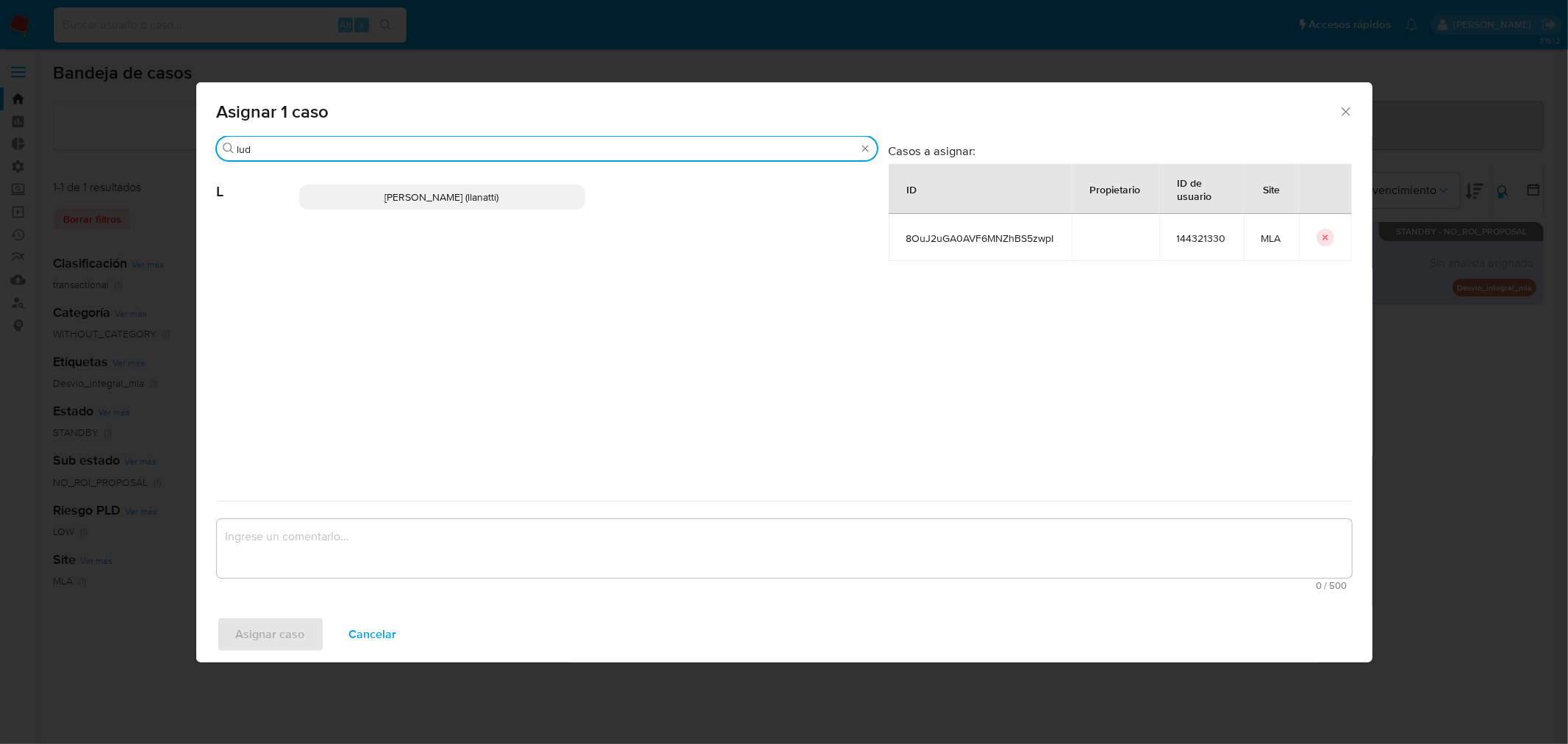
type input "lud"
click at [454, 203] on span "Ludmila Lanatti (llanatti)" at bounding box center [442, 197] width 114 height 15
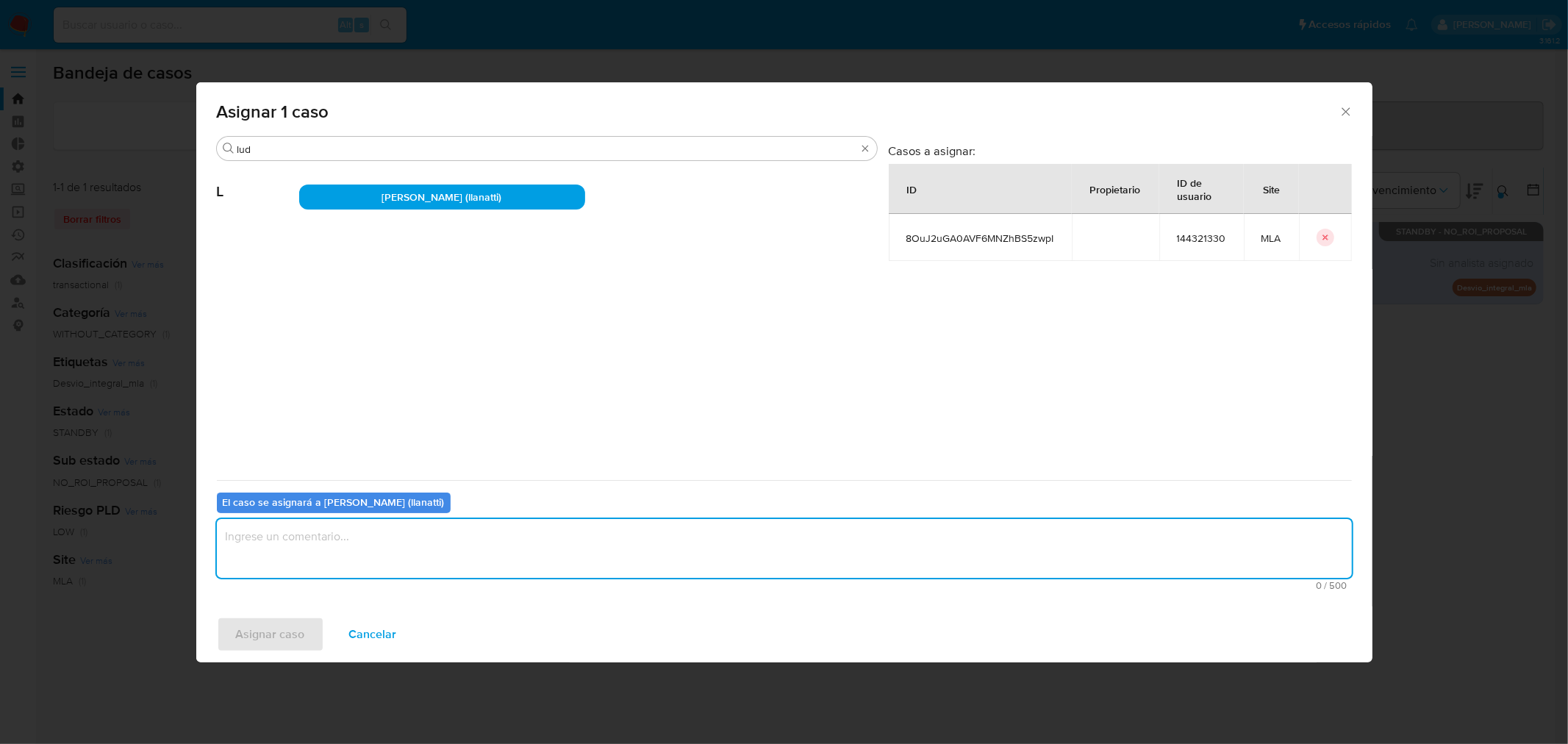
click at [343, 553] on textarea "assign-modal" at bounding box center [785, 548] width 1135 height 59
type textarea "."
click at [269, 629] on span "Asignar caso" at bounding box center [270, 634] width 69 height 32
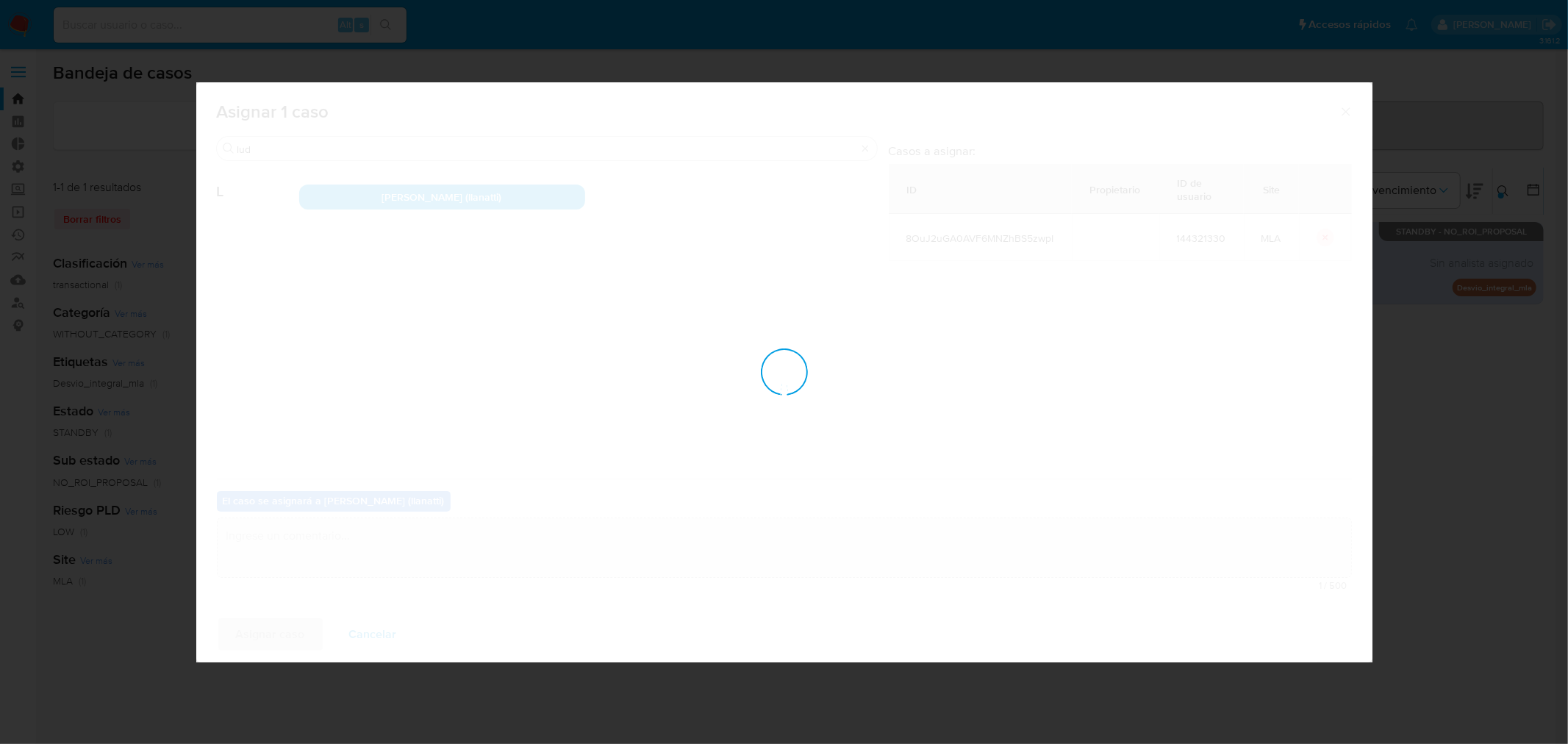
checkbox input "false"
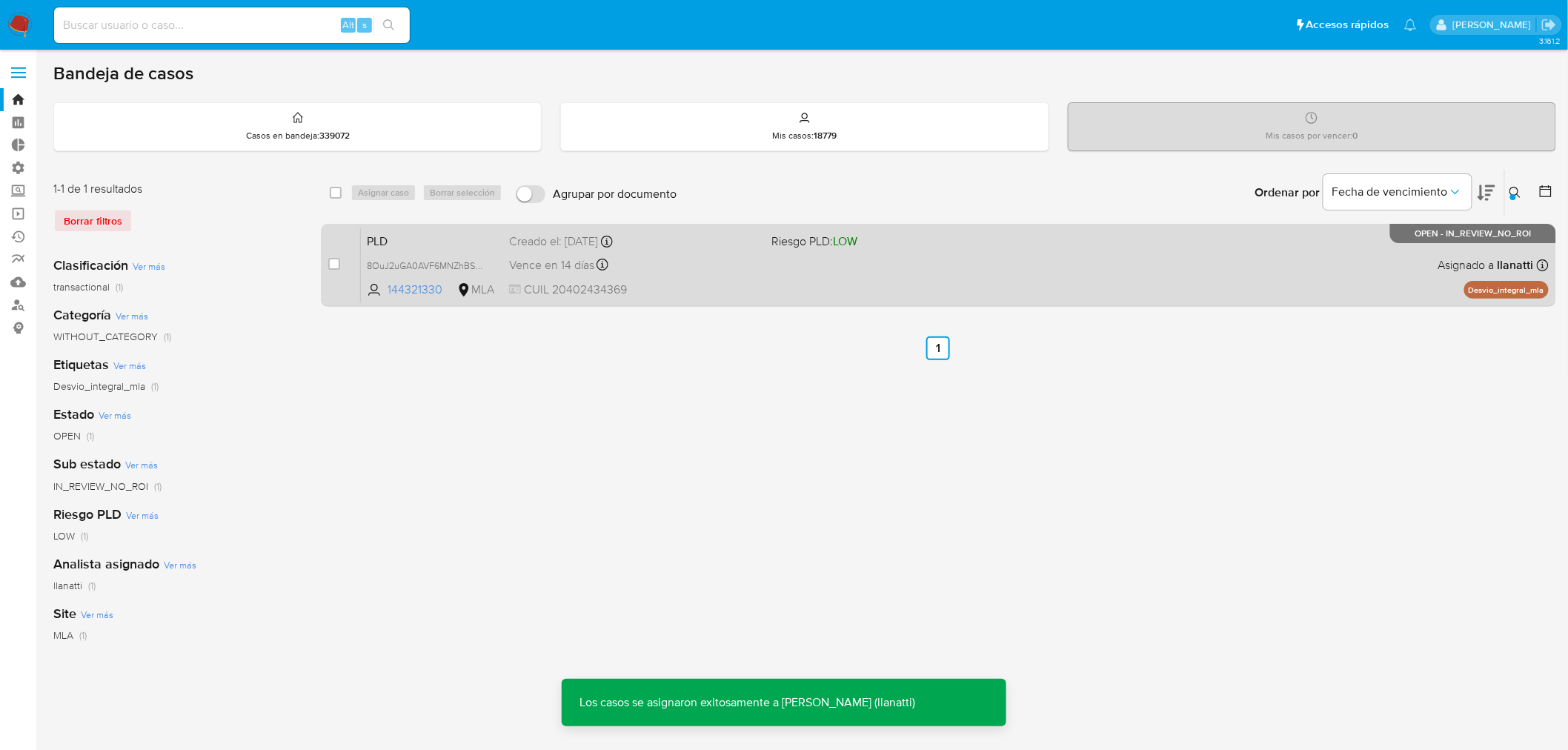
click at [723, 262] on div "Vence en 14 días Vence el 10/10/2025 03:15:09" at bounding box center [635, 265] width 251 height 20
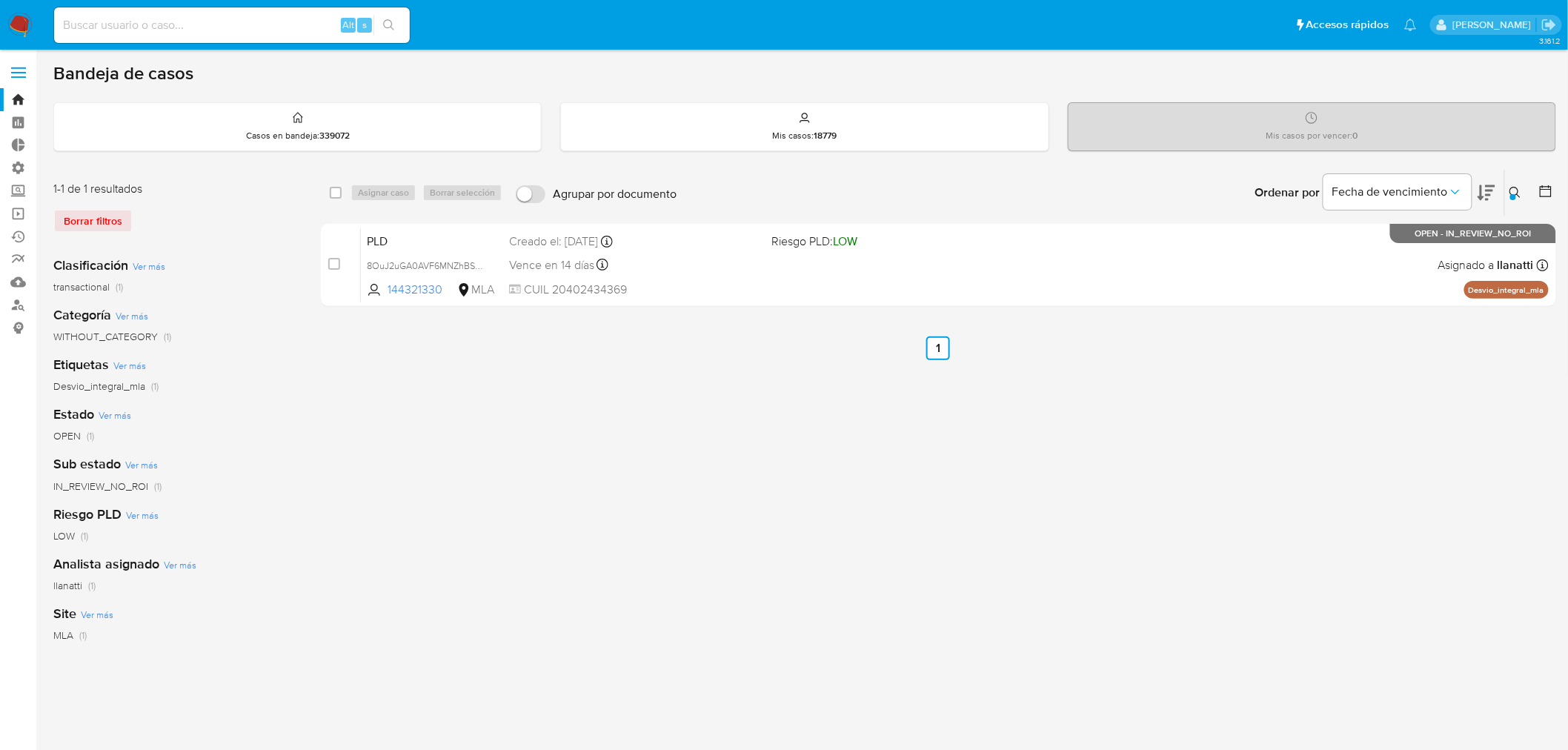
click at [181, 12] on div "Alt s" at bounding box center [232, 25] width 356 height 36
click at [172, 25] on input at bounding box center [232, 25] width 356 height 19
paste input "190168245"
type input "190168245"
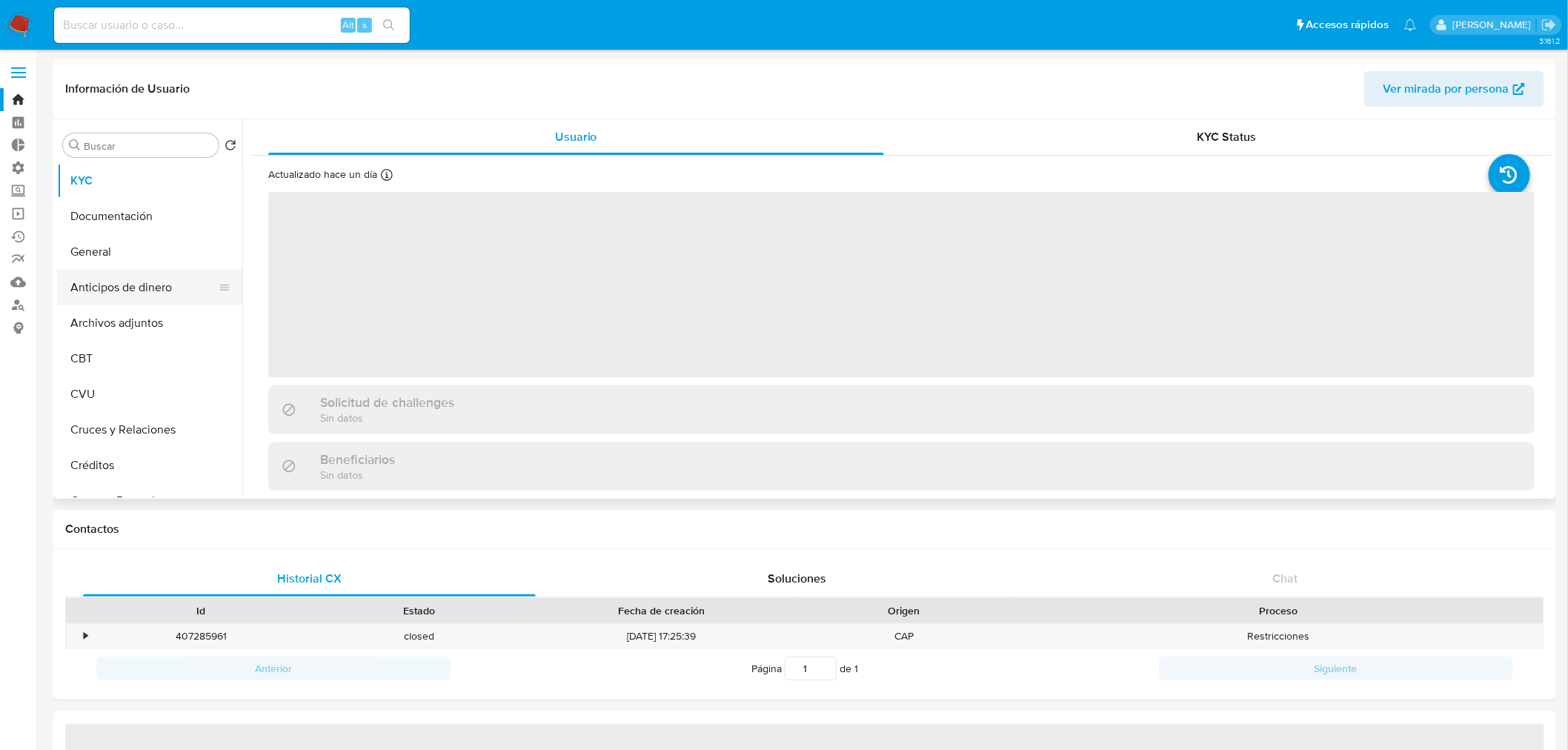
select select "10"
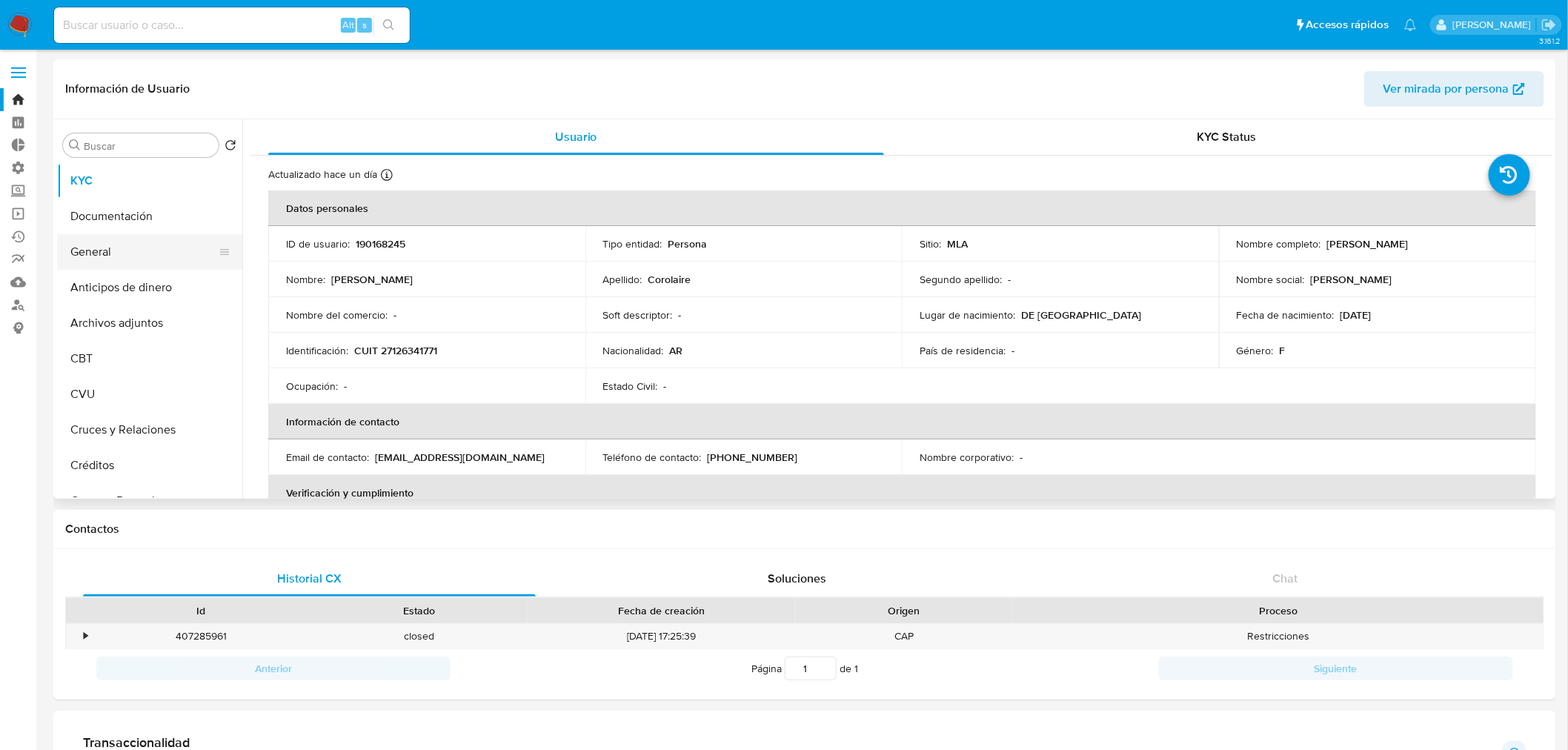
click at [102, 235] on button "General" at bounding box center [143, 251] width 173 height 36
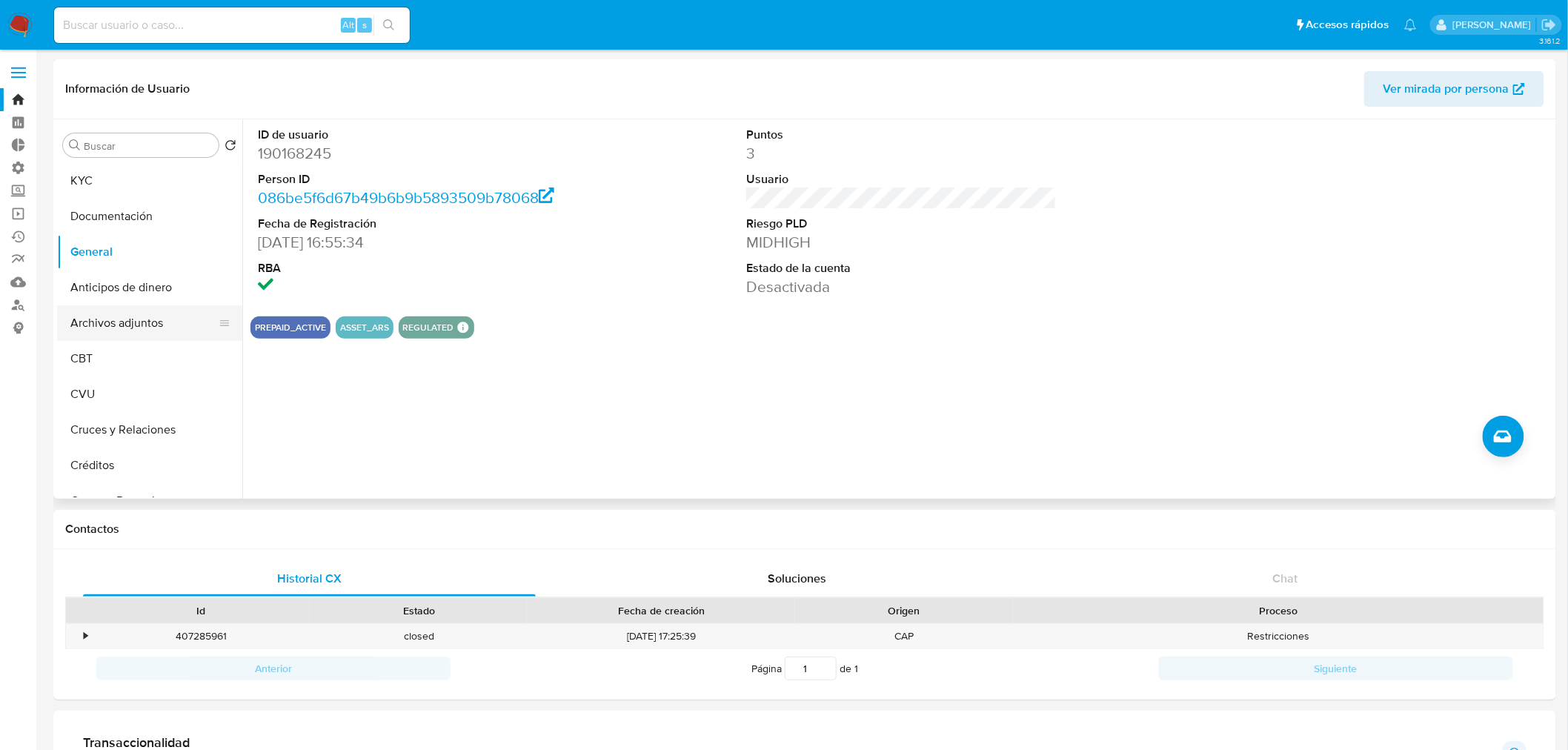
click at [131, 322] on button "Archivos adjuntos" at bounding box center [143, 322] width 173 height 36
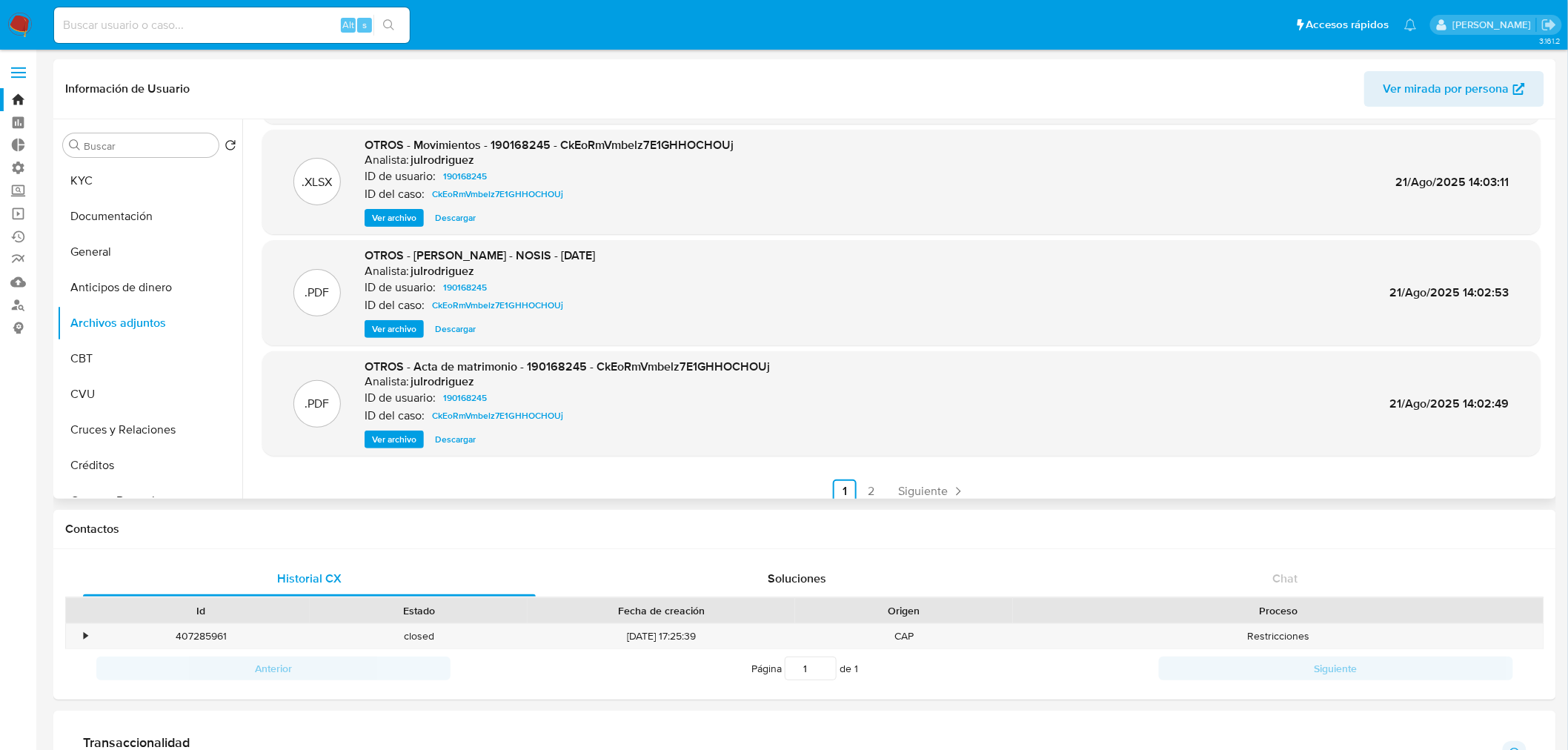
scroll to position [124, 0]
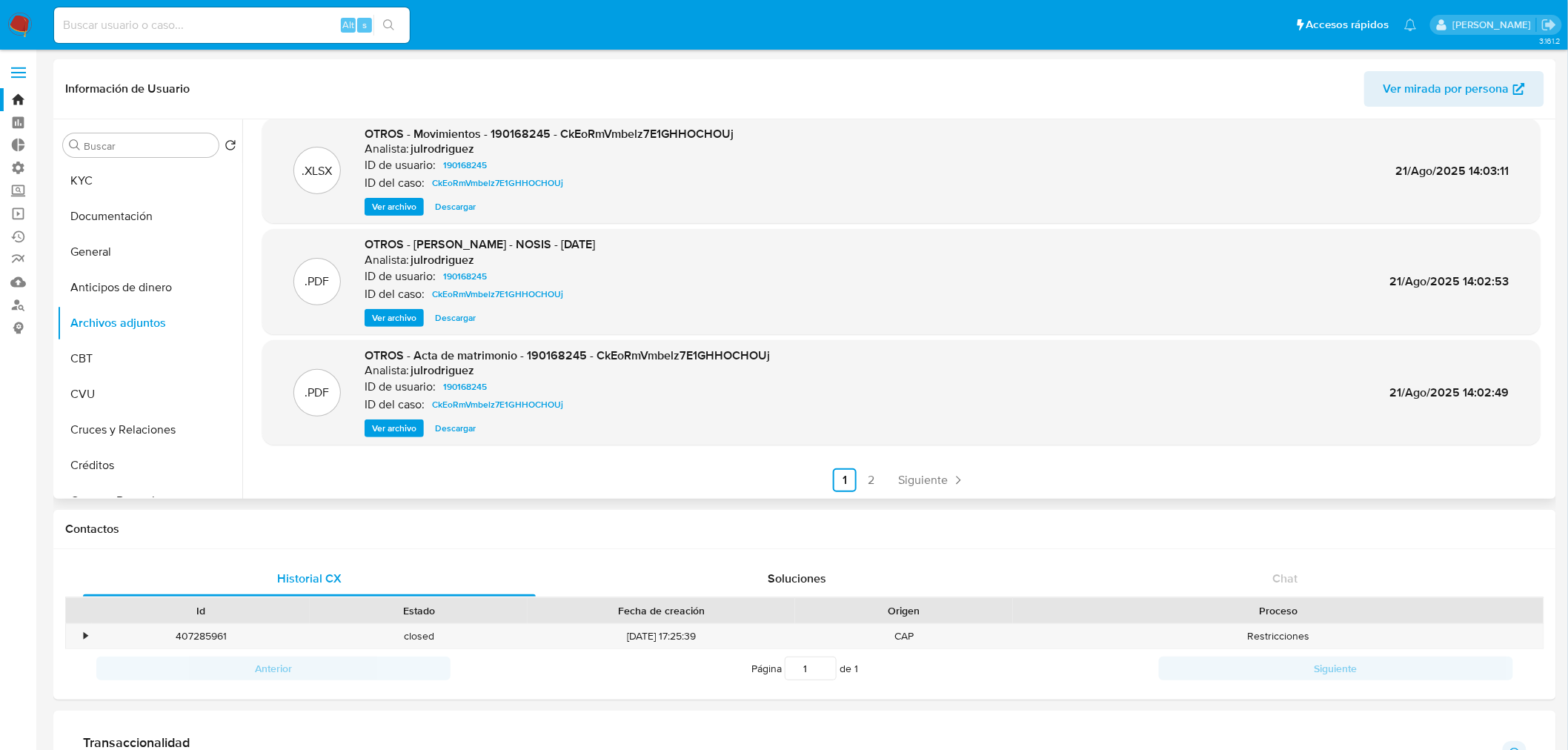
click at [435, 315] on span "Descargar" at bounding box center [456, 318] width 41 height 15
click at [17, 307] on link "Buscador de personas" at bounding box center [88, 305] width 176 height 23
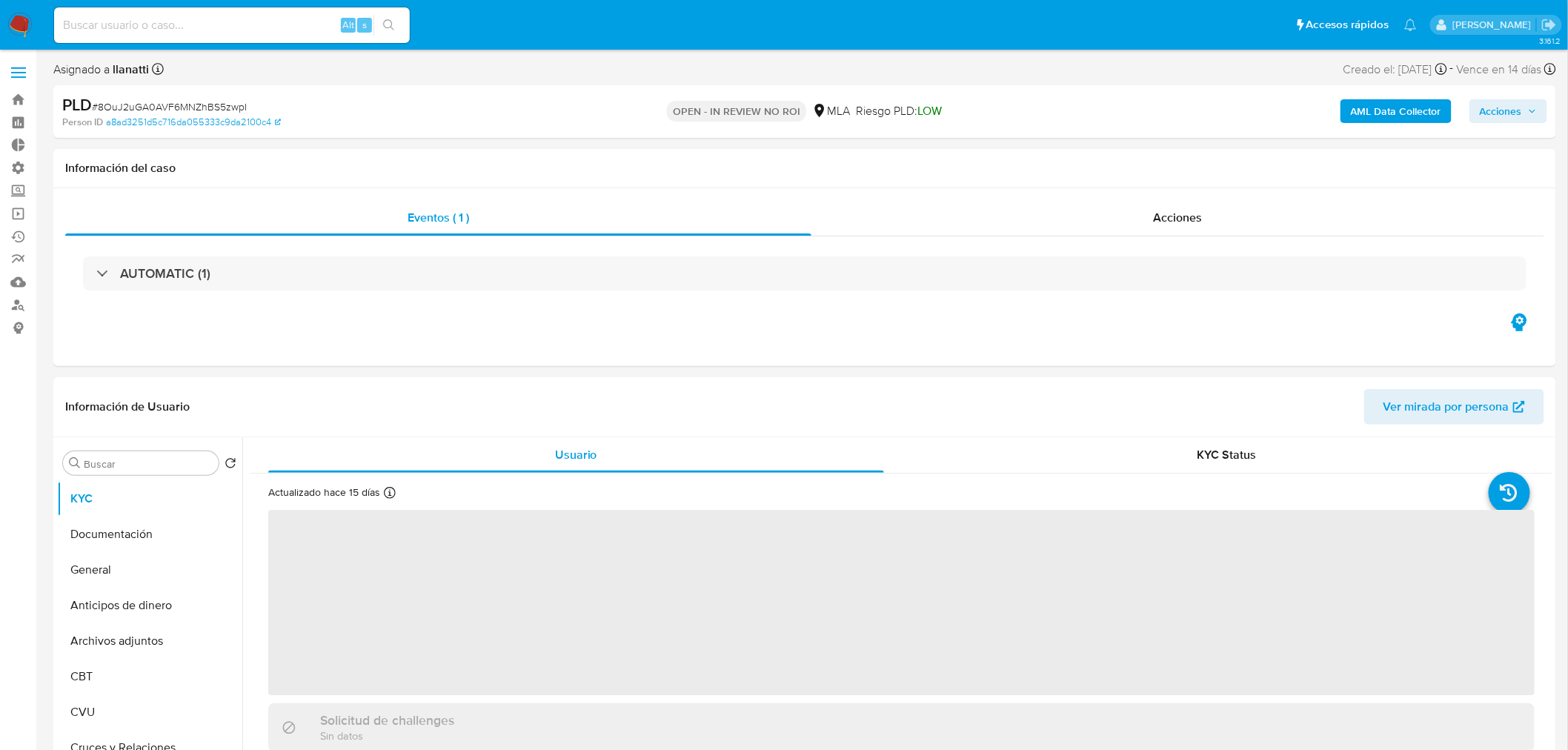
select select "10"
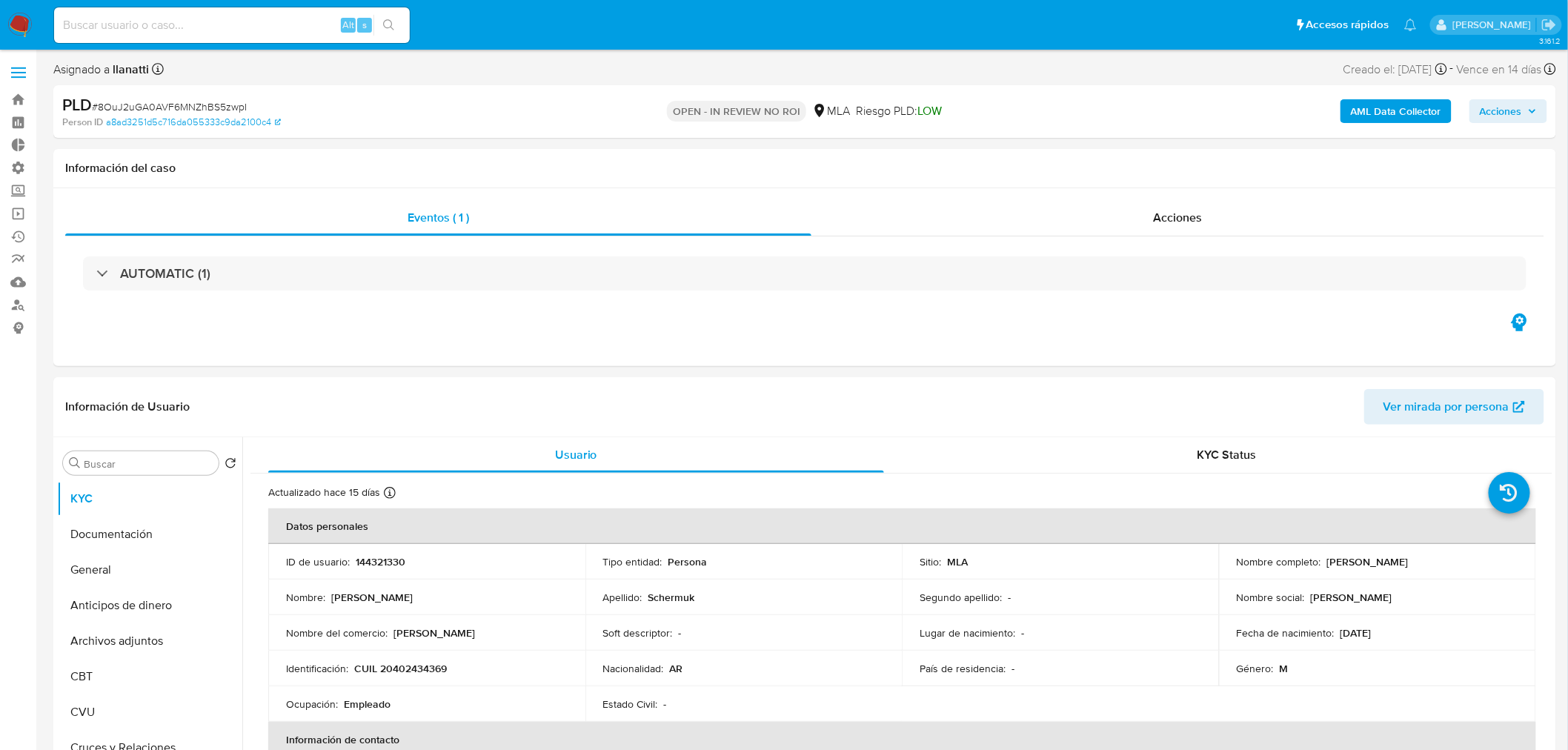
drag, startPoint x: 1511, startPoint y: 111, endPoint x: 1486, endPoint y: 110, distance: 25.0
click at [1510, 111] on span "Acciones" at bounding box center [1501, 110] width 42 height 23
click at [1094, 163] on span "Resolución del caso" at bounding box center [1087, 158] width 106 height 17
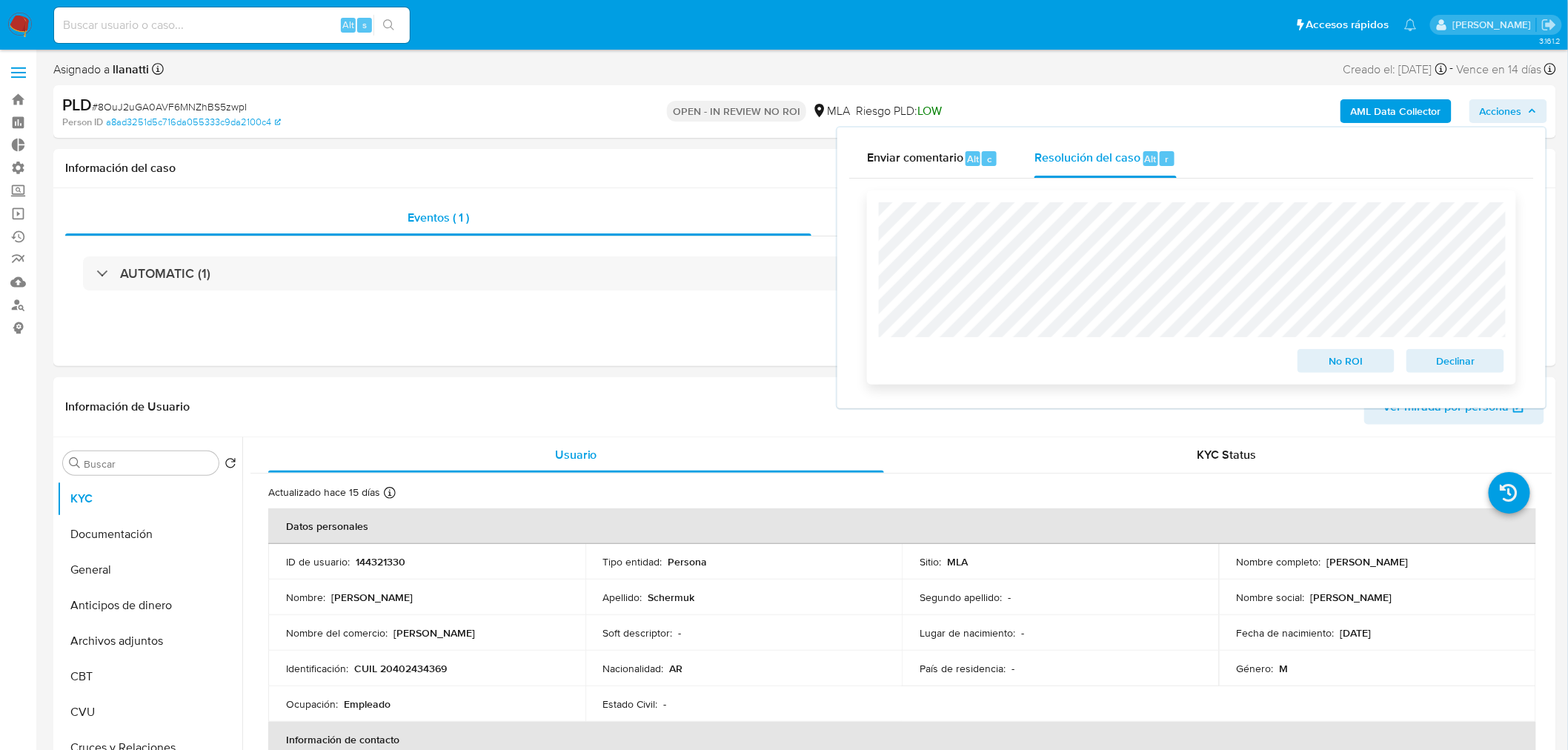
click at [1367, 371] on span "No ROI" at bounding box center [1346, 360] width 77 height 20
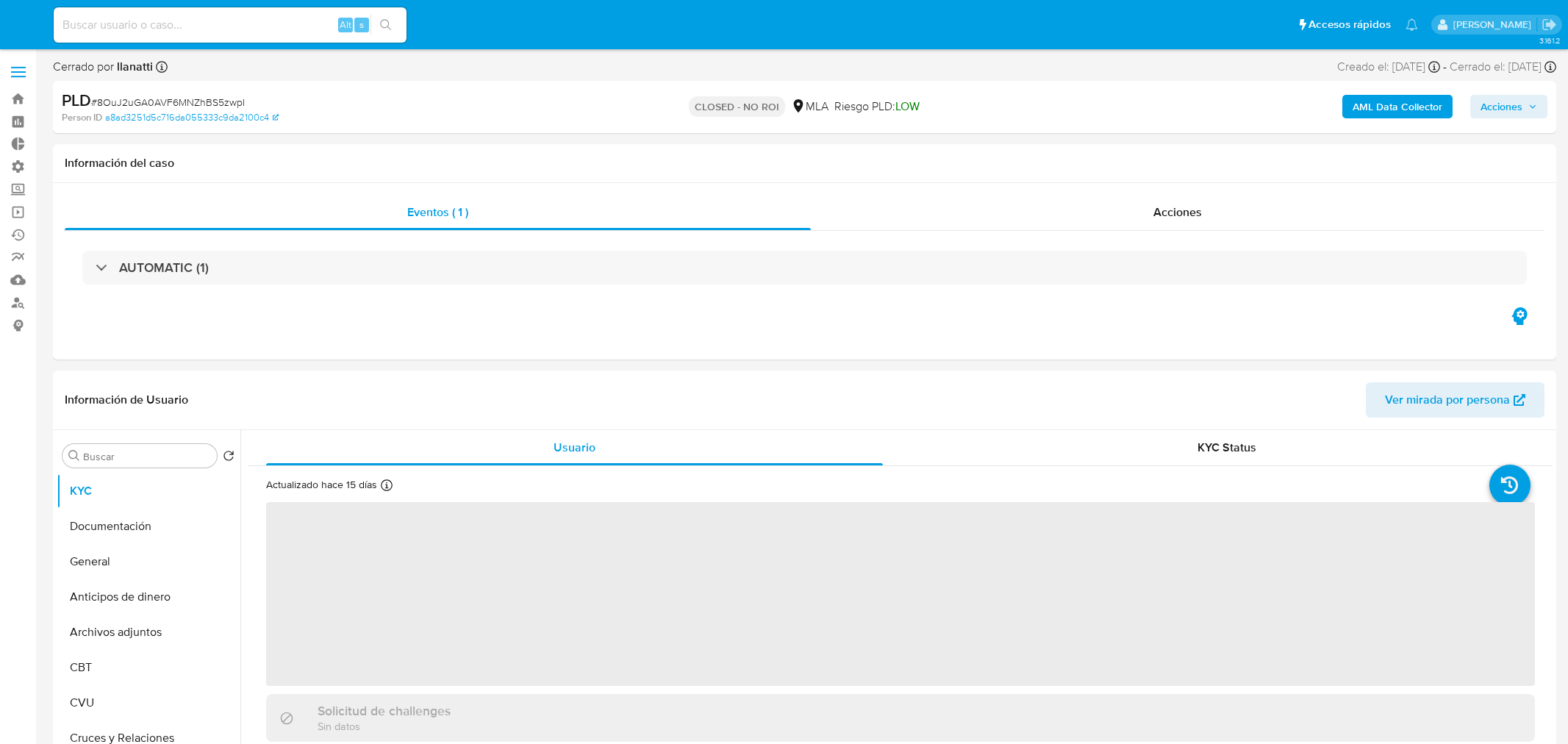
select select "10"
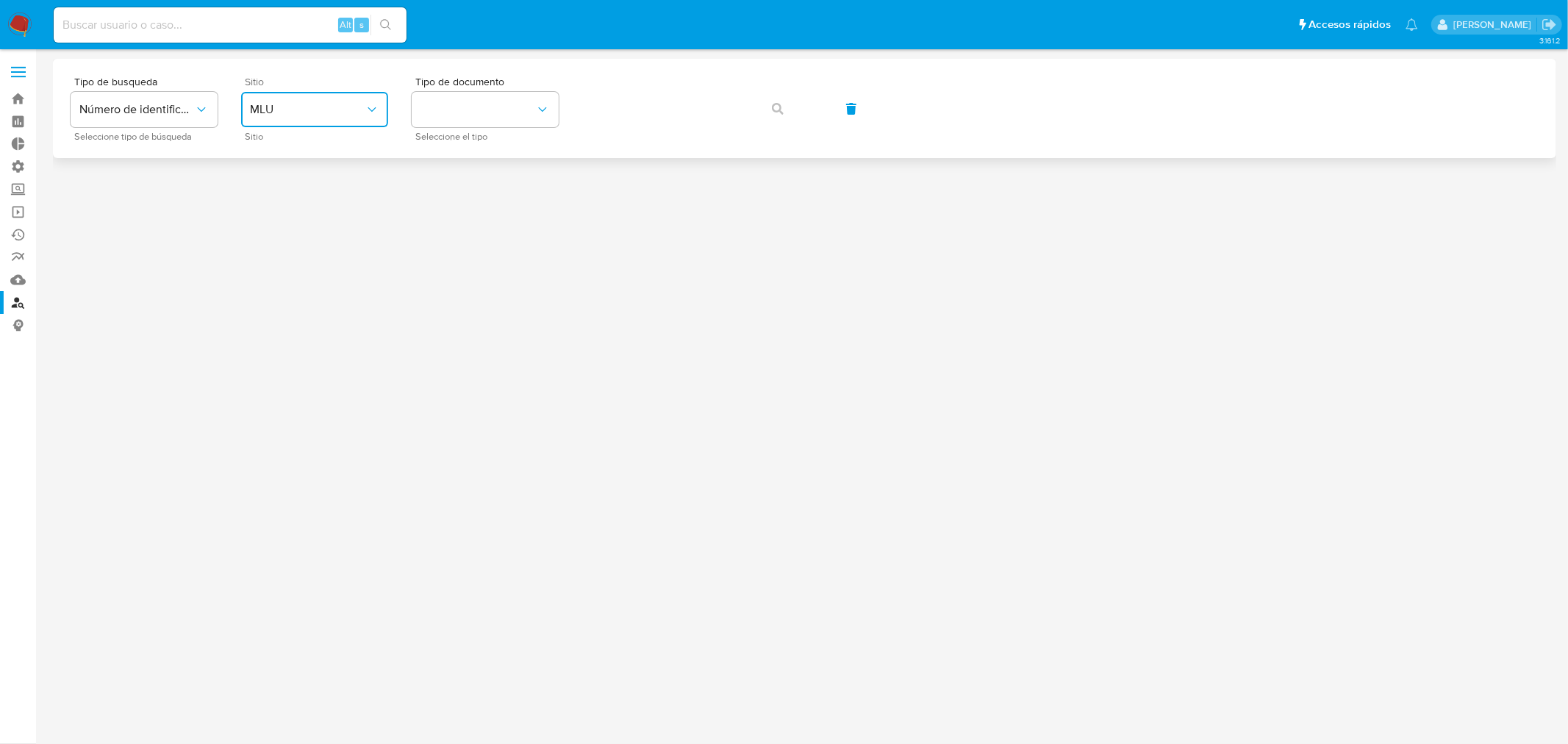
click at [314, 102] on span "MLU" at bounding box center [307, 110] width 115 height 15
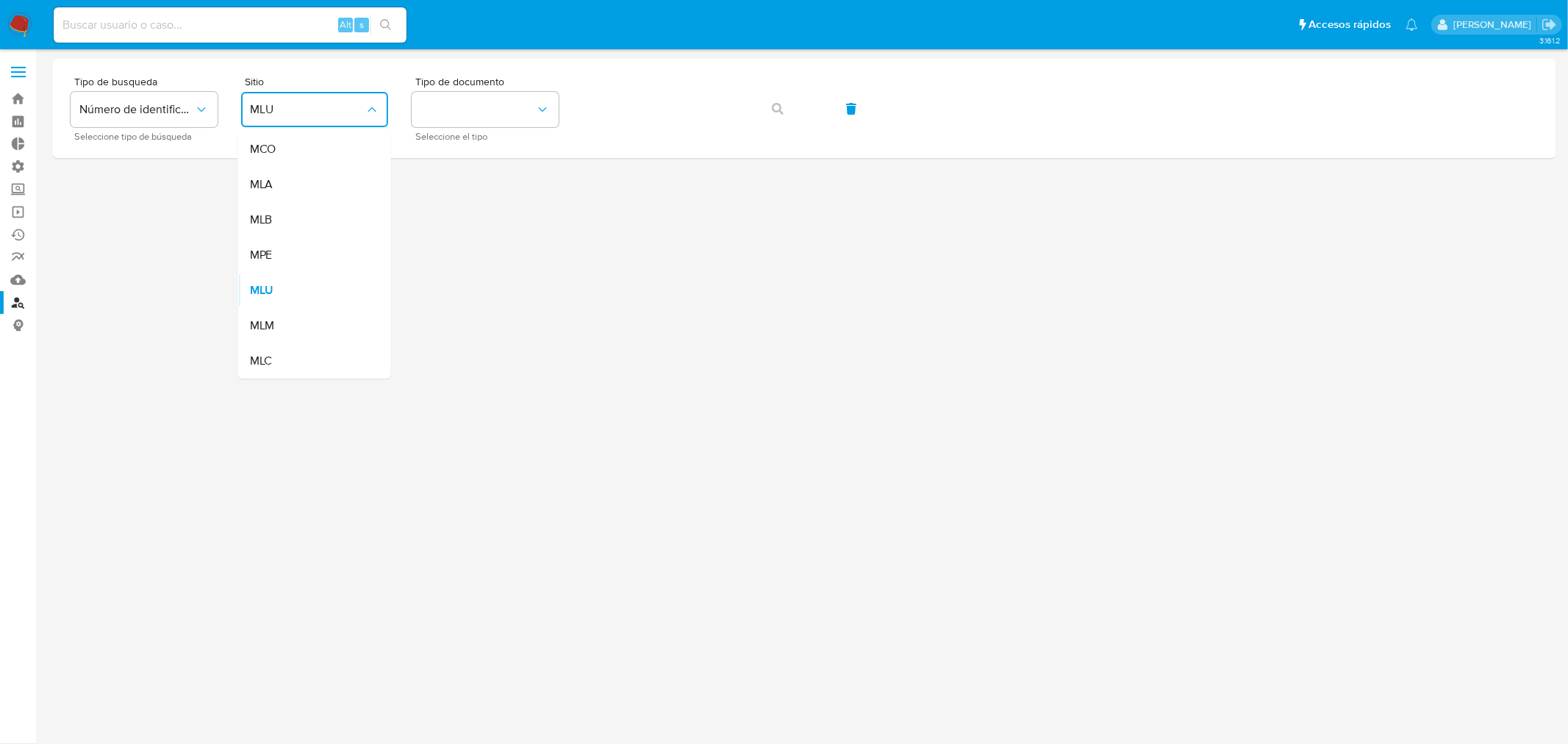
click at [270, 185] on span "MLA" at bounding box center [261, 185] width 23 height 15
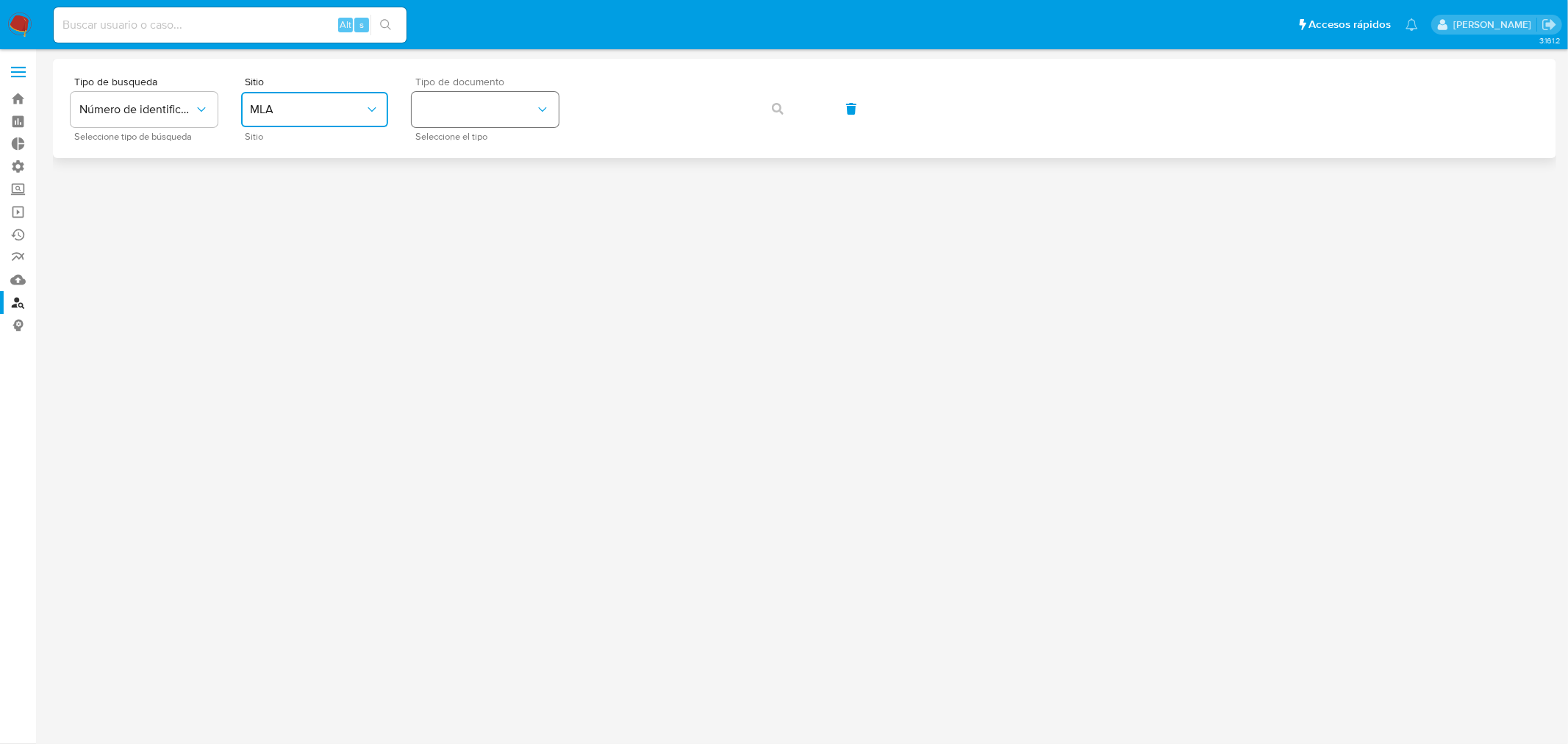
click at [441, 114] on button "identificationType" at bounding box center [485, 109] width 147 height 35
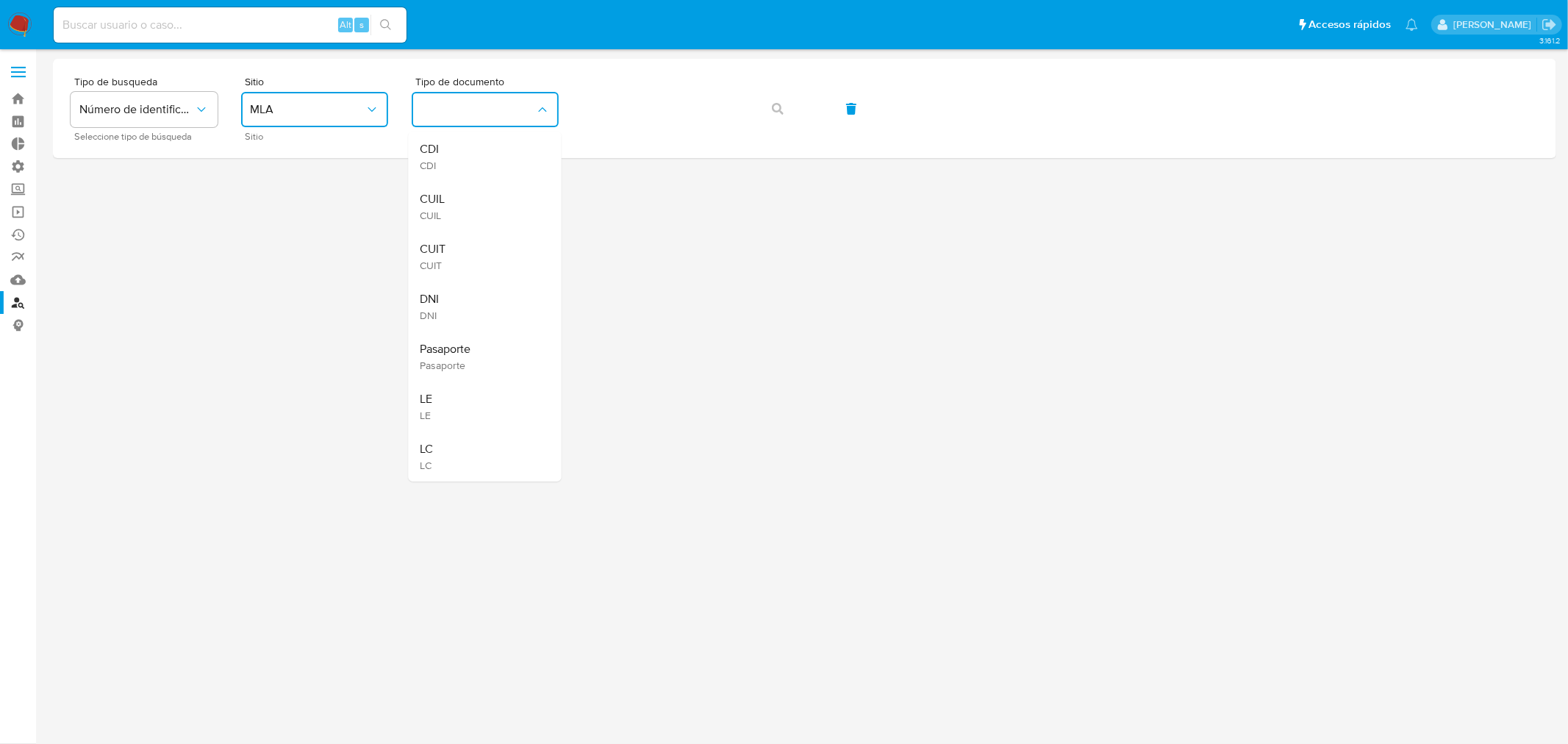
click at [460, 248] on div "CUIT CUIT" at bounding box center [481, 256] width 121 height 50
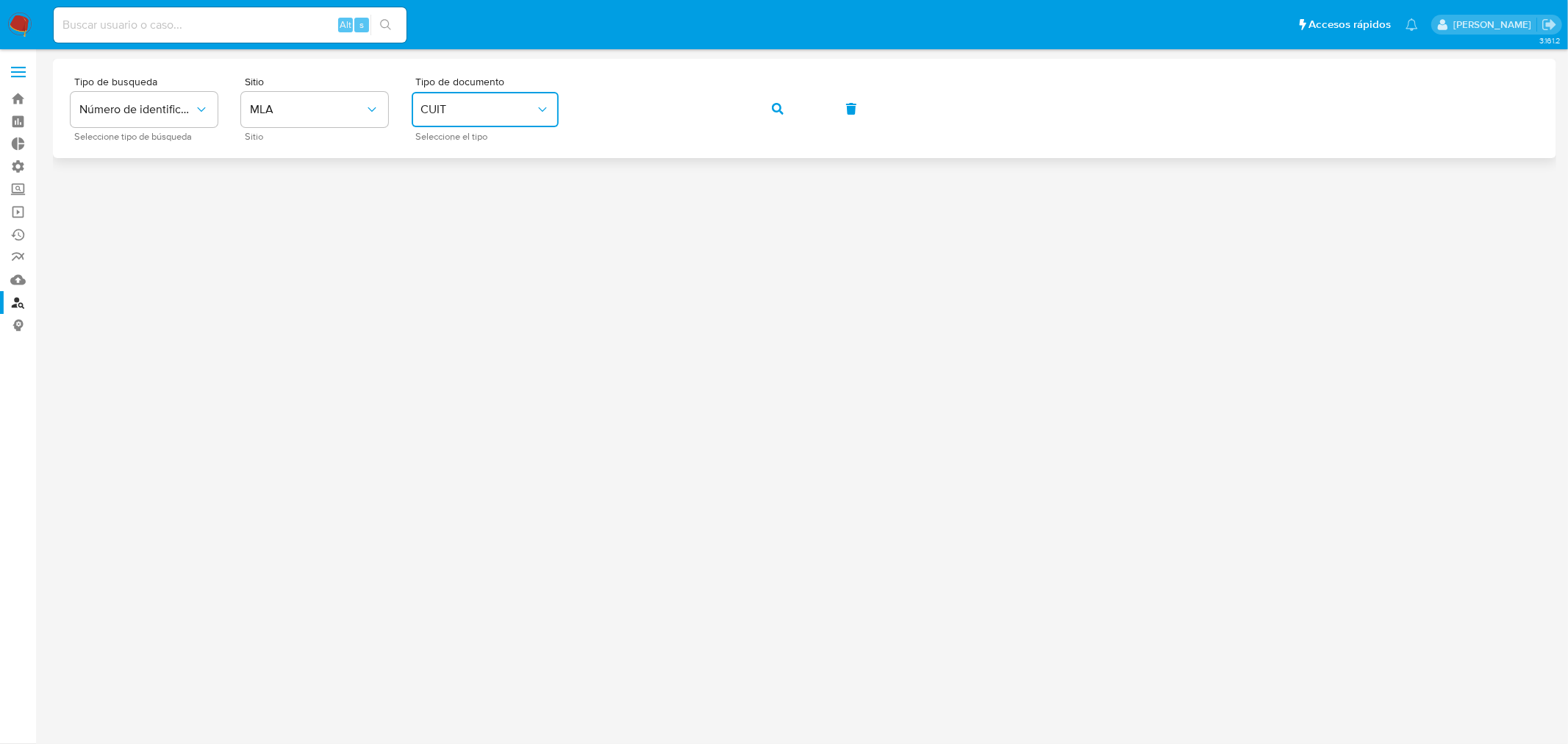
drag, startPoint x: 763, startPoint y: 109, endPoint x: 773, endPoint y: 111, distance: 10.2
click at [768, 110] on button "button" at bounding box center [778, 108] width 50 height 35
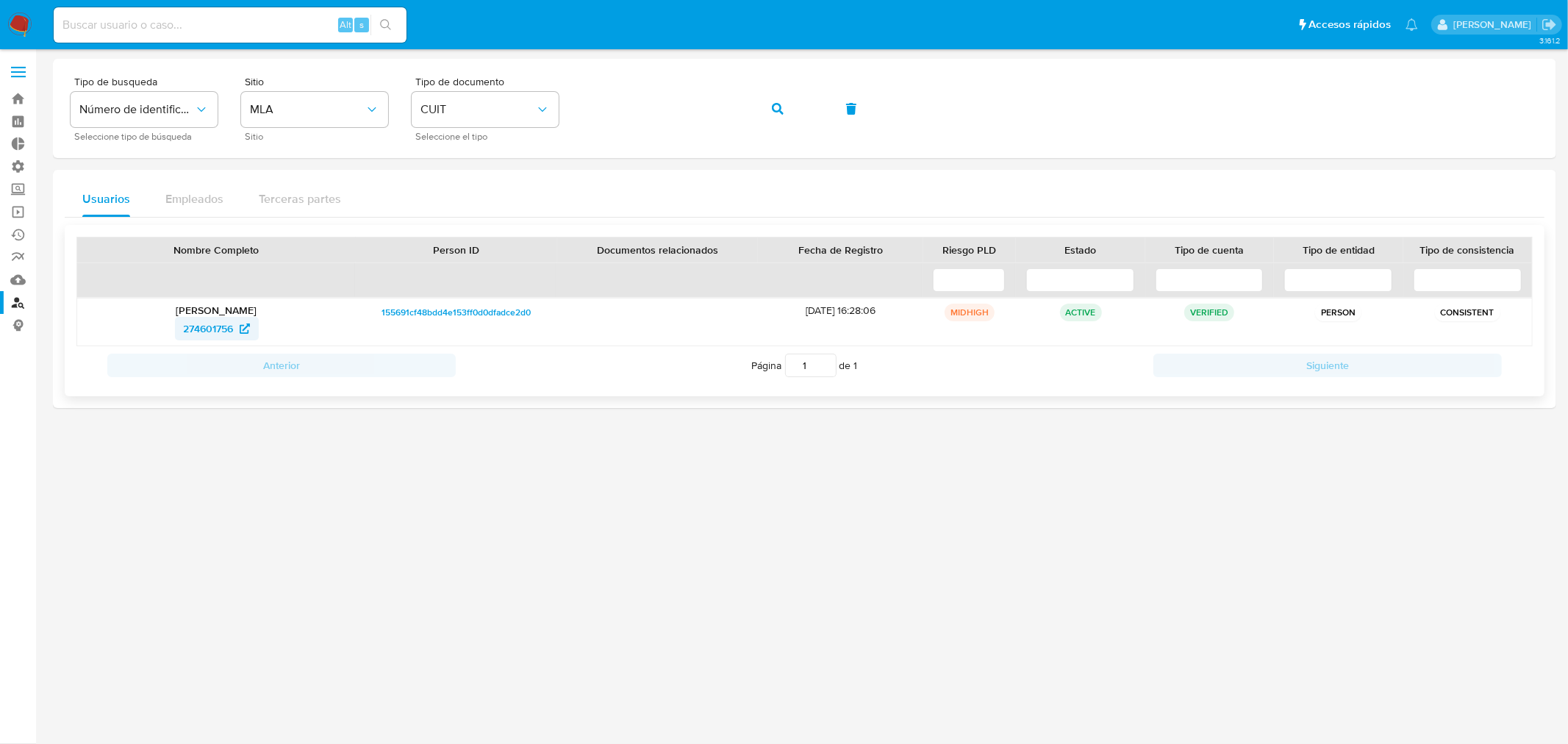
click at [218, 330] on span "274601756" at bounding box center [209, 328] width 50 height 23
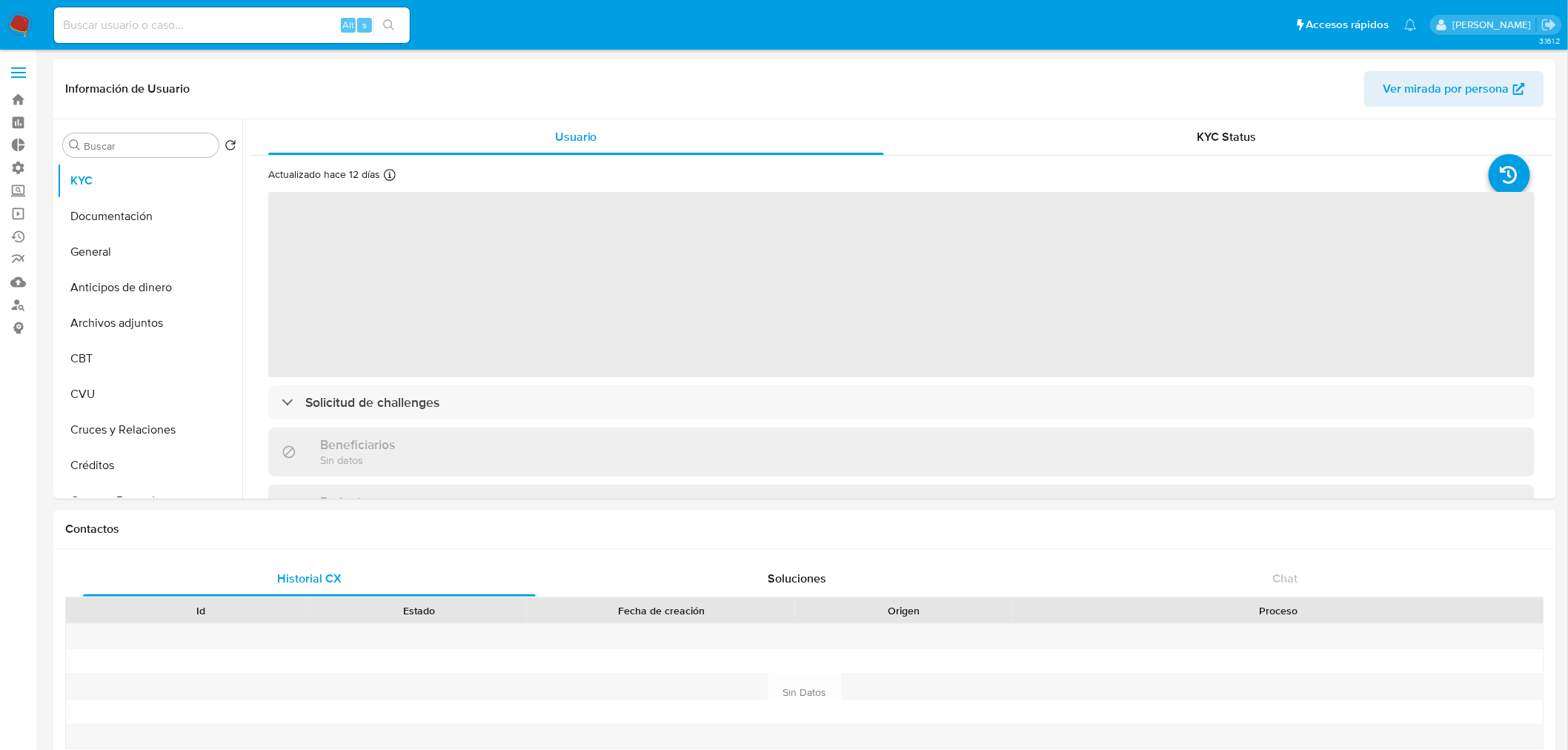
select select "10"
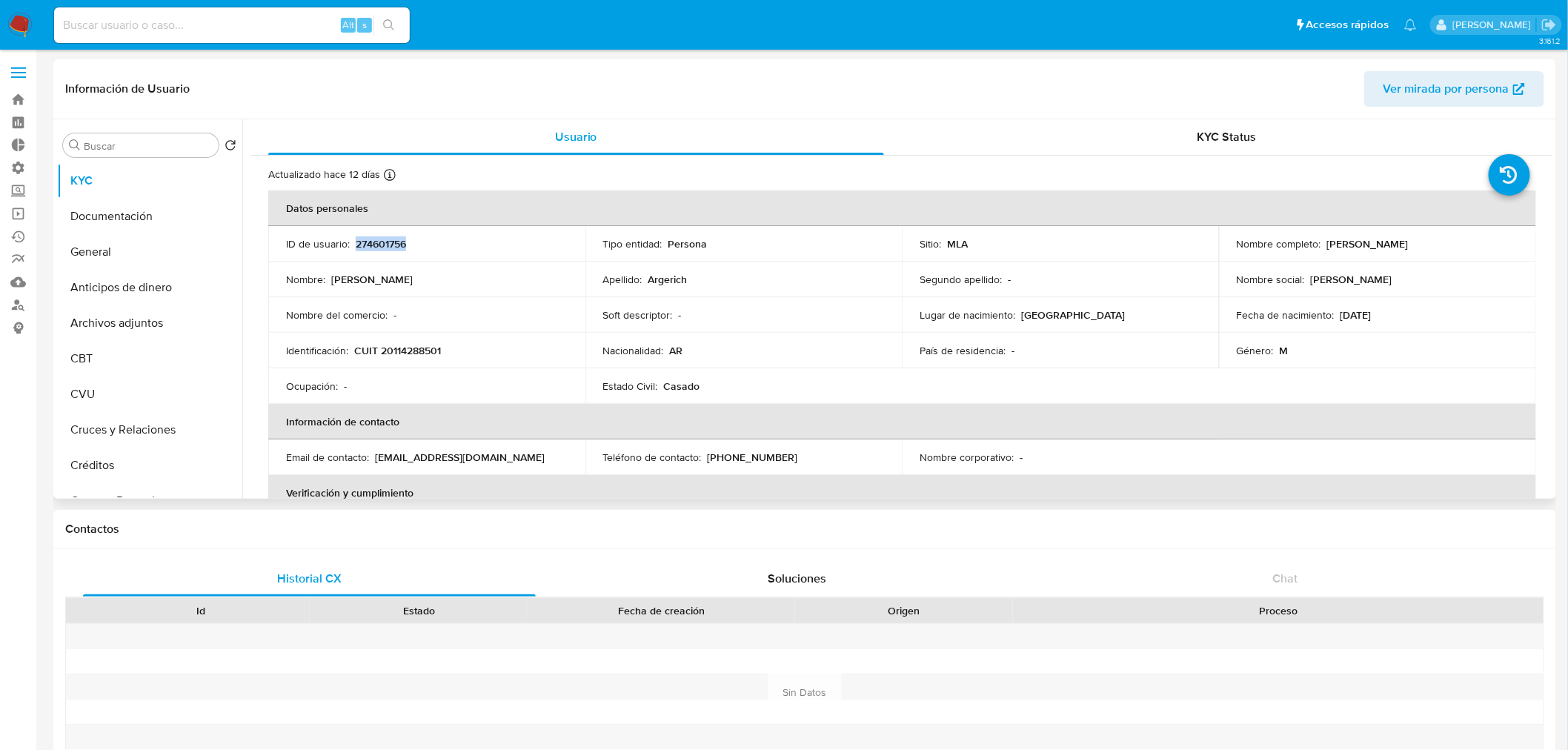
drag, startPoint x: 418, startPoint y: 247, endPoint x: 354, endPoint y: 245, distance: 64.0
click at [354, 245] on div "ID de usuario : 274601756" at bounding box center [427, 244] width 282 height 14
copy p "274601756"
drag, startPoint x: 450, startPoint y: 346, endPoint x: 354, endPoint y: 356, distance: 96.5
click at [354, 356] on div "Identificación : CUIT 20114288501" at bounding box center [427, 350] width 282 height 14
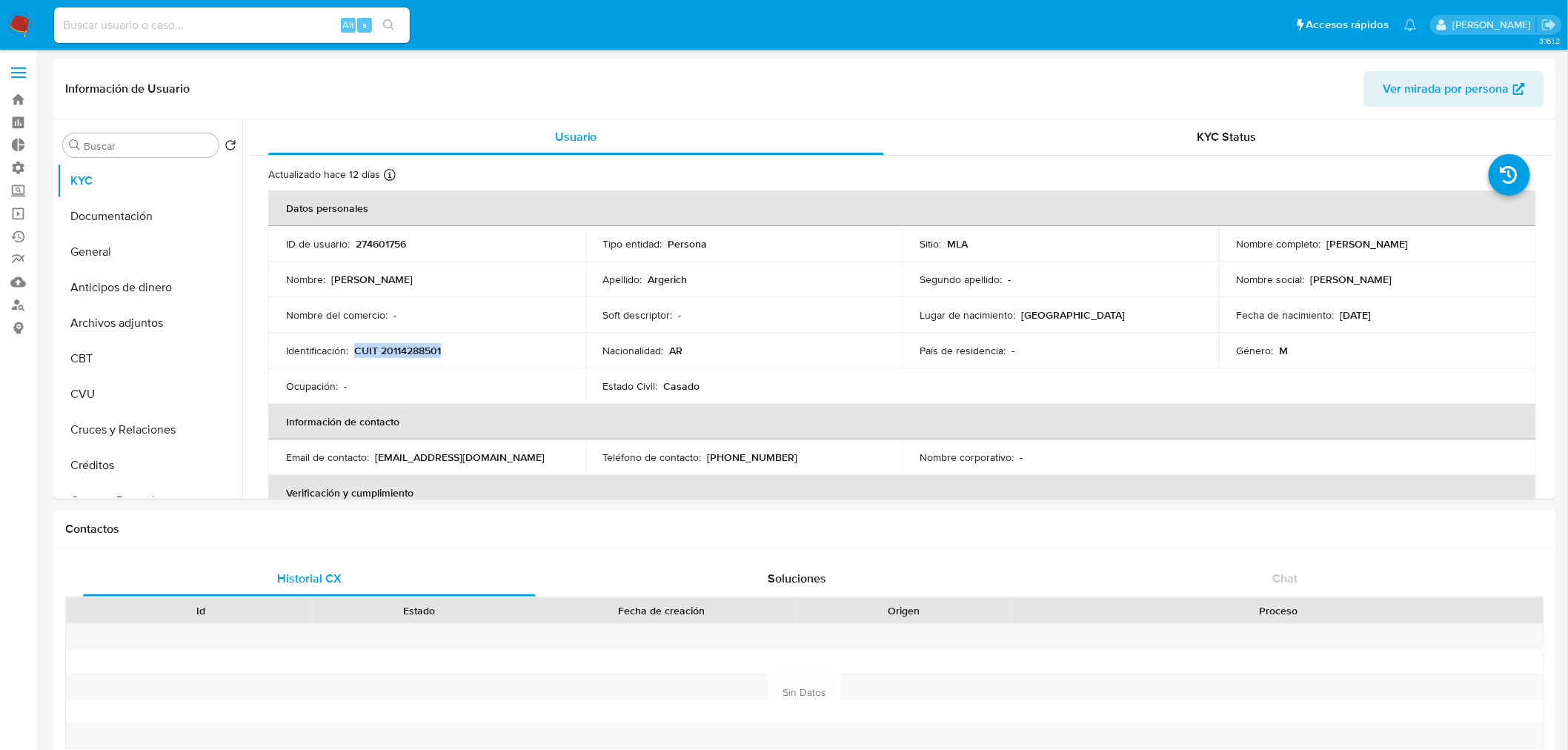
copy p "CUIT 20114288501"
click at [184, 24] on input at bounding box center [232, 25] width 356 height 19
paste input "190168245"
type input "190168245"
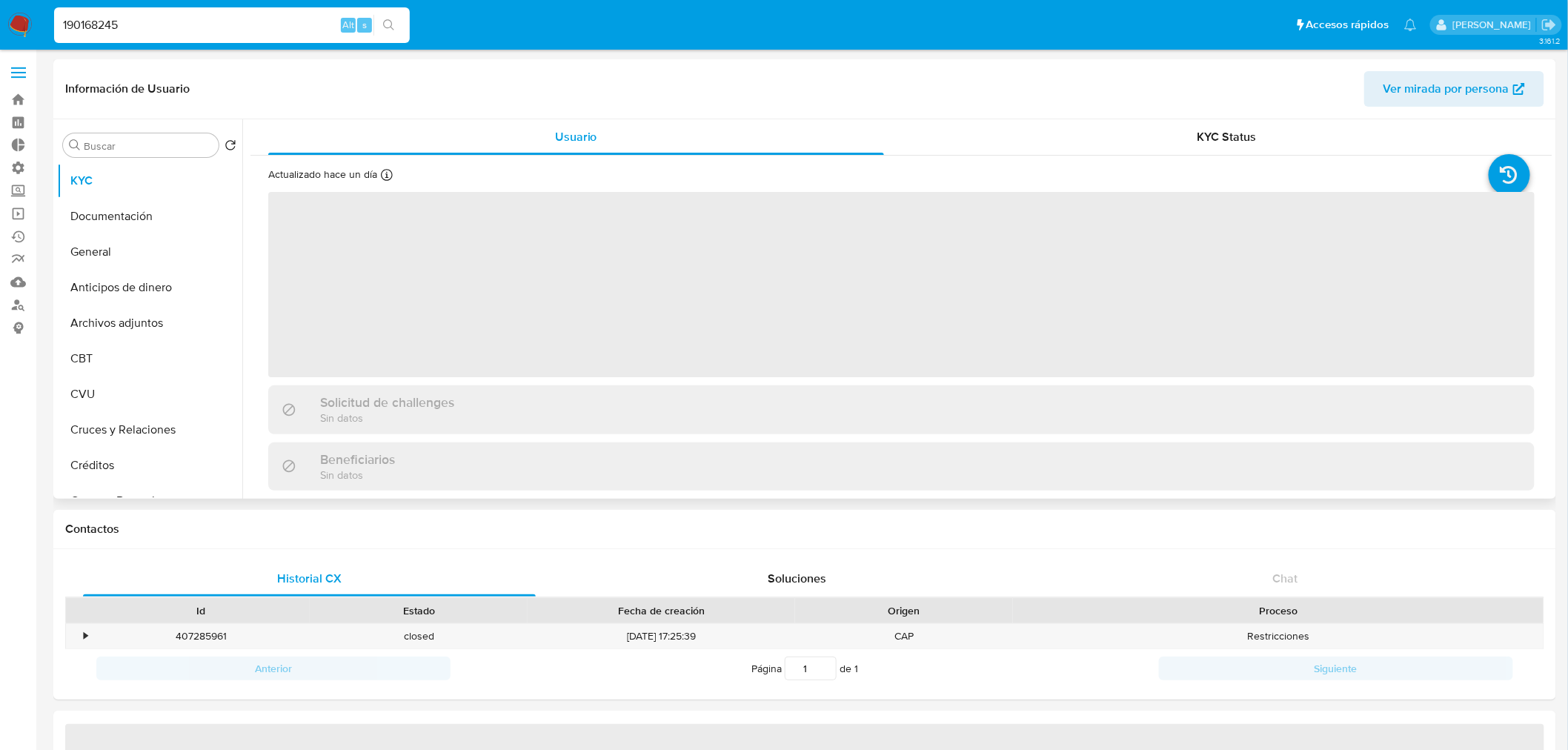
select select "10"
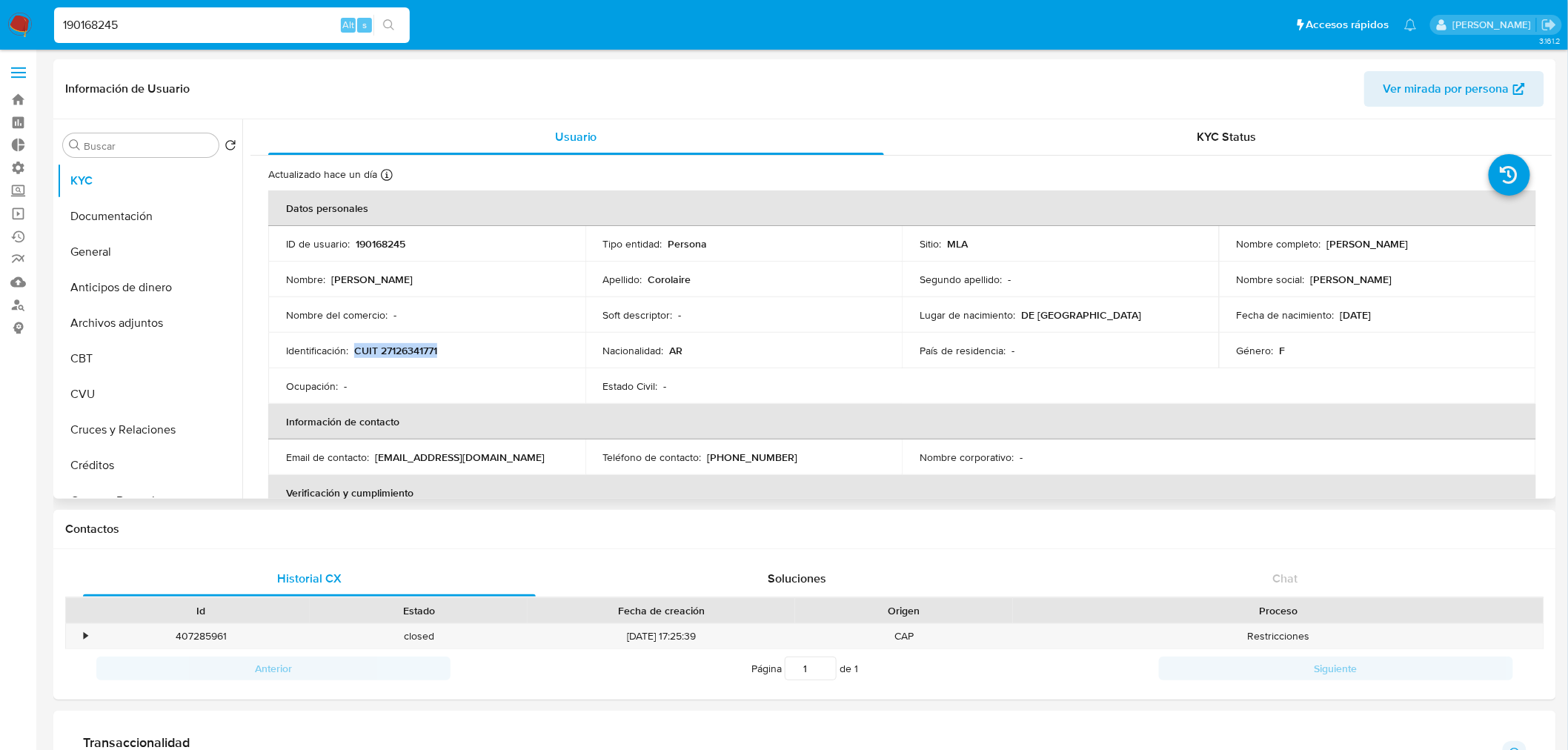
drag, startPoint x: 463, startPoint y: 350, endPoint x: 354, endPoint y: 353, distance: 109.0
click at [354, 353] on div "Identificación : CUIT 27126341771" at bounding box center [427, 350] width 282 height 14
copy p "CUIT 27126341771"
